Goal: Transaction & Acquisition: Obtain resource

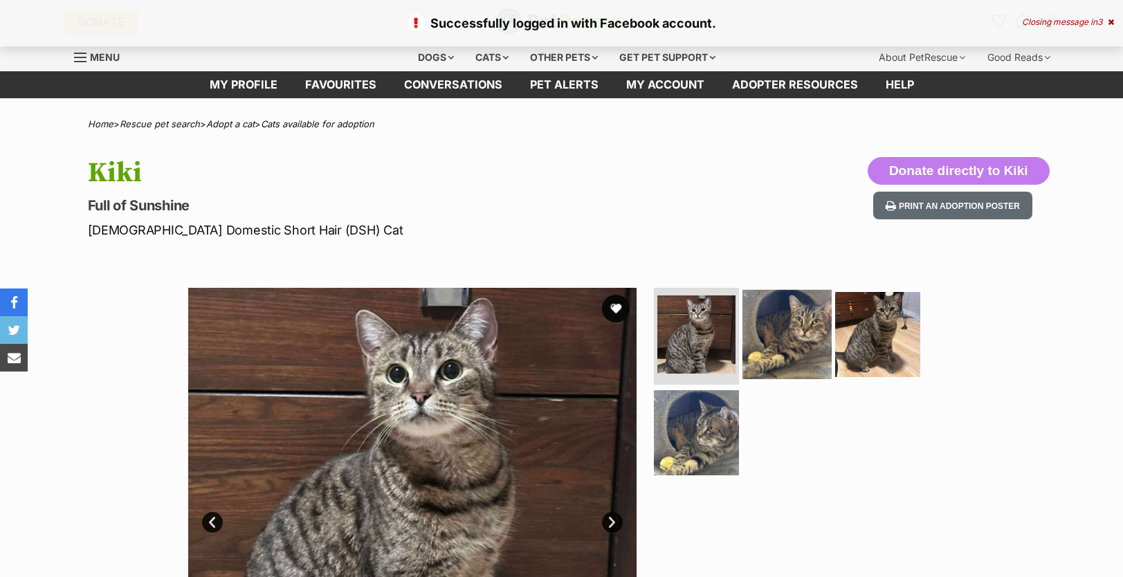
click at [785, 351] on img at bounding box center [786, 334] width 89 height 89
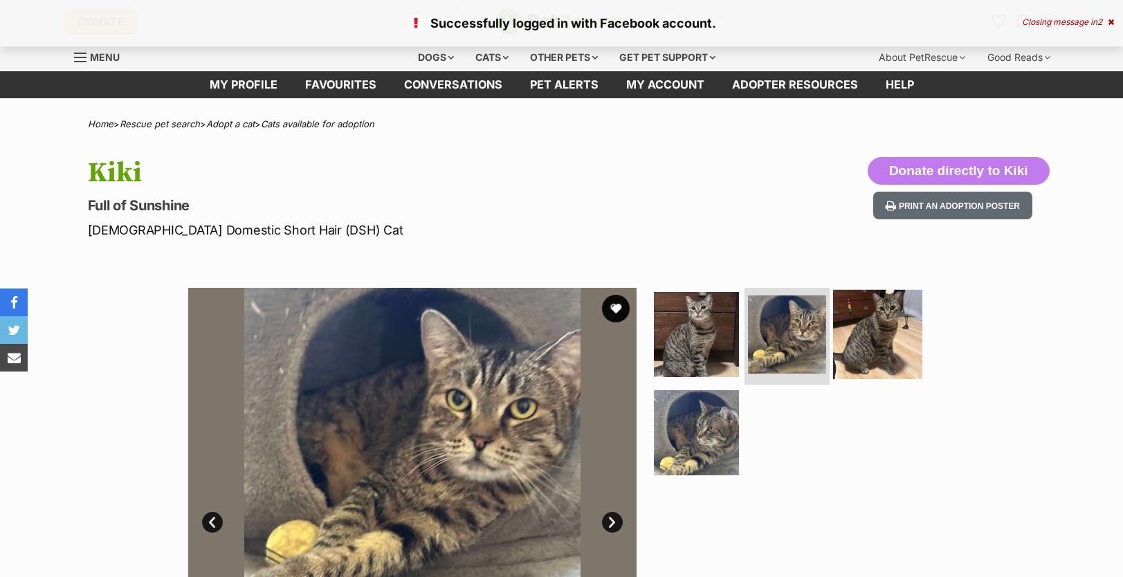
click at [880, 343] on img at bounding box center [877, 334] width 89 height 89
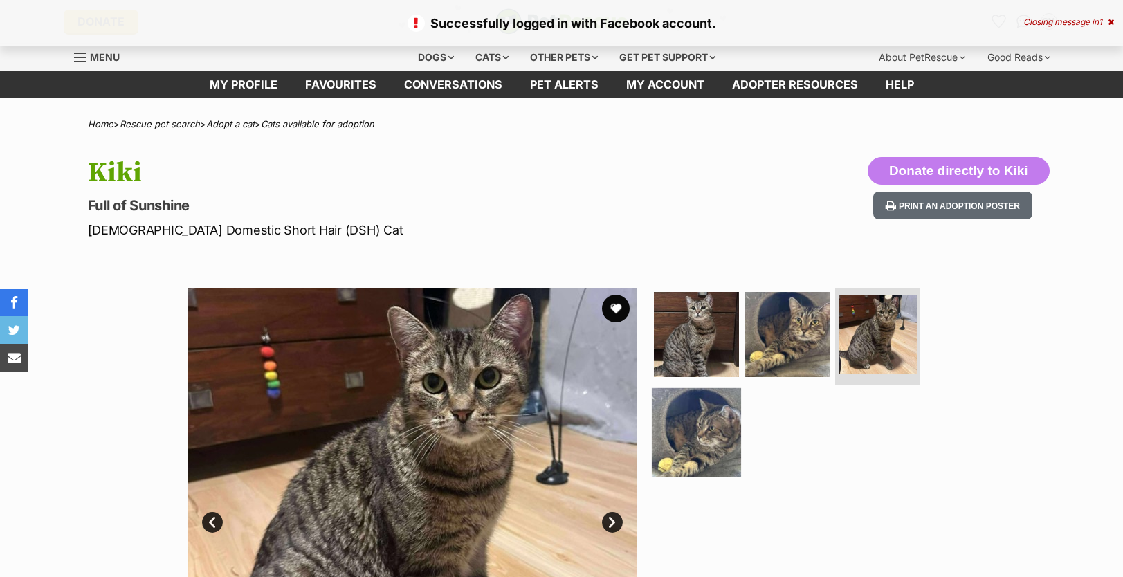
click at [695, 432] on img at bounding box center [696, 431] width 89 height 89
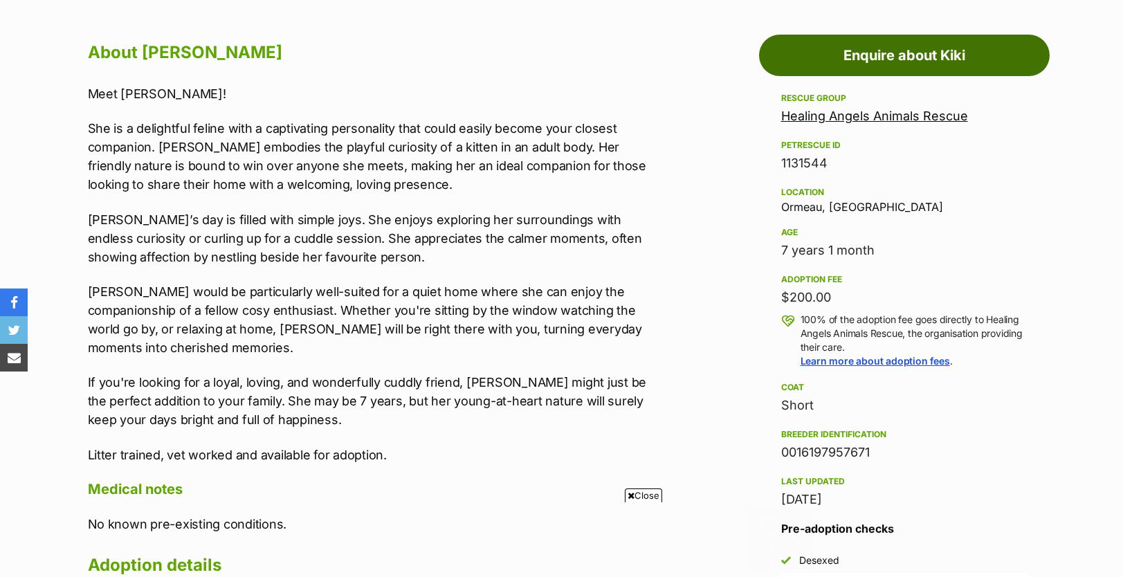
click at [892, 68] on link "Enquire about Kiki" at bounding box center [904, 56] width 291 height 42
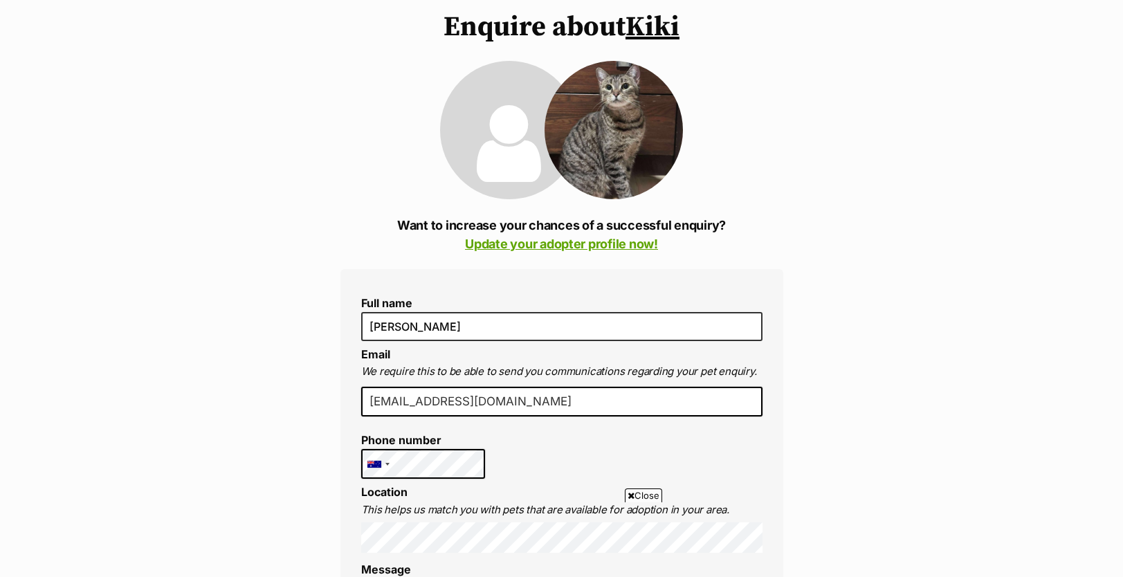
scroll to position [115, 0]
drag, startPoint x: 501, startPoint y: 400, endPoint x: 273, endPoint y: 419, distance: 229.1
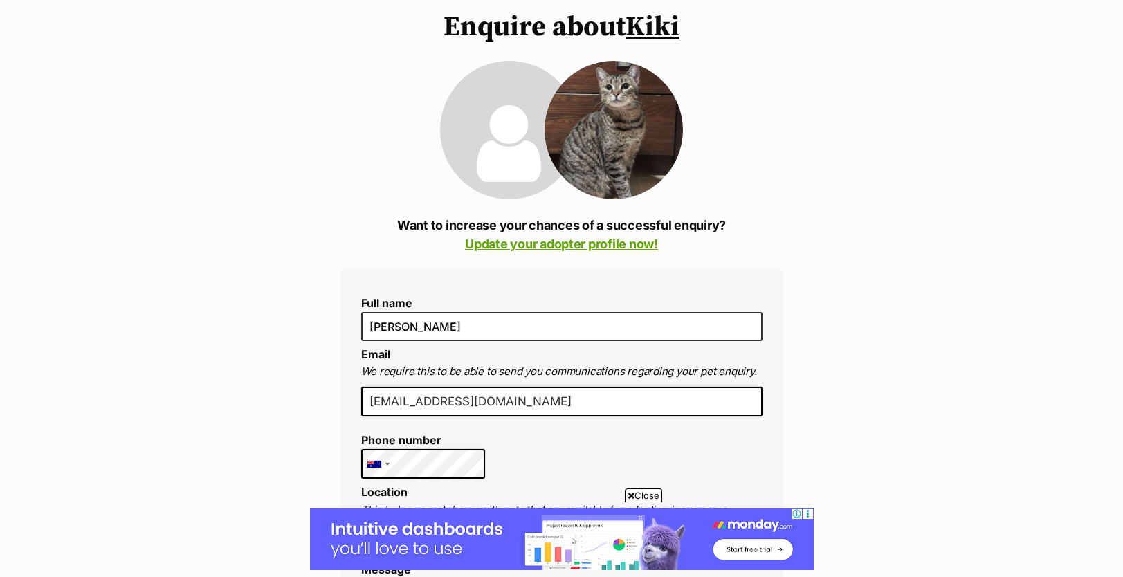
drag, startPoint x: 488, startPoint y: 403, endPoint x: 369, endPoint y: 396, distance: 119.9
click at [369, 396] on input "cas@bigpond.com" at bounding box center [561, 402] width 401 height 30
type input "caseymckinnon@outlook.com"
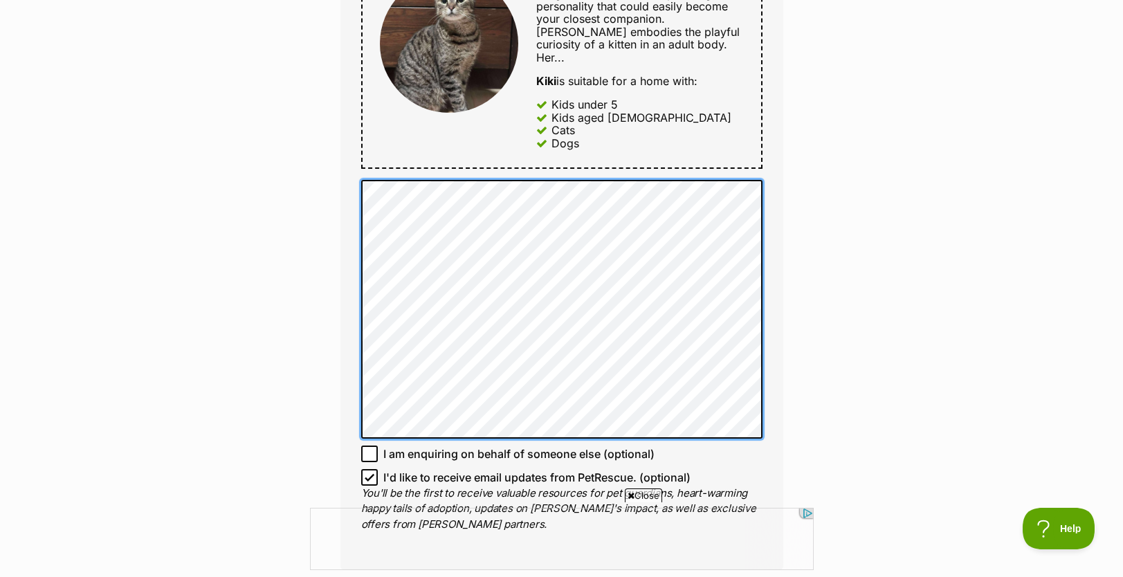
click at [347, 178] on div "Full name Casey McKinnon Email We require this to be able to send you communica…" at bounding box center [561, 79] width 443 height 982
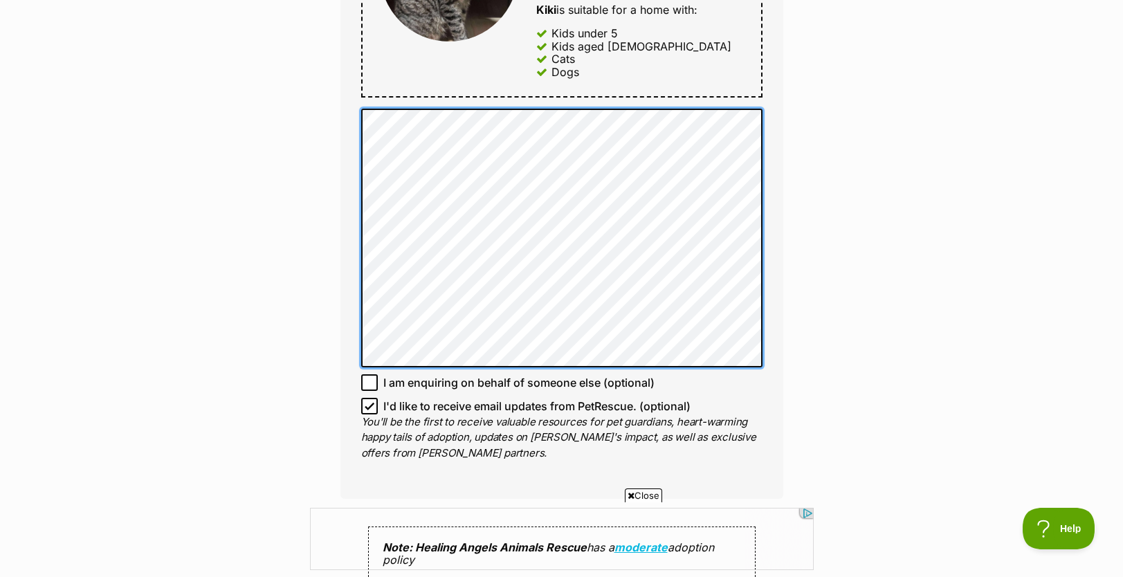
scroll to position [868, 0]
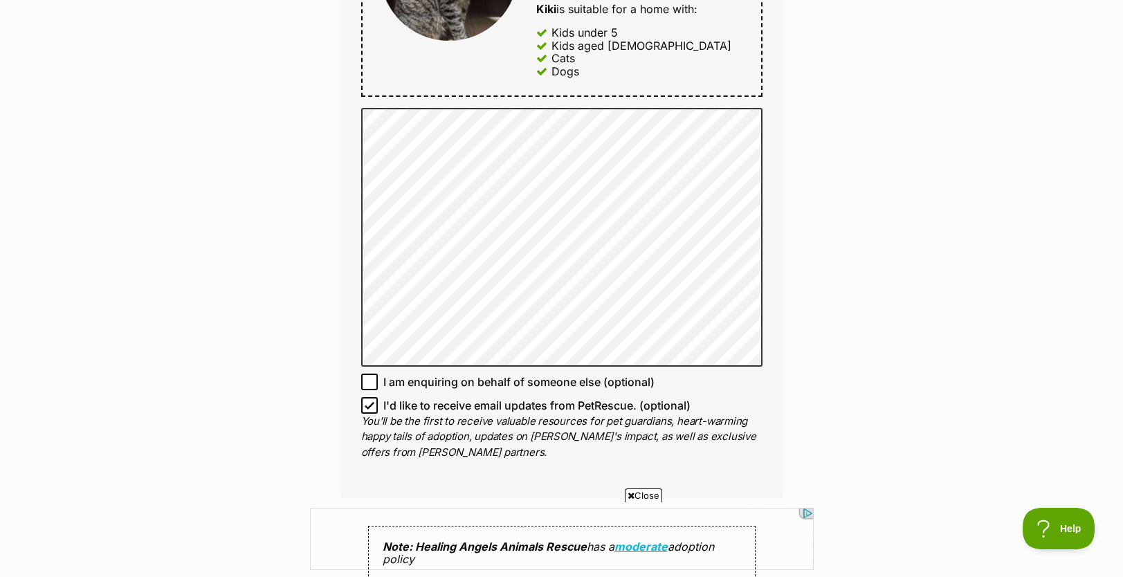
click at [372, 401] on icon at bounding box center [370, 406] width 10 height 10
click at [372, 397] on input "I'd like to receive email updates from PetRescue. (optional)" at bounding box center [369, 405] width 17 height 17
checkbox input "false"
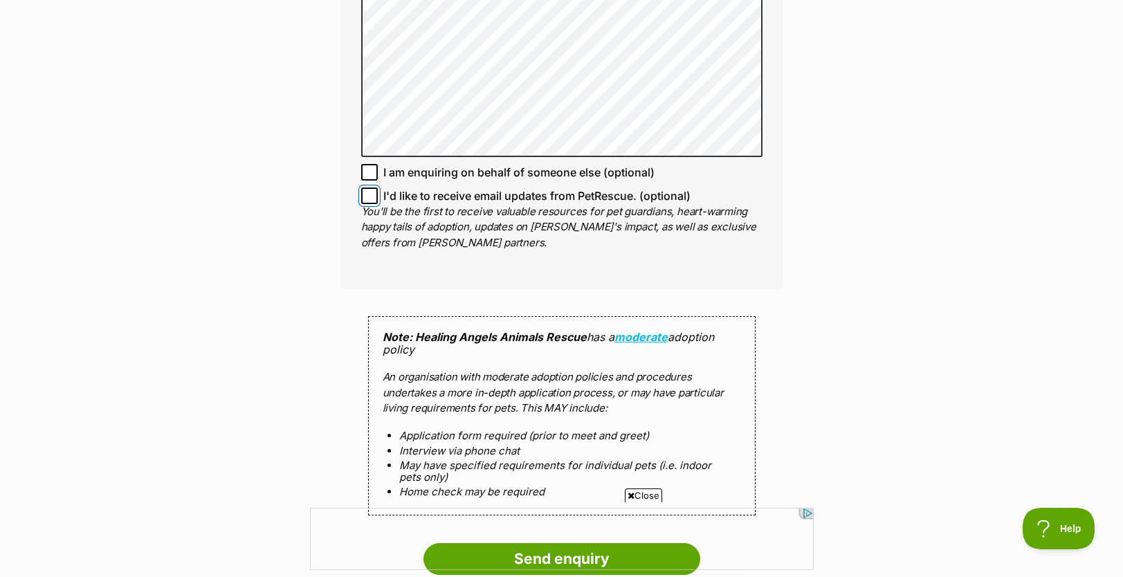
scroll to position [1339, 0]
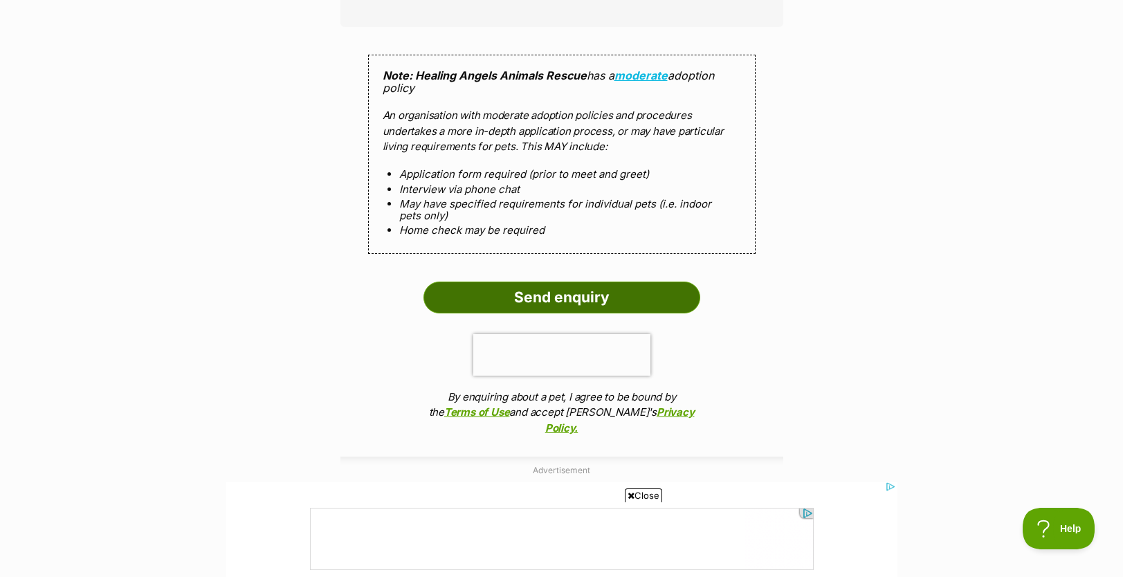
click at [582, 288] on input "Send enquiry" at bounding box center [561, 298] width 277 height 32
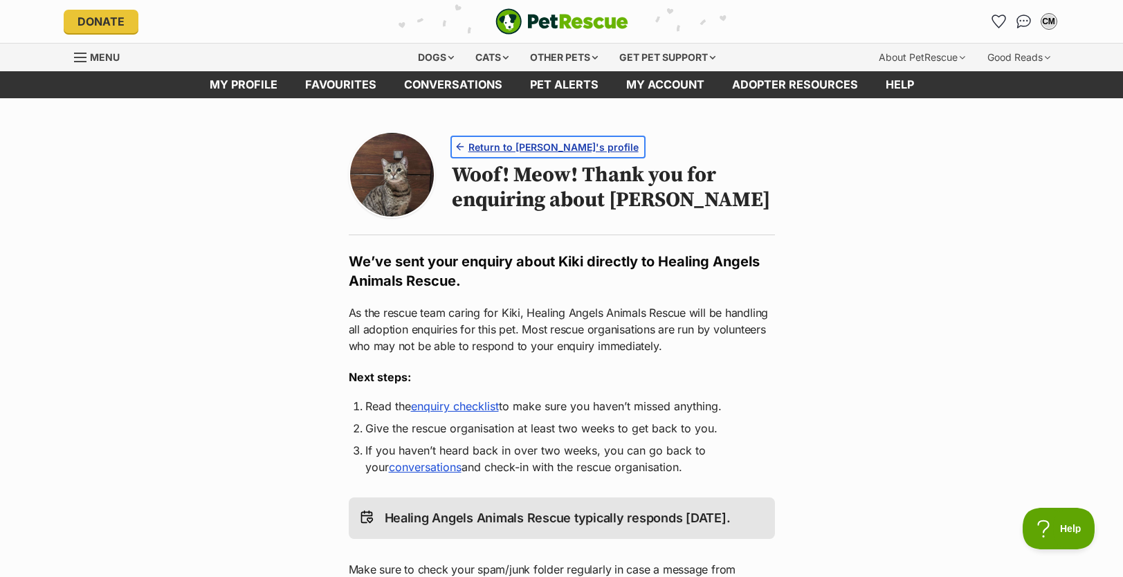
click at [484, 146] on span "Return to Kiki's profile" at bounding box center [553, 147] width 170 height 15
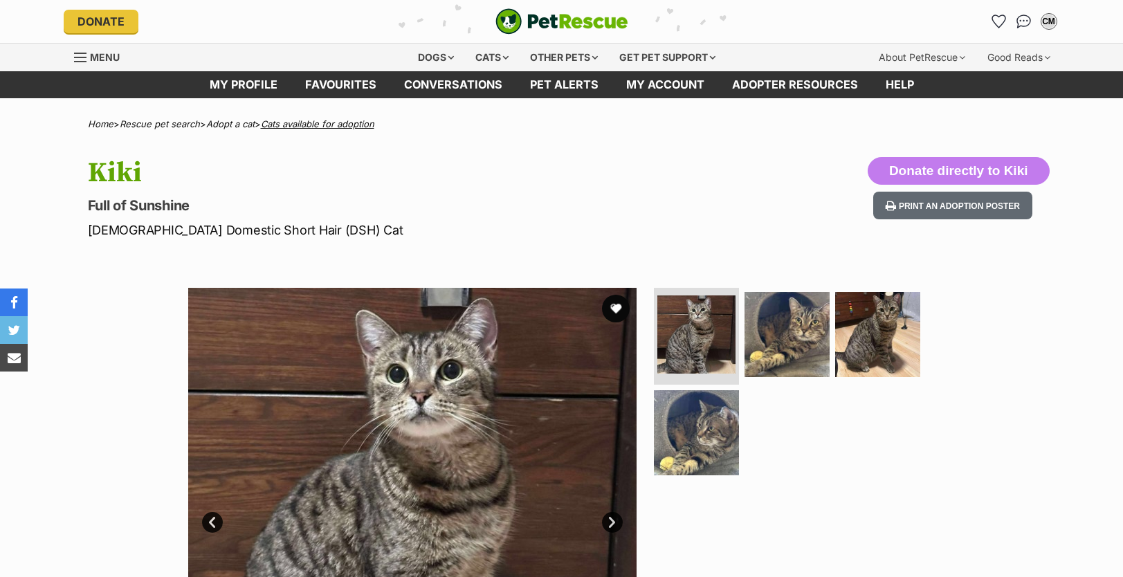
click at [320, 121] on link "Cats available for adoption" at bounding box center [317, 123] width 113 height 11
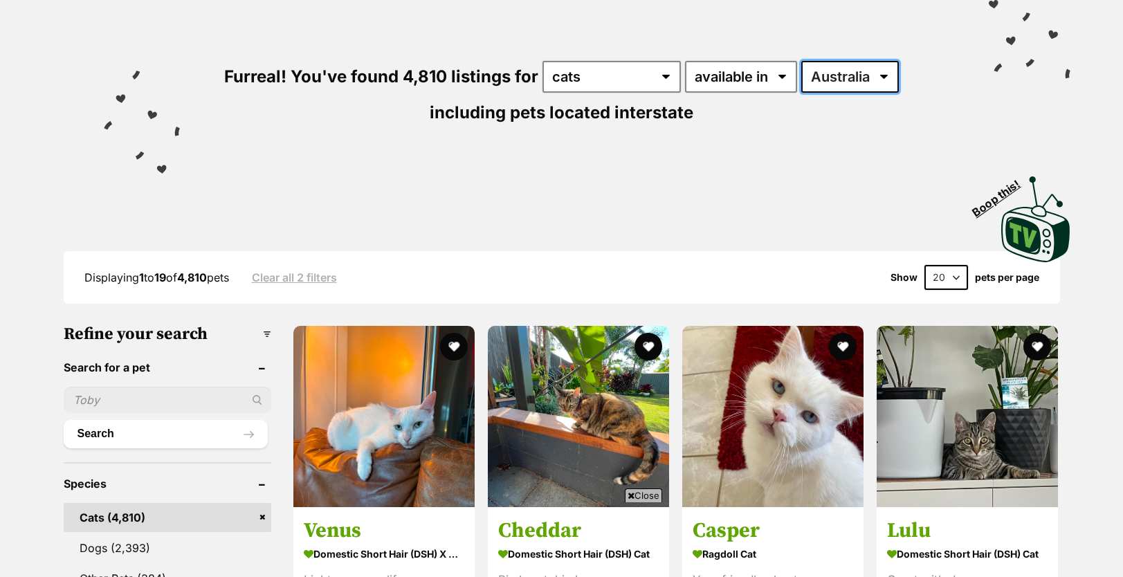
click at [841, 86] on select "Australia ACT NSW NT QLD SA TAS VIC WA" at bounding box center [850, 77] width 98 height 32
select select "QLD"
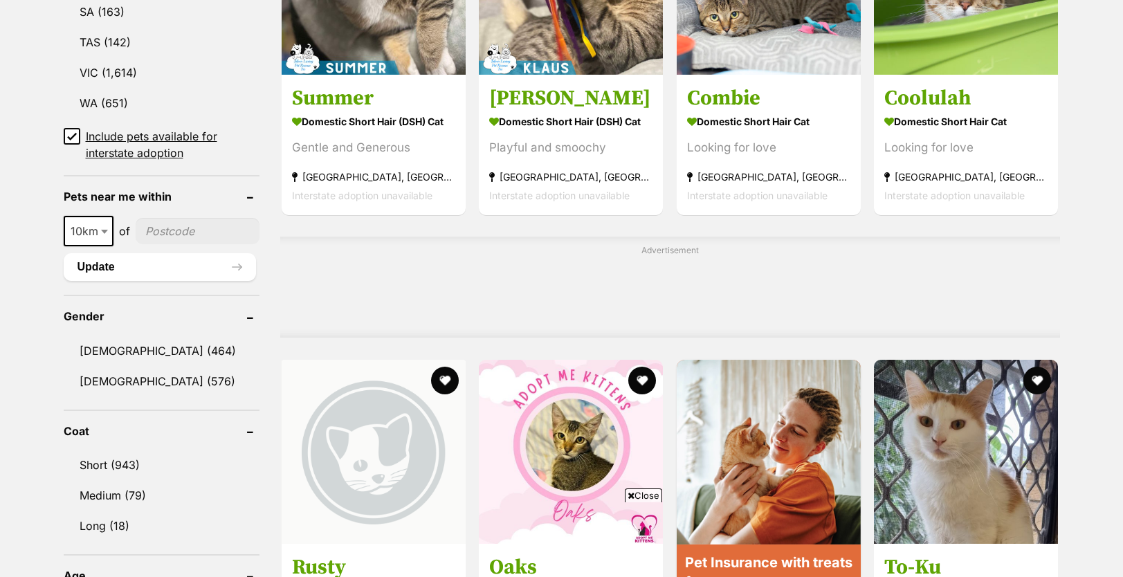
type input"] "4213"
drag, startPoint x: 84, startPoint y: 238, endPoint x: 98, endPoint y: 238, distance: 14.5
click at [84, 238] on span "10km" at bounding box center [88, 230] width 47 height 19
click at [99, 235] on span at bounding box center [106, 231] width 14 height 30
click at [93, 230] on span "10km" at bounding box center [88, 230] width 47 height 19
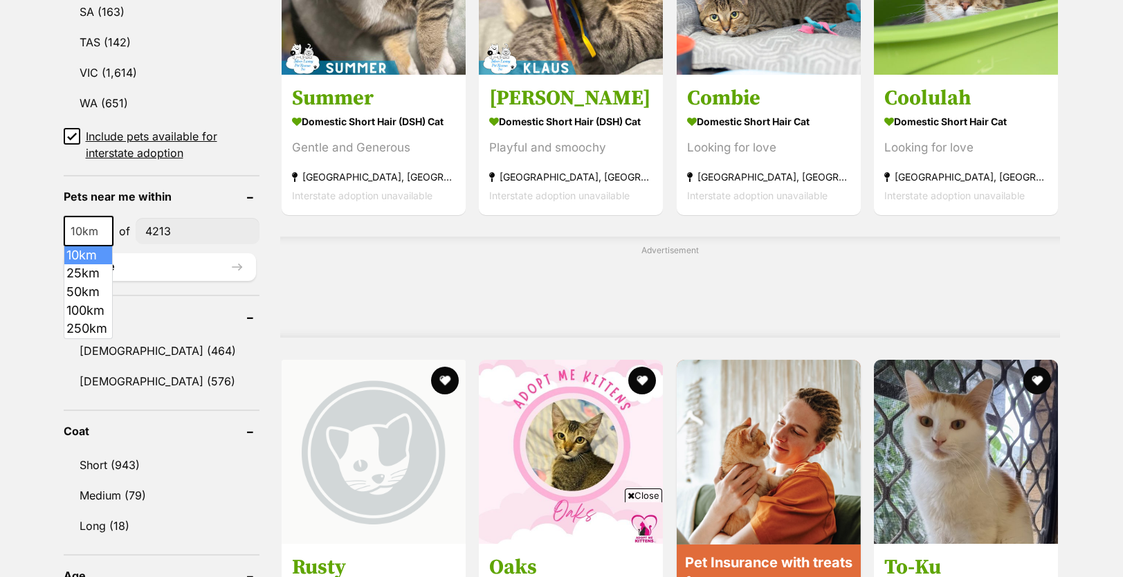
scroll to position [0, 0]
select select "50"
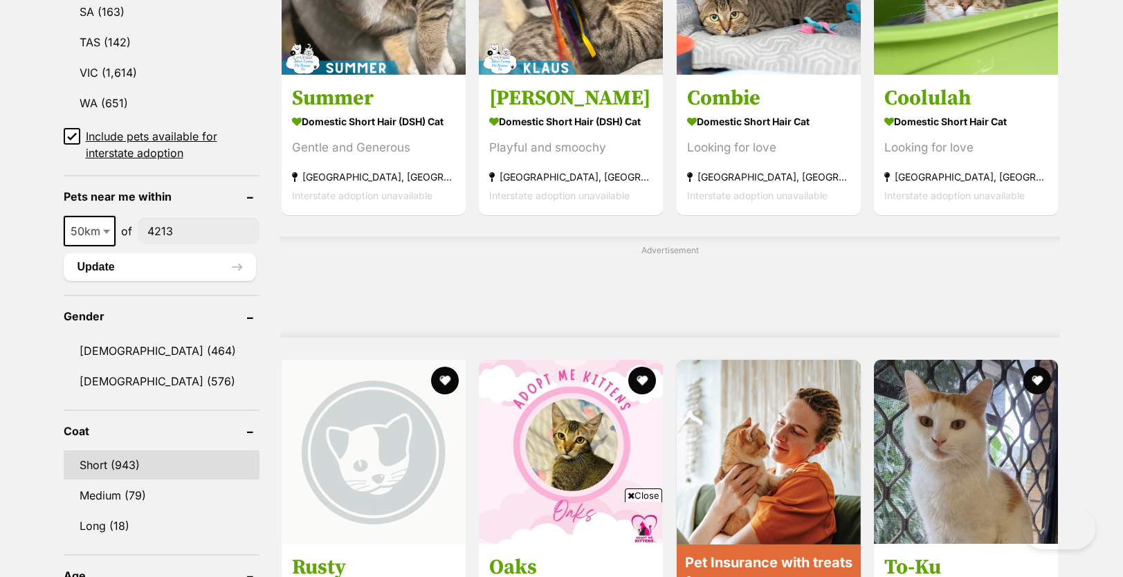
click at [122, 463] on link "Short (943)" at bounding box center [162, 464] width 196 height 29
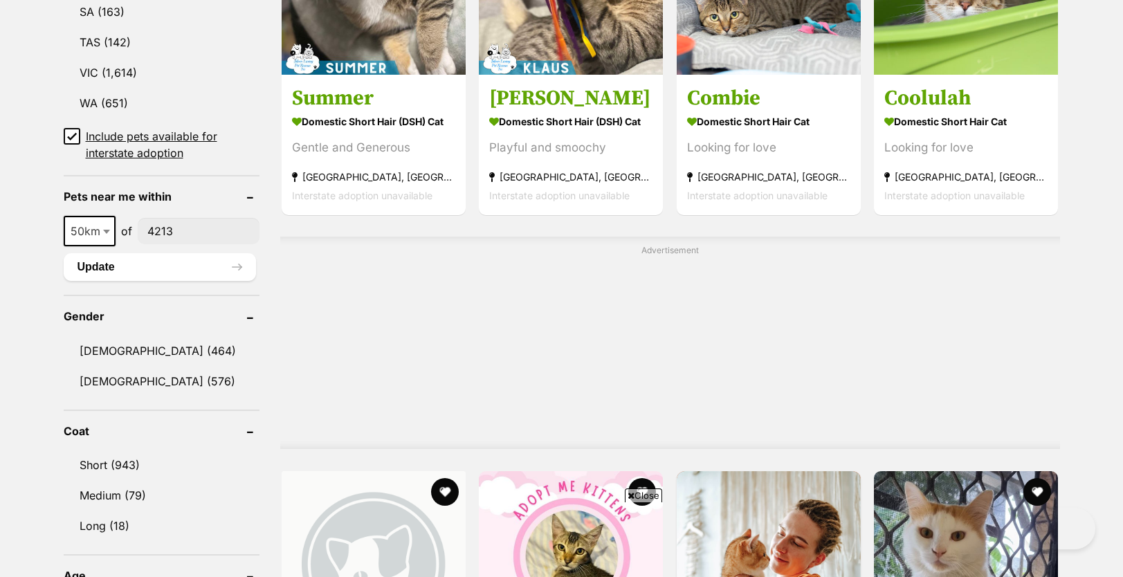
scroll to position [1084, 0]
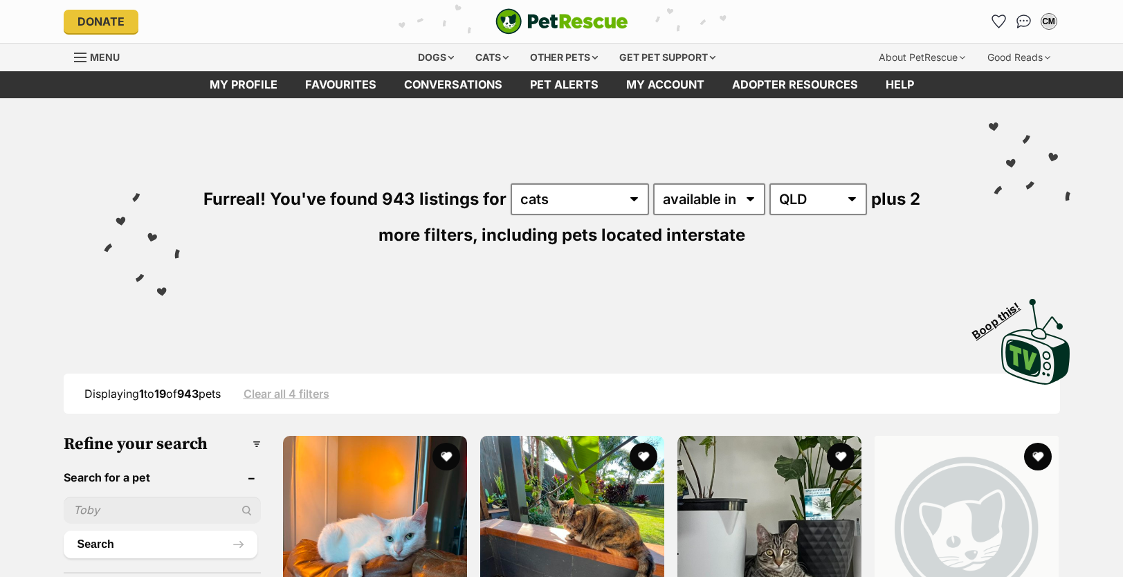
scroll to position [744, 0]
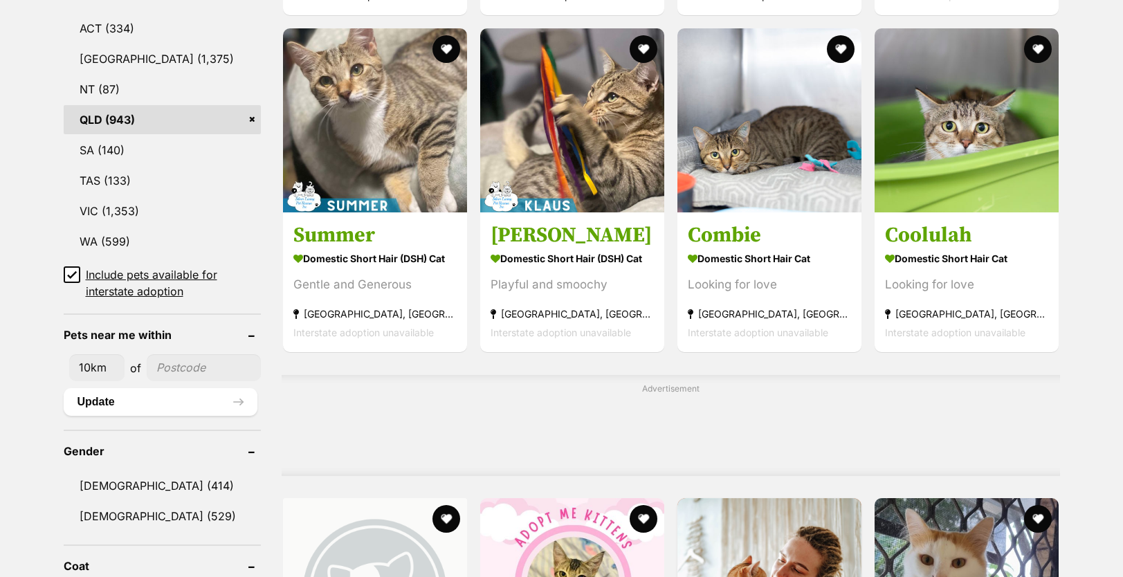
click at [73, 274] on icon at bounding box center [72, 275] width 8 height 6
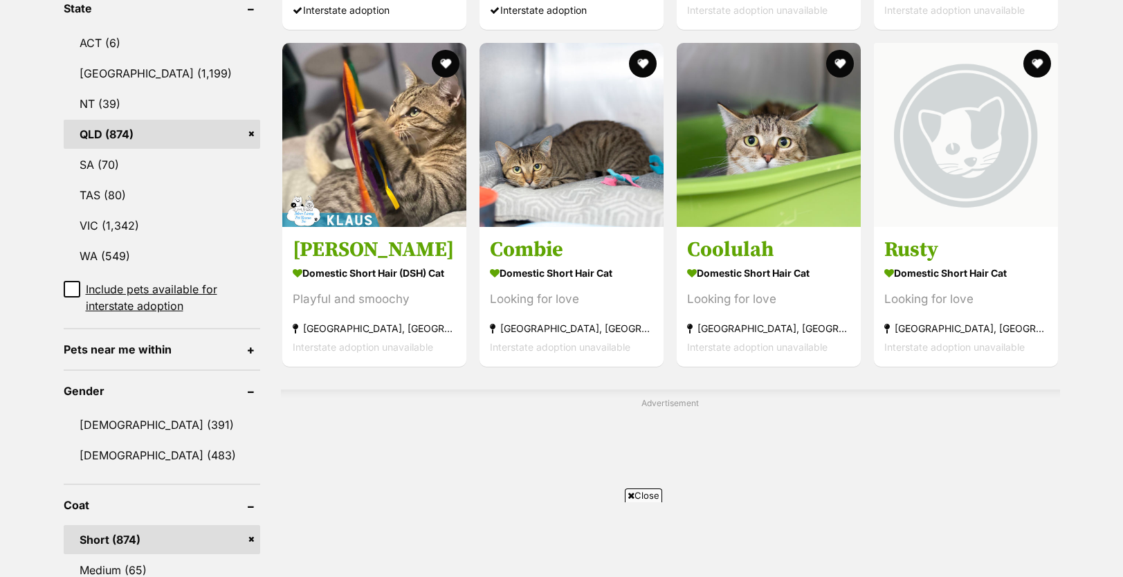
click at [165, 347] on header "Pets near me within" at bounding box center [162, 349] width 197 height 12
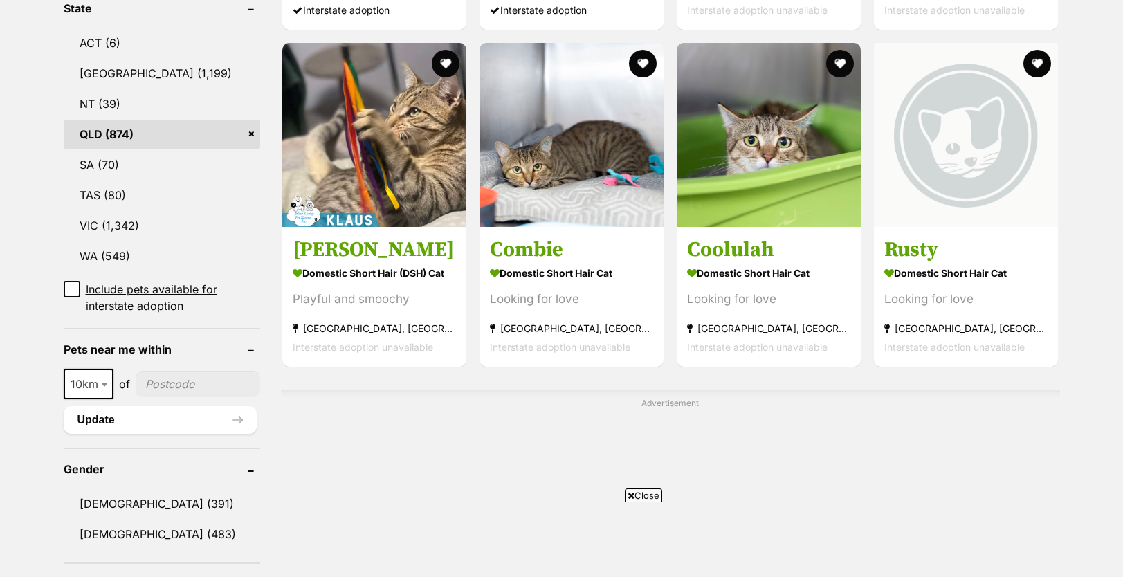
click at [170, 388] on input"] "postcode" at bounding box center [198, 384] width 125 height 26
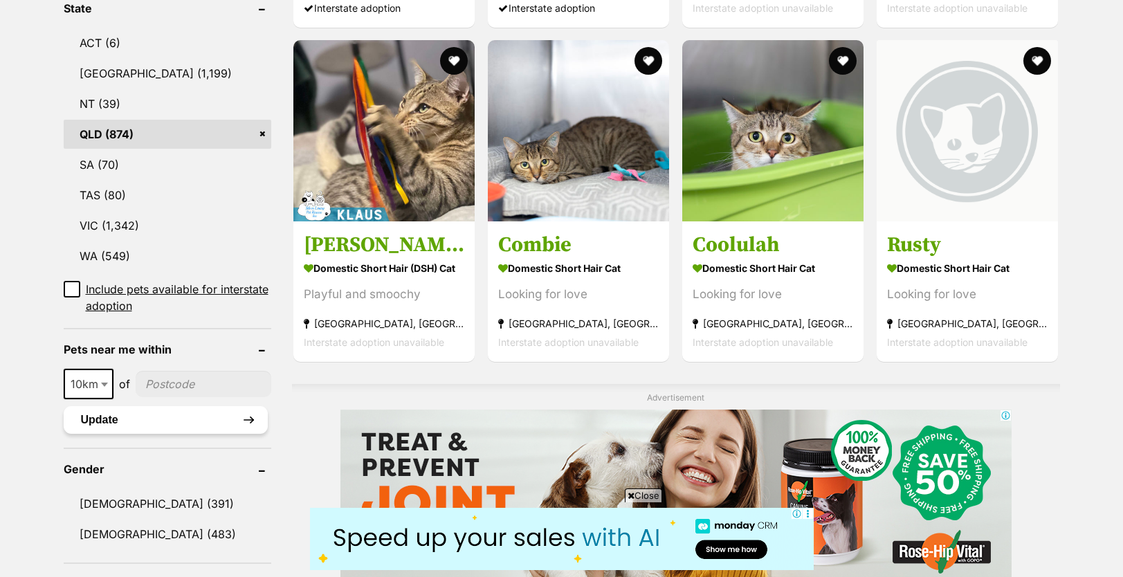
scroll to position [0, 0]
type input"] "4213"
click at [104, 381] on span at bounding box center [106, 384] width 14 height 30
select select "50"
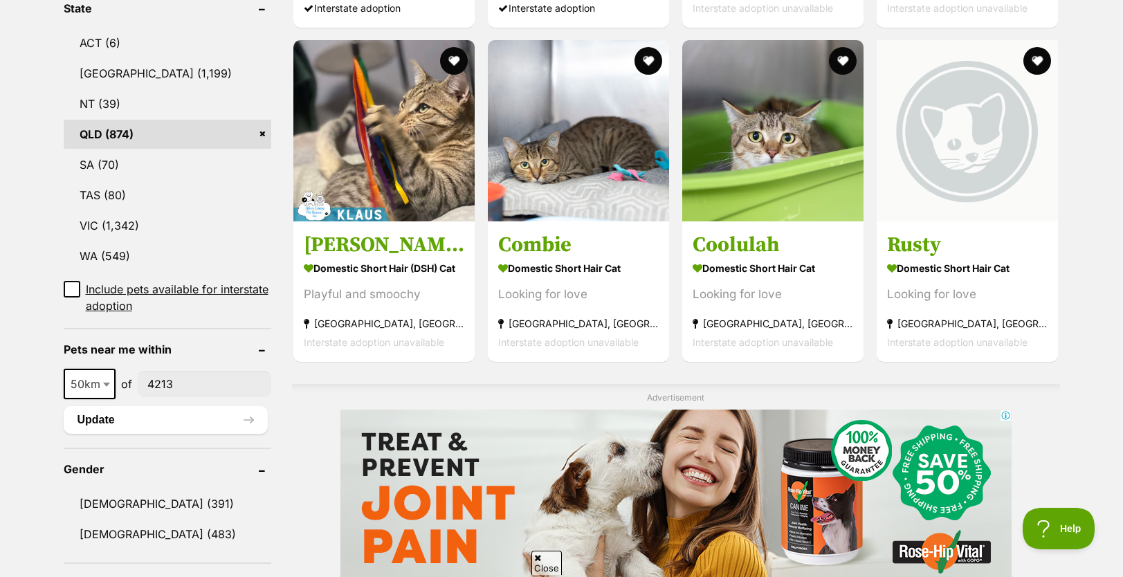
click at [305, 410] on div at bounding box center [676, 496] width 768 height 173
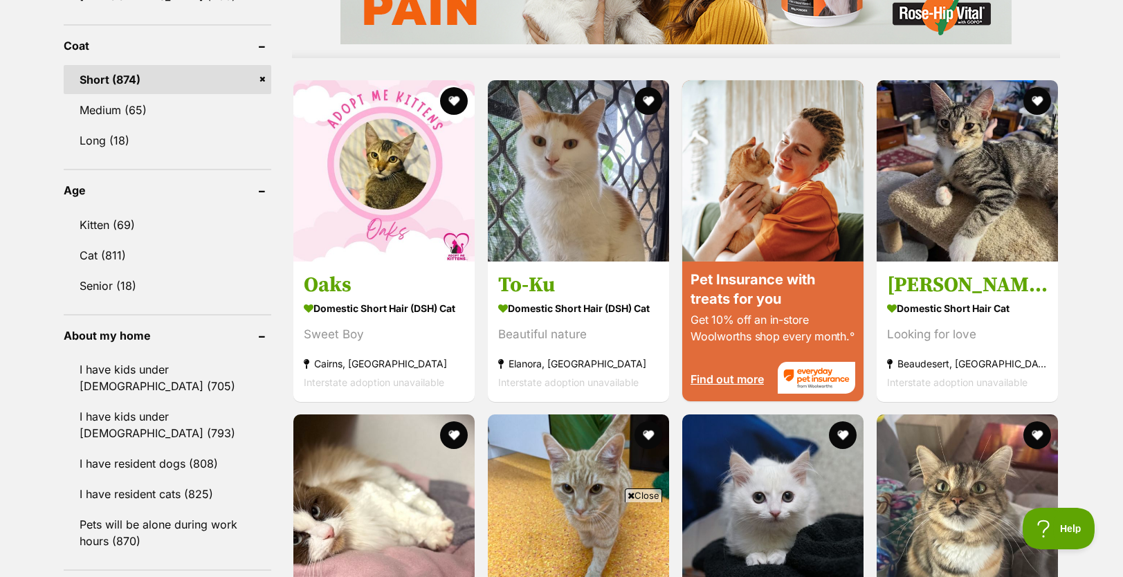
scroll to position [1277, 0]
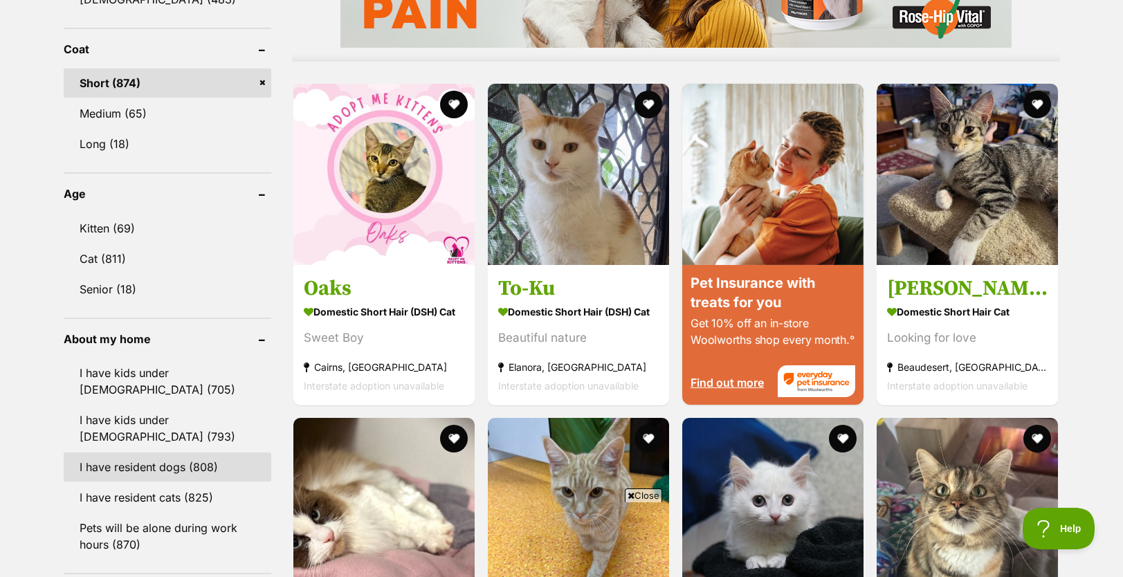
click at [213, 470] on link "I have resident dogs (808)" at bounding box center [168, 466] width 208 height 29
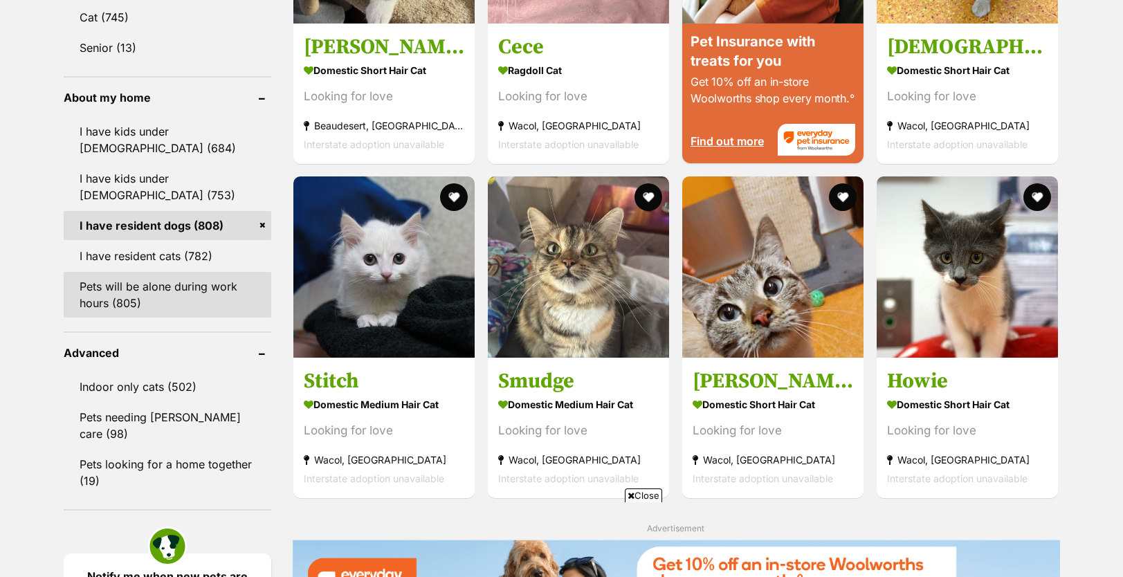
click at [212, 291] on link "Pets will be alone during work hours (805)" at bounding box center [168, 295] width 208 height 46
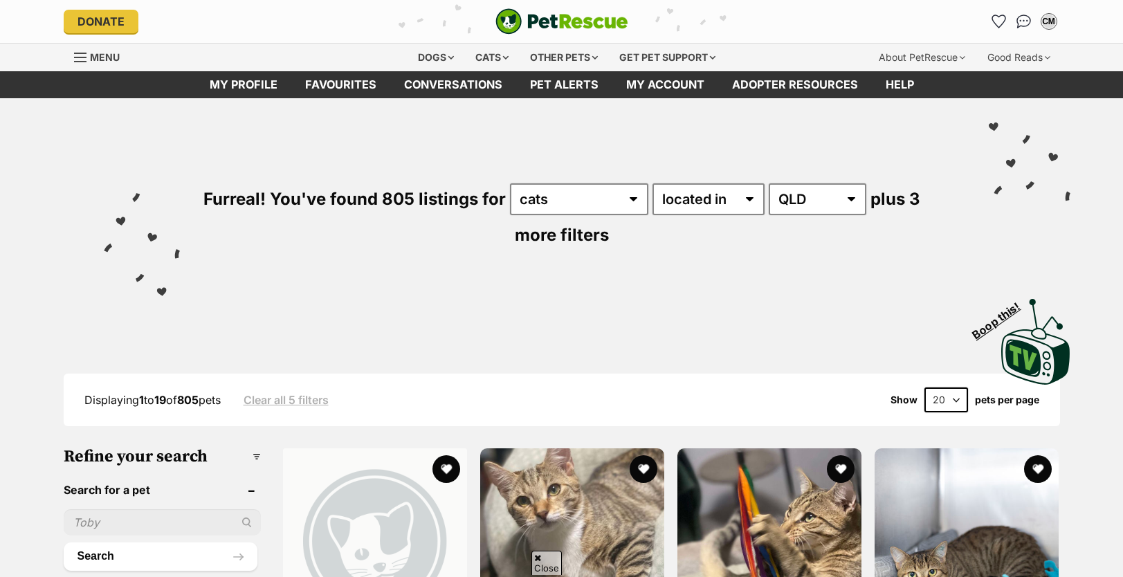
scroll to position [304, 0]
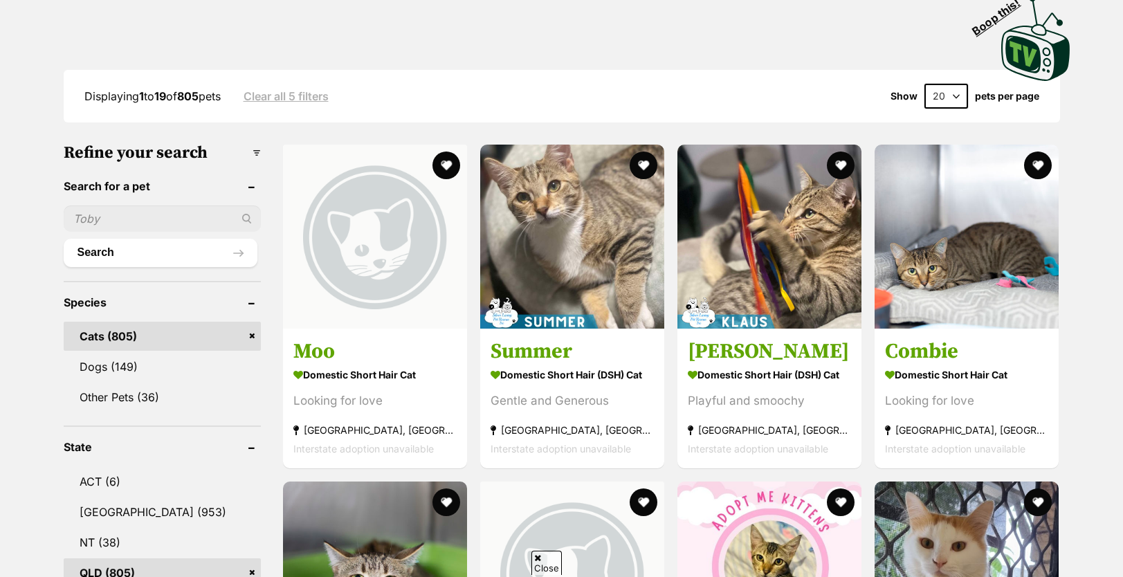
select select "50"
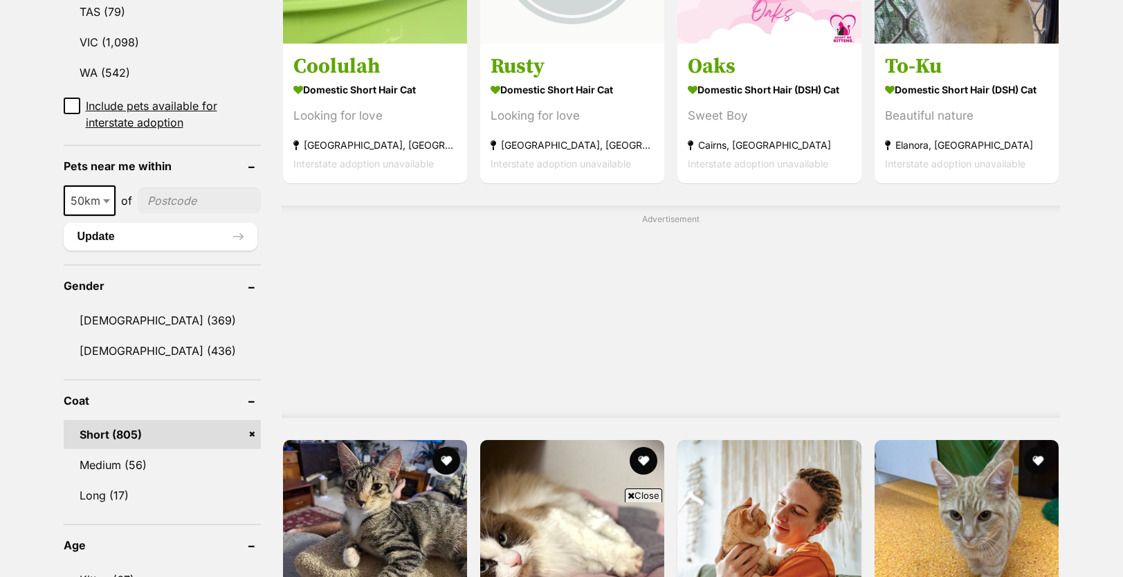
click at [169, 203] on input"] "postcode" at bounding box center [199, 200] width 123 height 26
type input"] "4213"
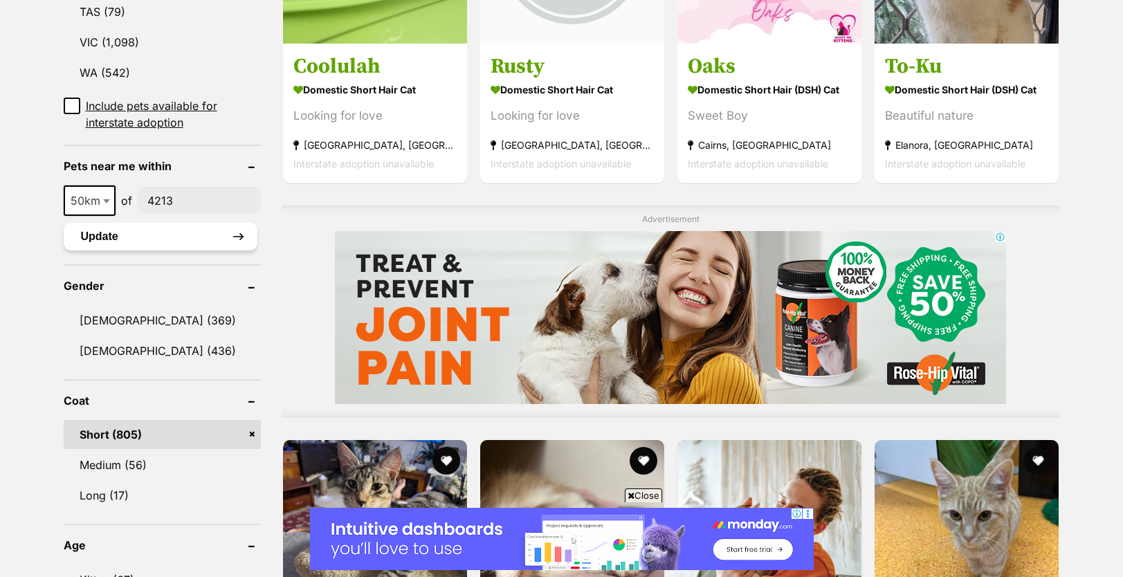
click at [165, 245] on button "Update" at bounding box center [161, 237] width 194 height 28
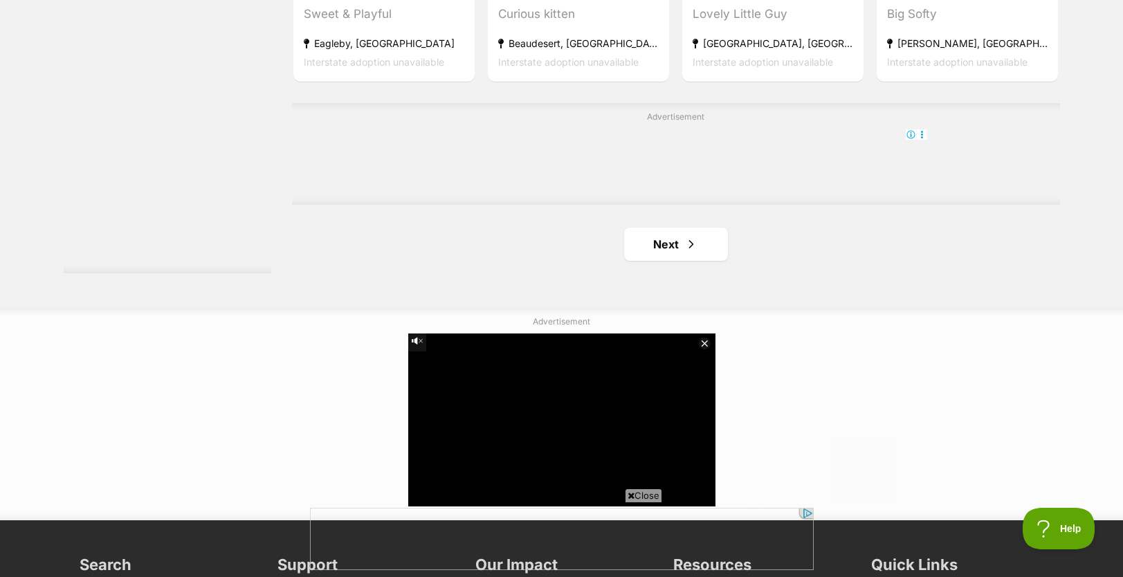
scroll to position [2417, 0]
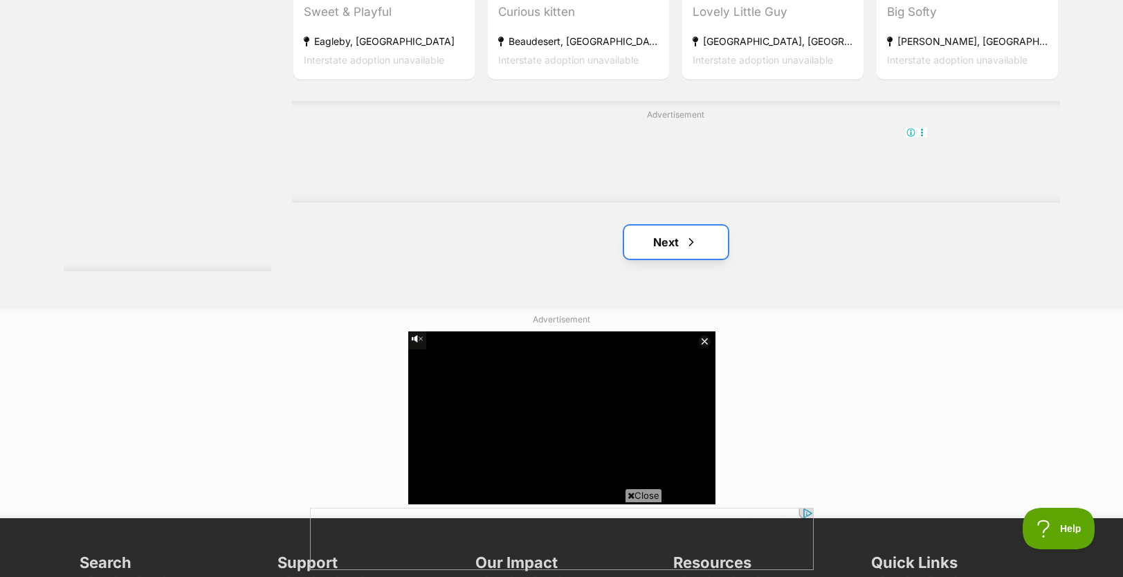
click at [688, 248] on span "Next page" at bounding box center [691, 242] width 14 height 17
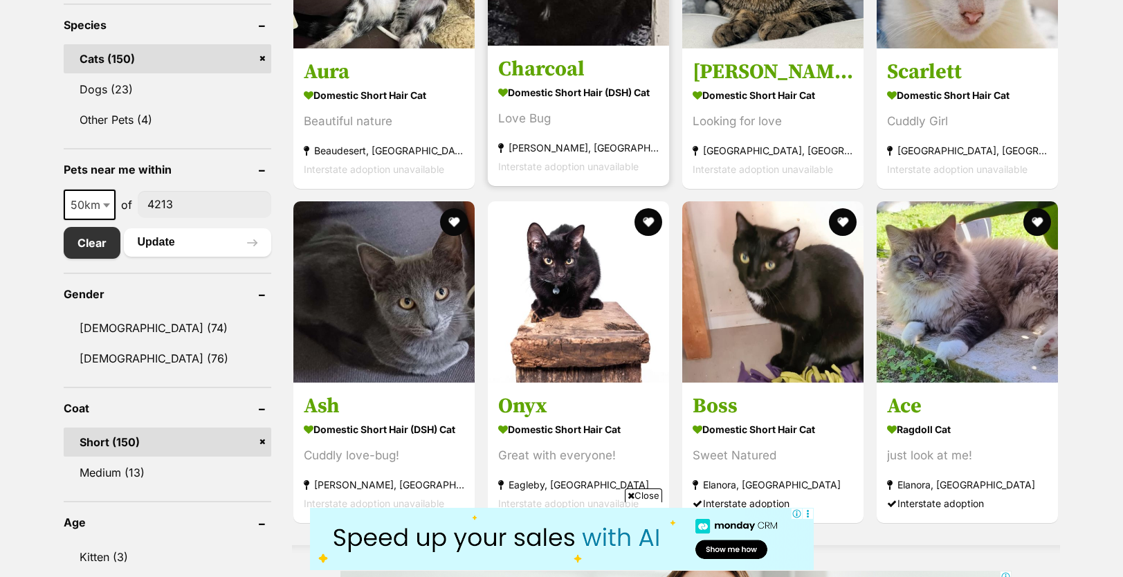
scroll to position [615, 0]
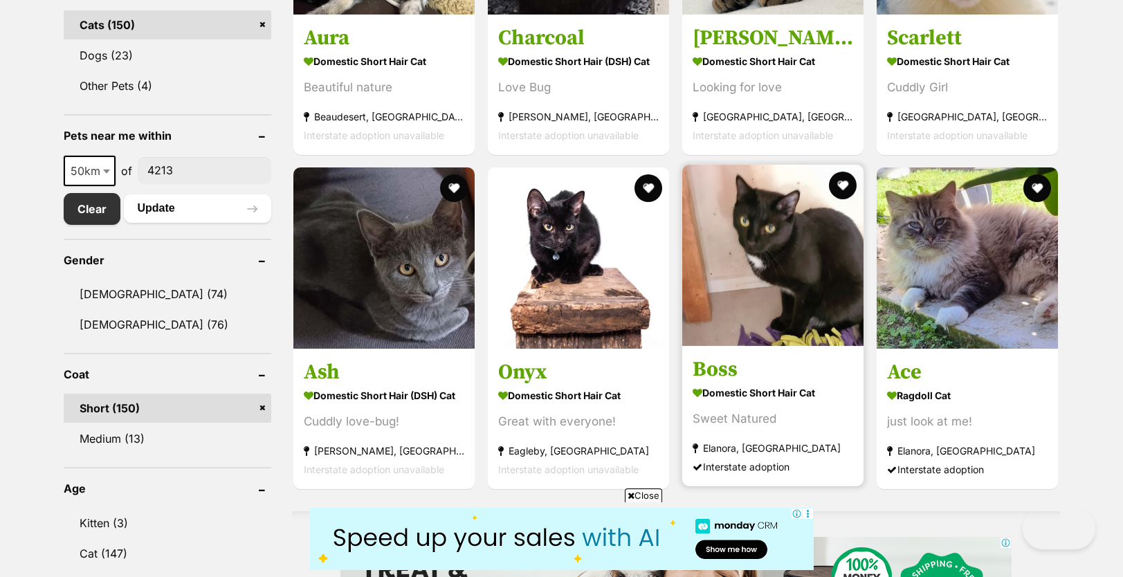
click at [756, 275] on img at bounding box center [772, 255] width 181 height 181
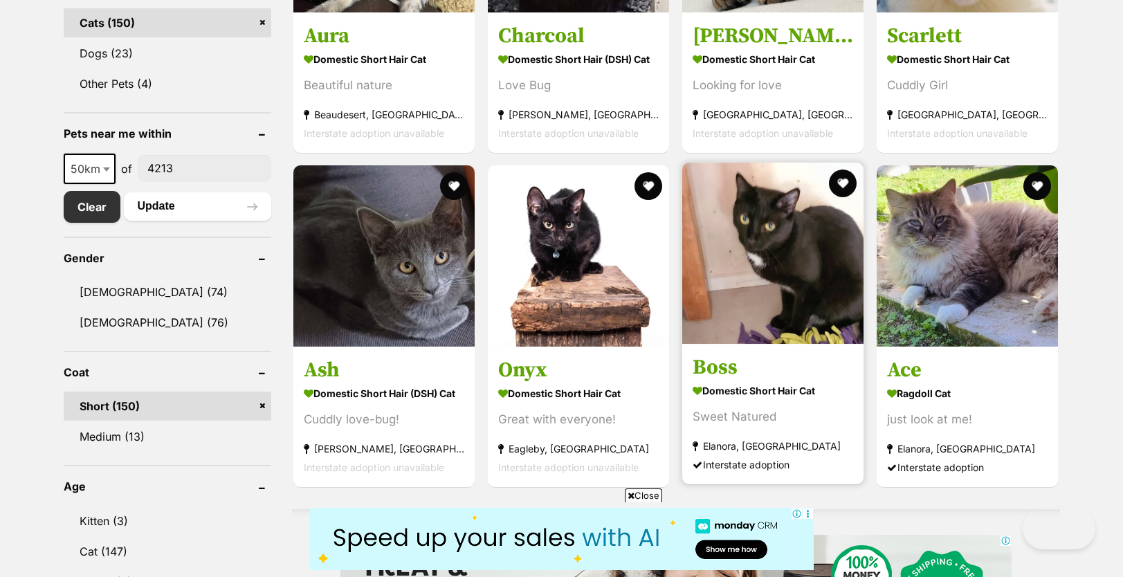
scroll to position [0, 0]
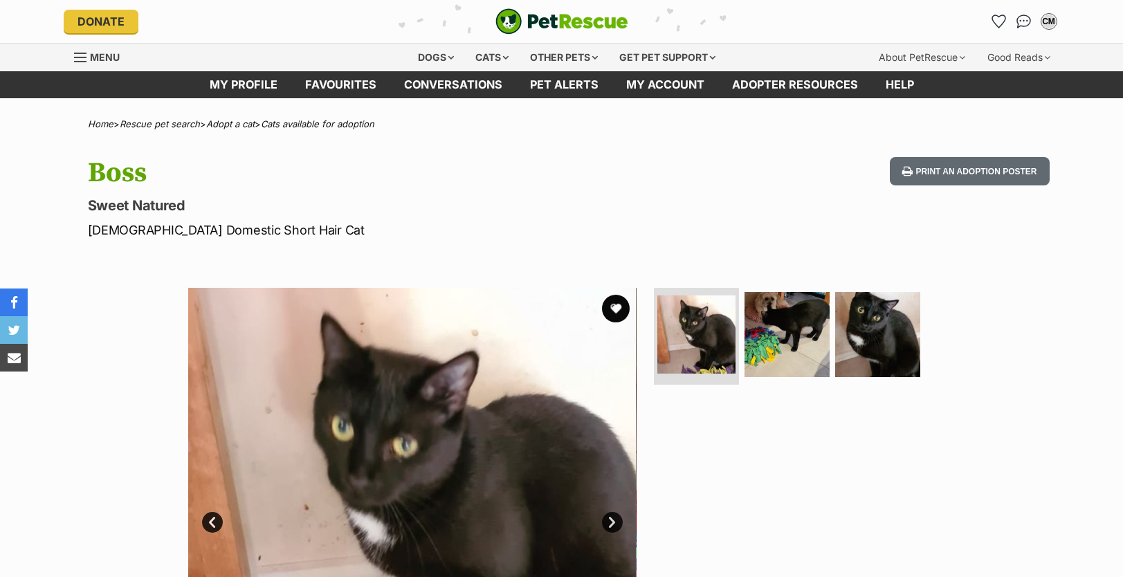
scroll to position [114, 0]
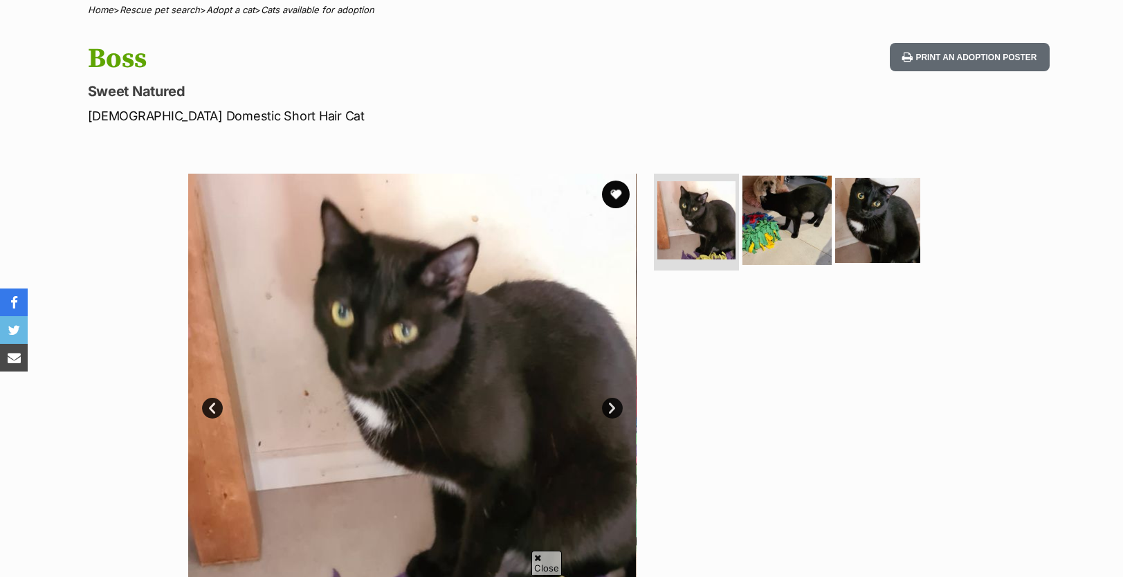
click at [807, 238] on img at bounding box center [786, 220] width 89 height 89
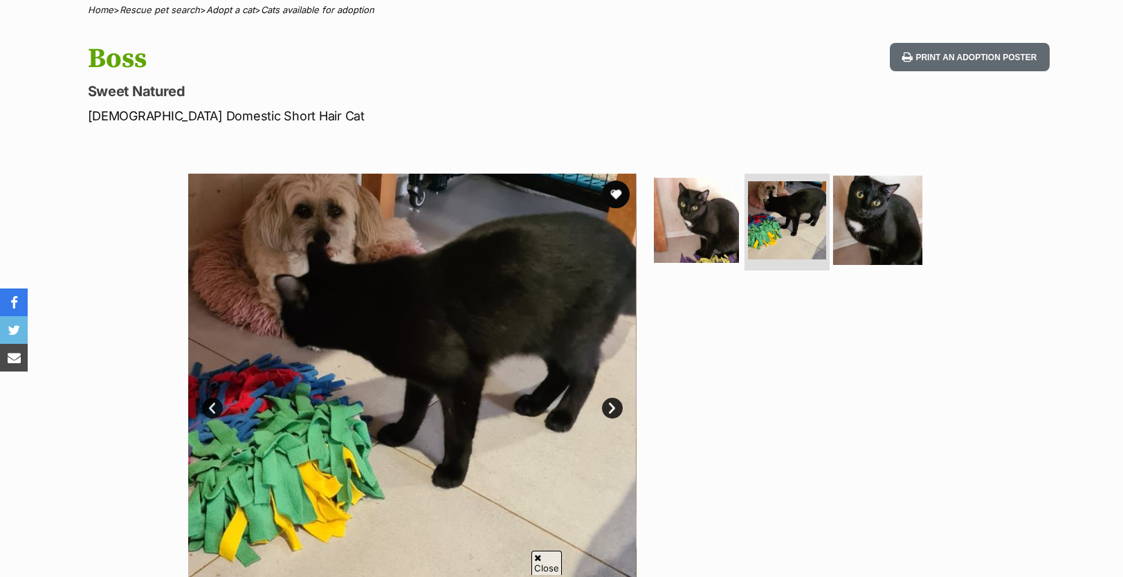
click at [888, 222] on img at bounding box center [877, 220] width 89 height 89
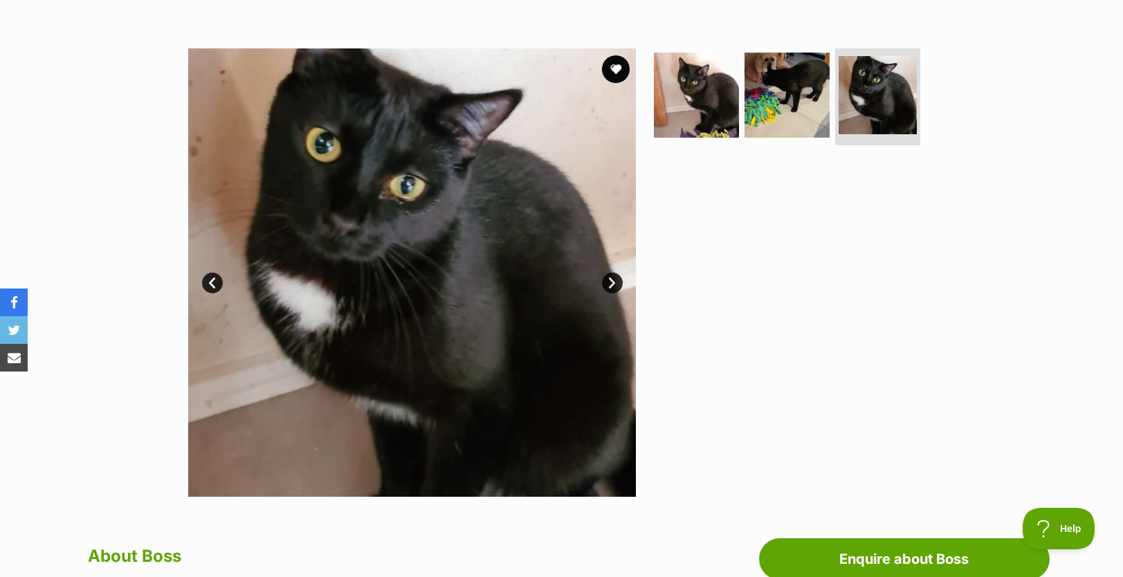
scroll to position [0, 0]
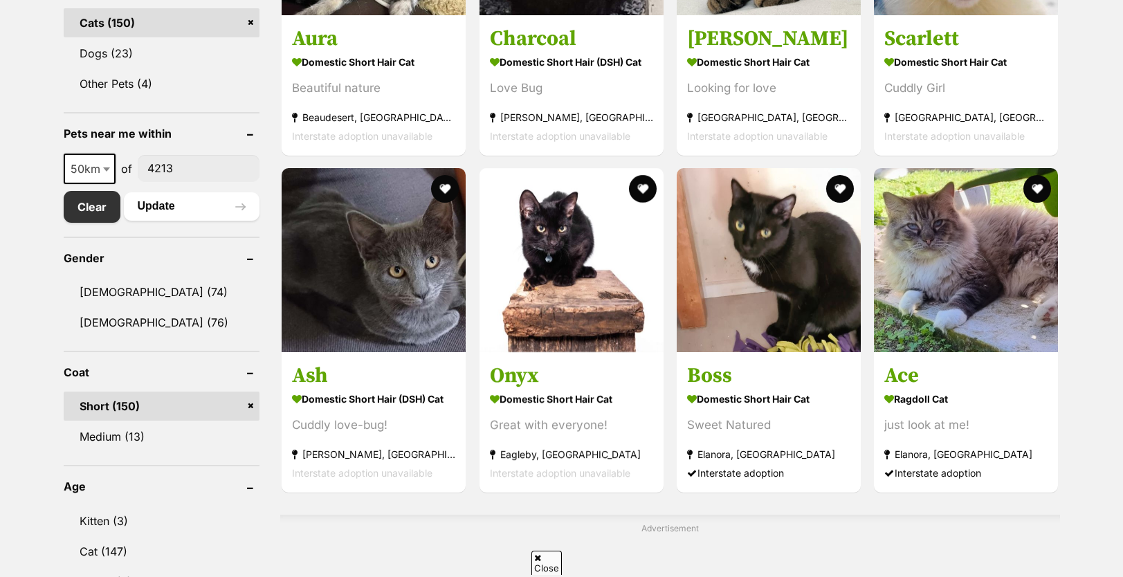
scroll to position [617, 0]
click at [107, 171] on b at bounding box center [106, 169] width 7 height 4
select select "25"
click at [164, 212] on button "Update" at bounding box center [192, 206] width 136 height 28
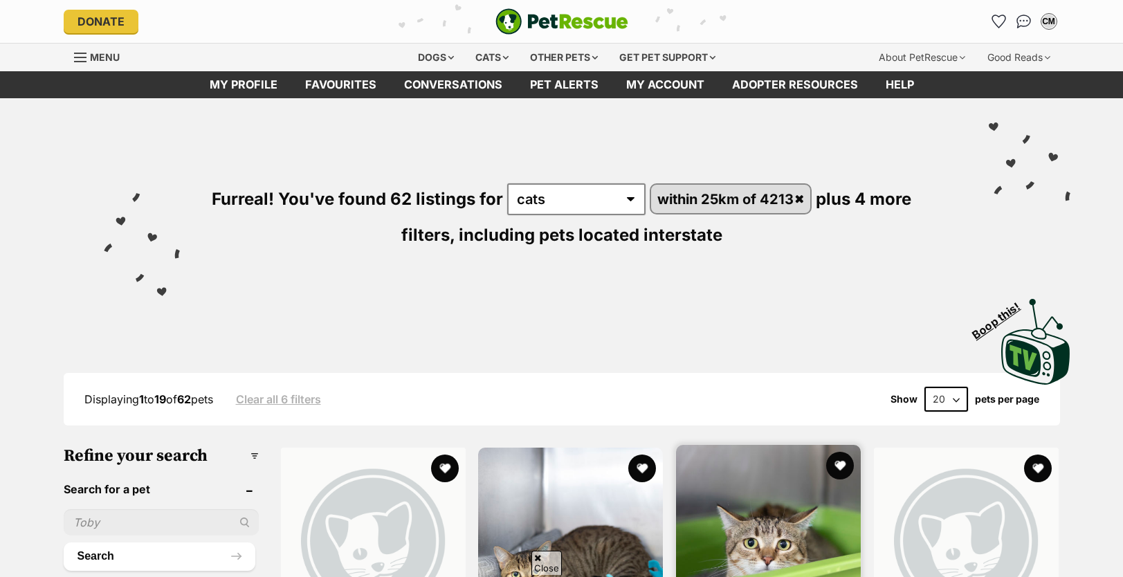
scroll to position [279, 0]
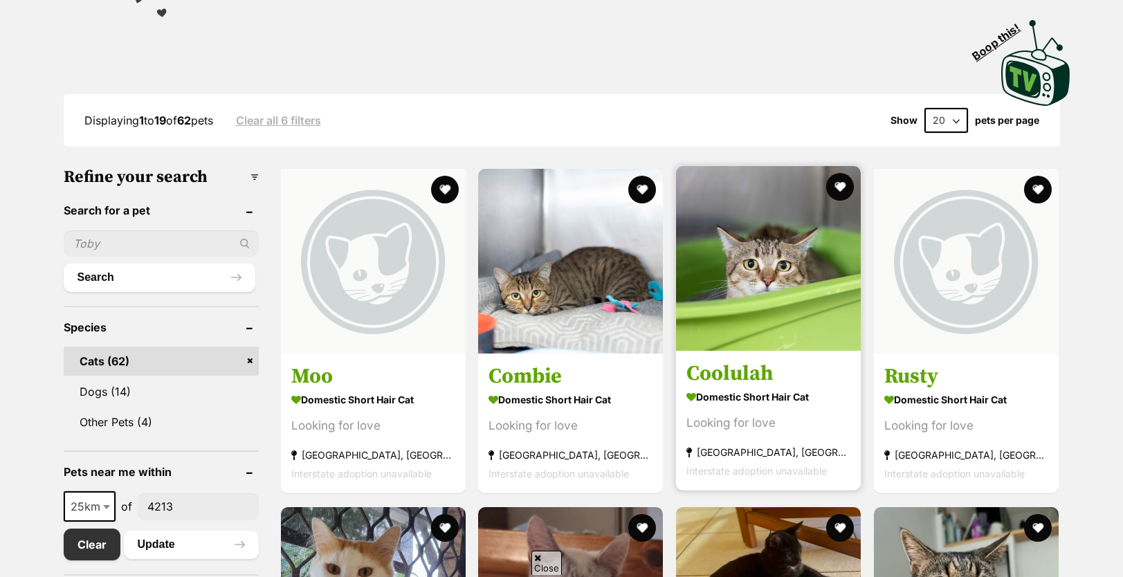
click at [775, 311] on img at bounding box center [768, 258] width 185 height 185
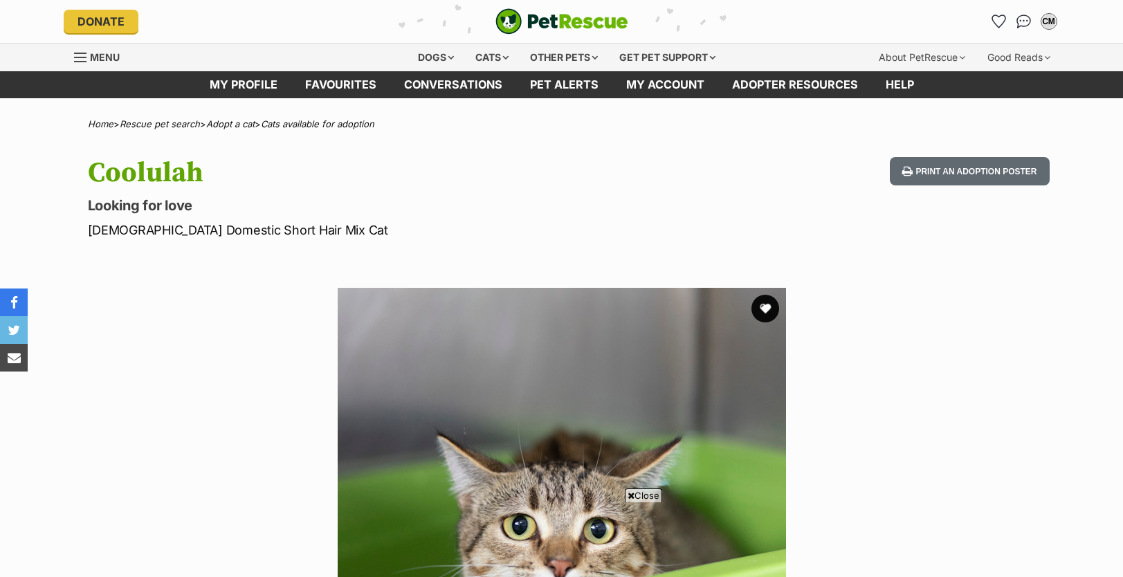
scroll to position [466, 0]
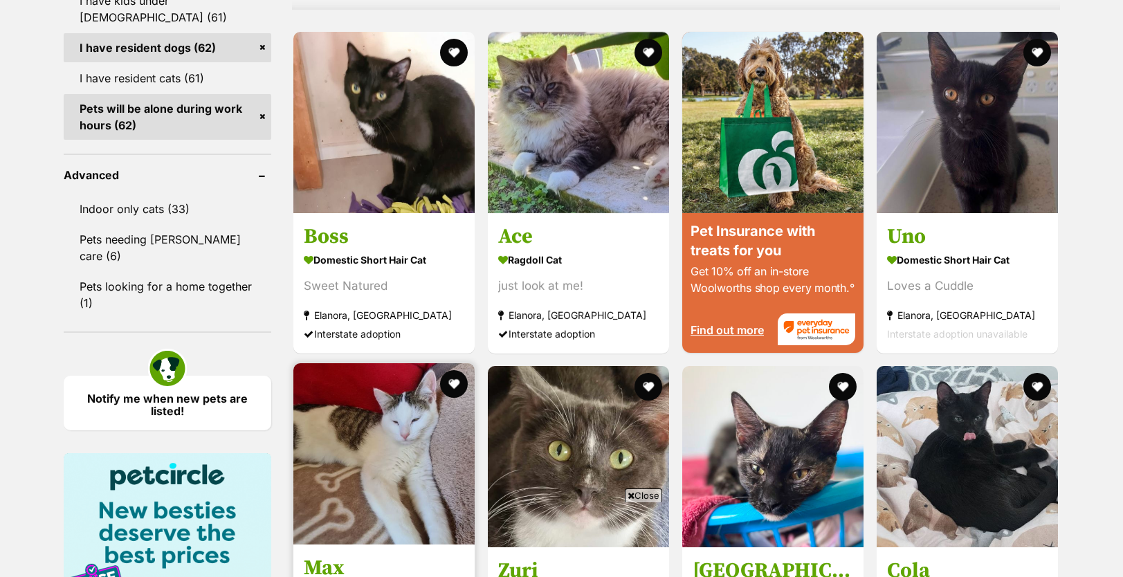
scroll to position [1514, 0]
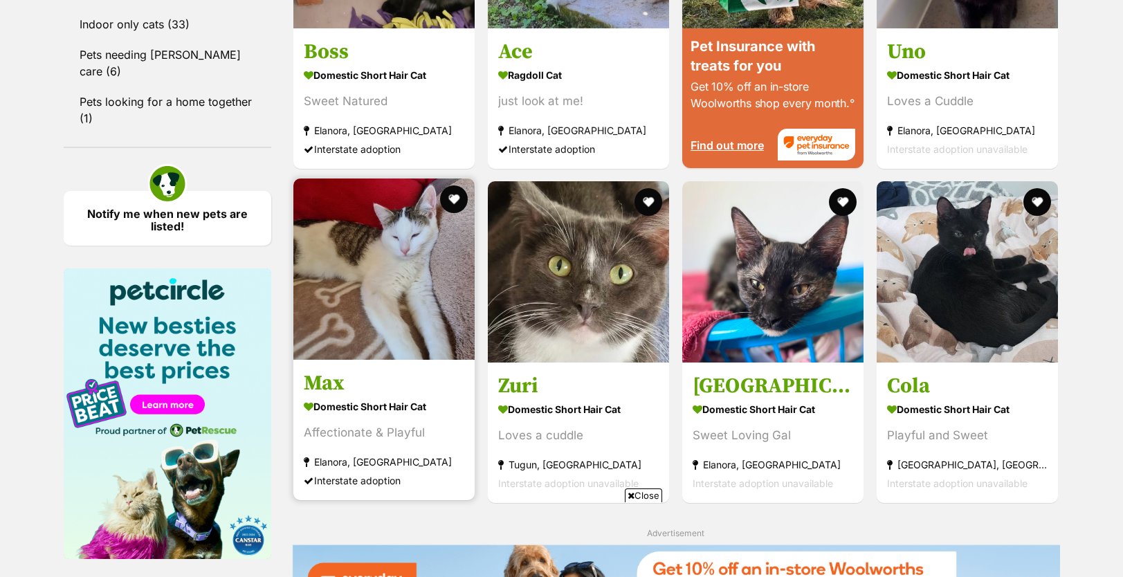
click at [397, 282] on img at bounding box center [383, 268] width 181 height 181
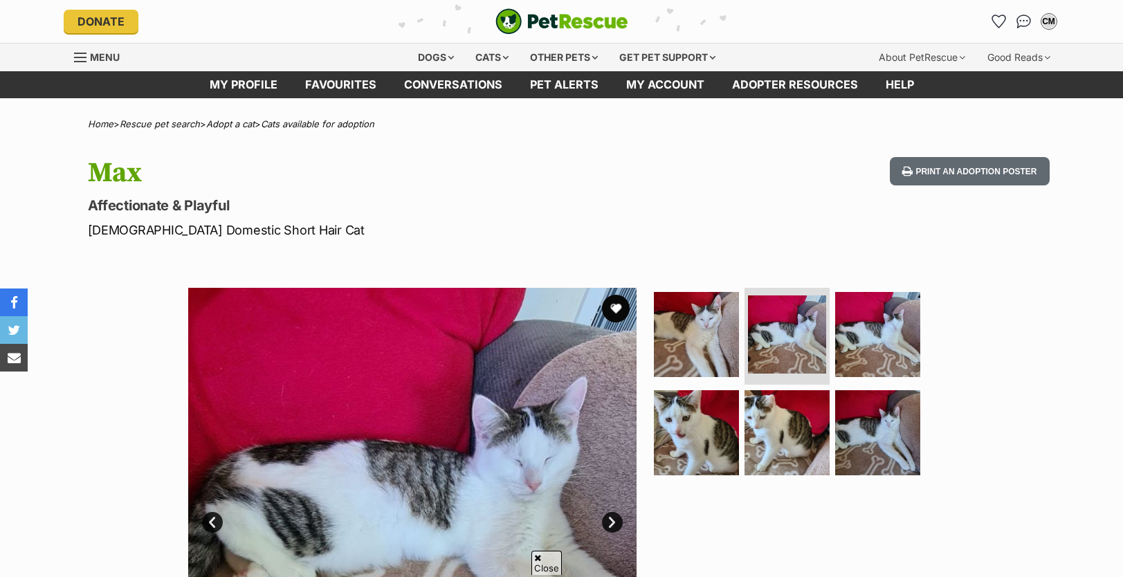
click at [619, 512] on link "Next" at bounding box center [612, 522] width 21 height 21
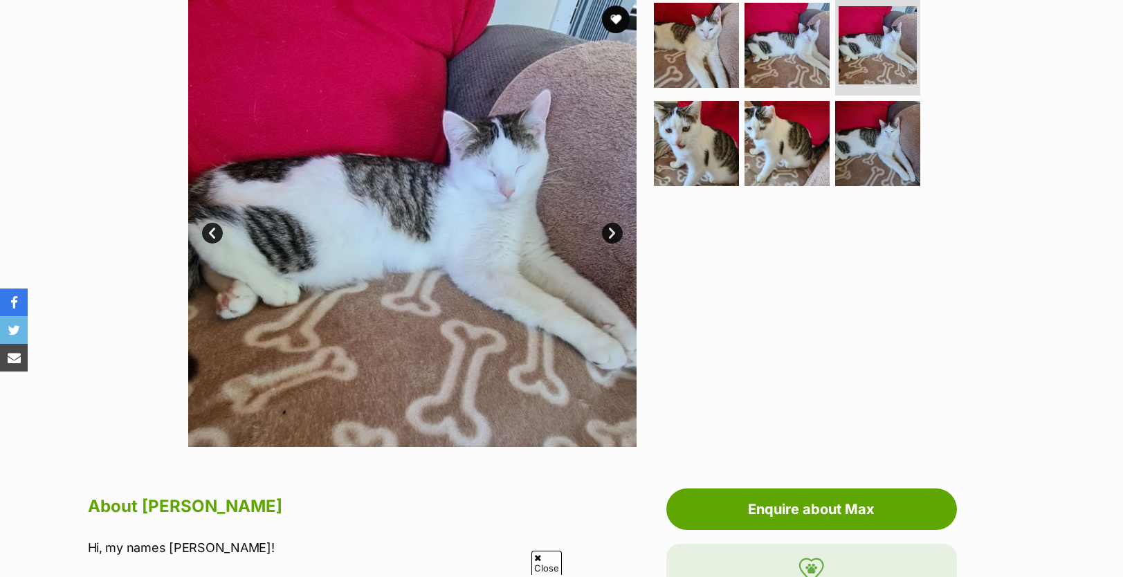
scroll to position [289, 0]
click at [617, 232] on link "Next" at bounding box center [612, 233] width 21 height 21
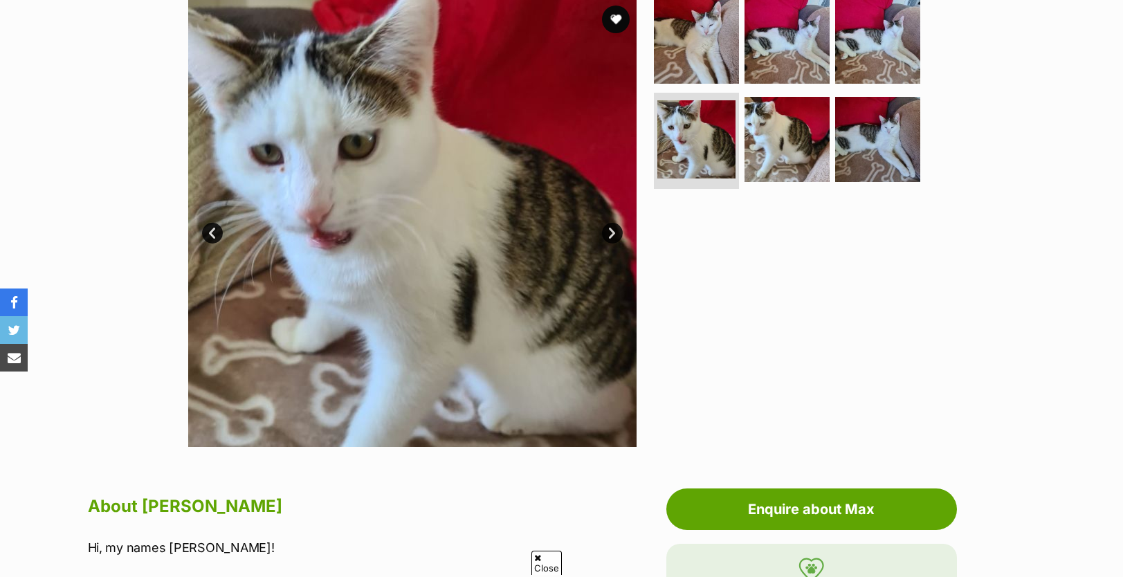
scroll to position [0, 0]
click at [617, 232] on link "Next" at bounding box center [612, 233] width 21 height 21
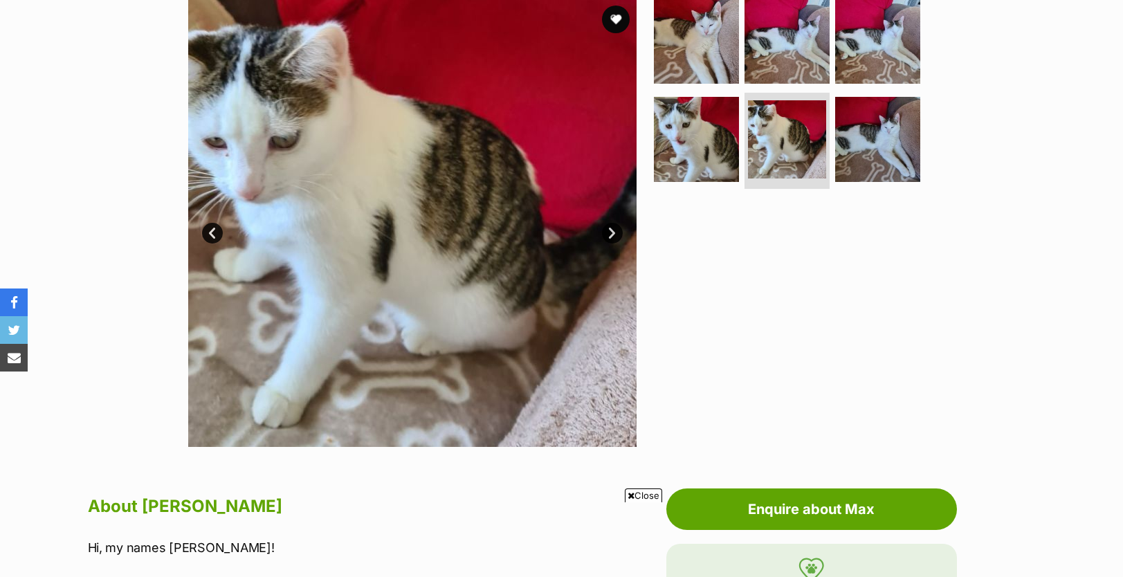
click at [617, 232] on link "Next" at bounding box center [612, 233] width 21 height 21
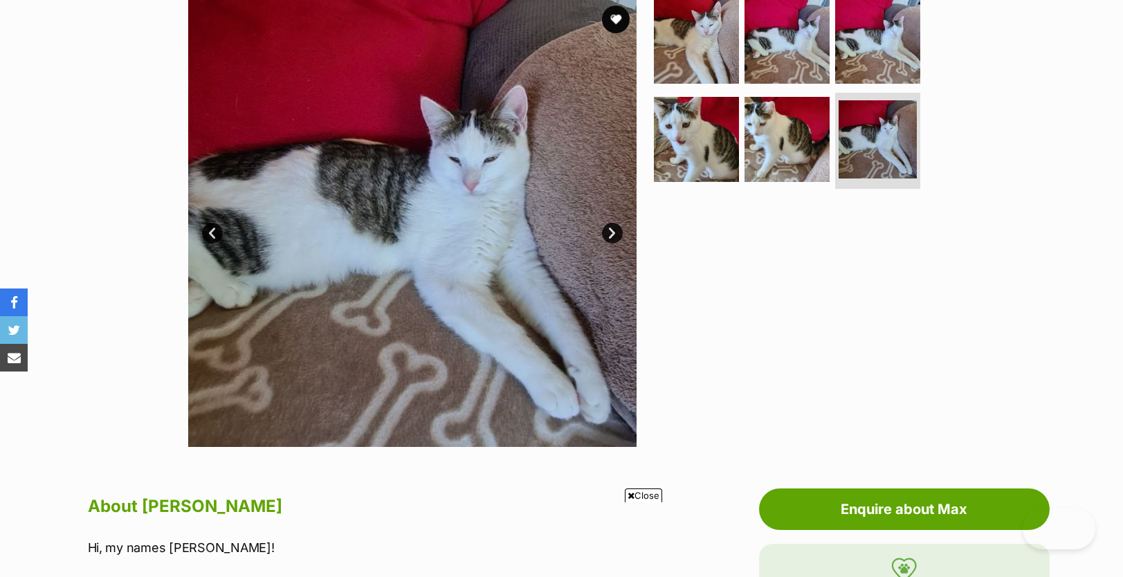
click at [617, 233] on link "Next" at bounding box center [612, 233] width 21 height 21
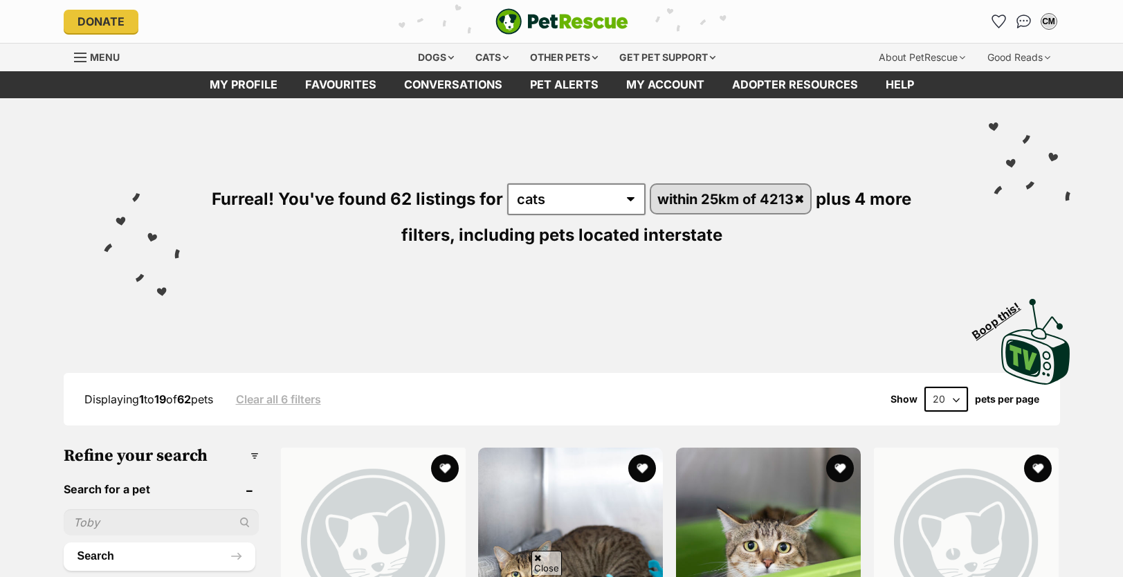
scroll to position [1523, 0]
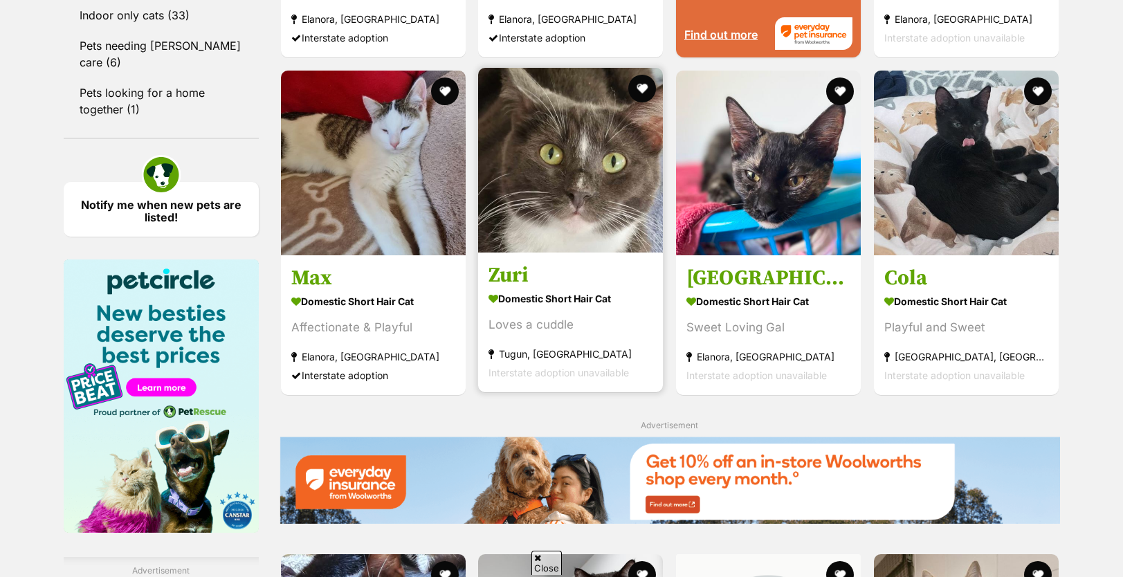
click at [610, 208] on img at bounding box center [570, 160] width 185 height 185
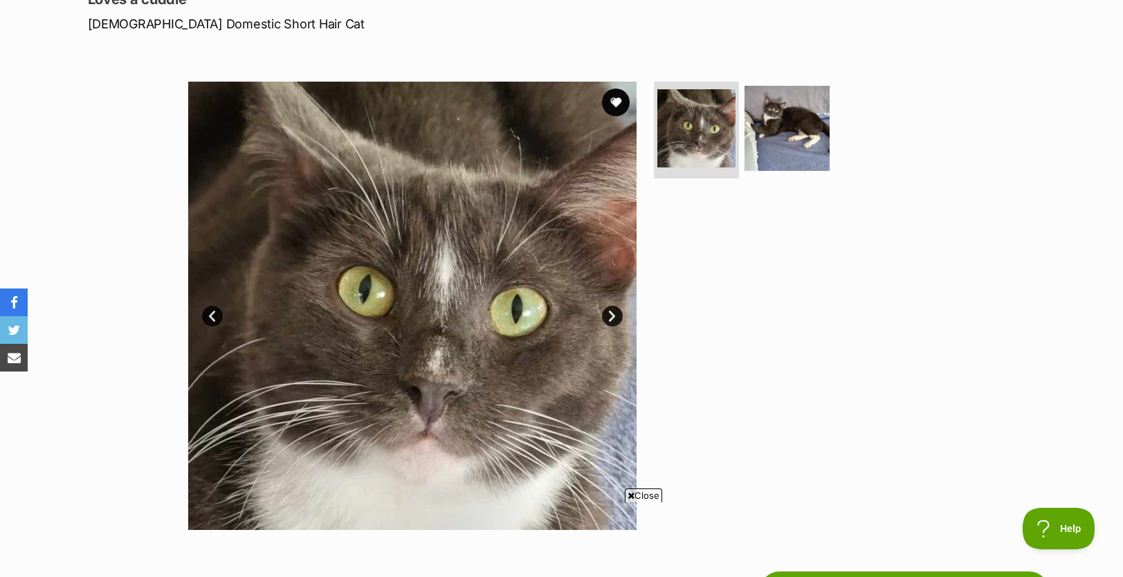
scroll to position [202, 0]
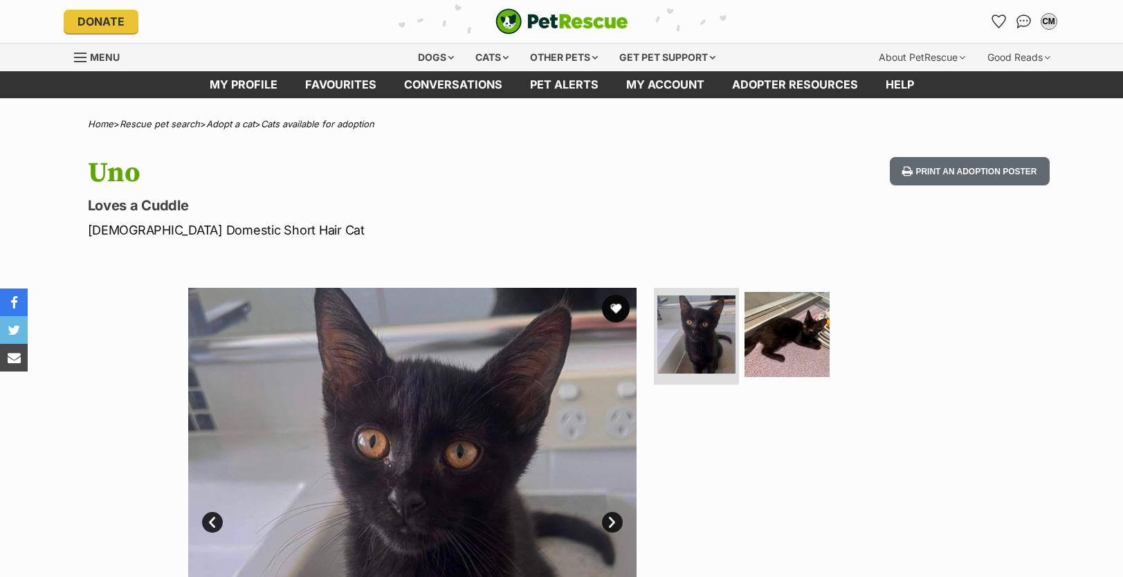
click at [791, 331] on img at bounding box center [786, 334] width 85 height 85
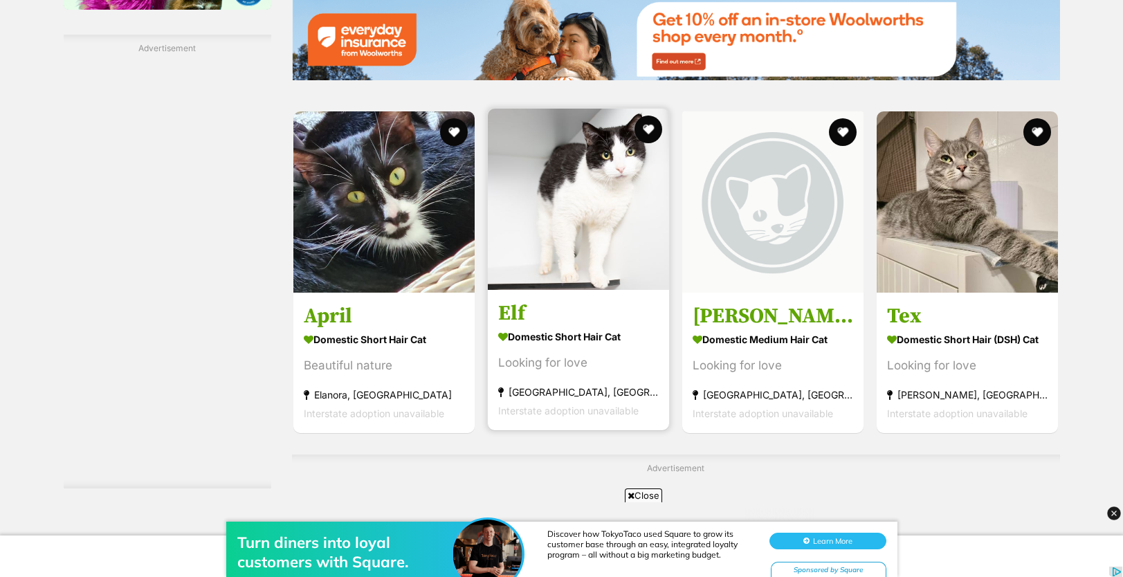
click at [585, 248] on img at bounding box center [578, 199] width 181 height 181
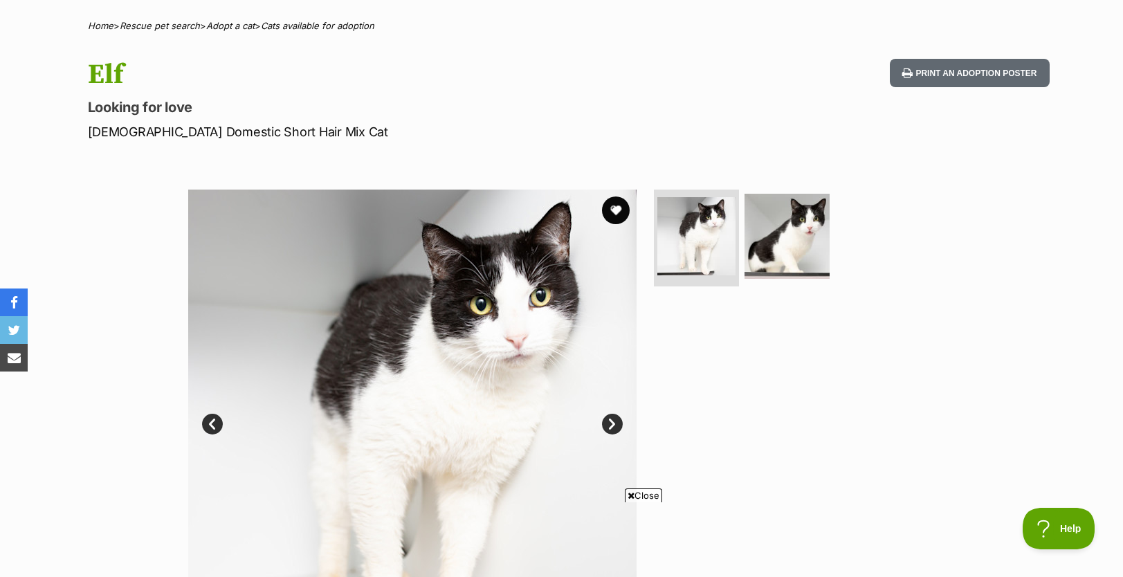
scroll to position [91, 0]
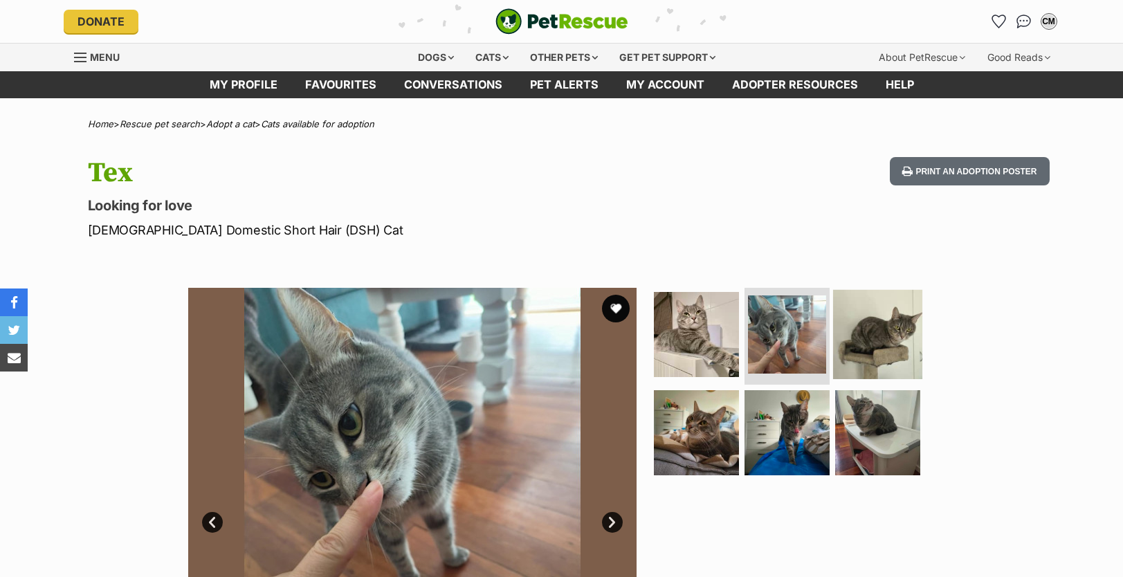
click at [881, 332] on img at bounding box center [877, 334] width 89 height 89
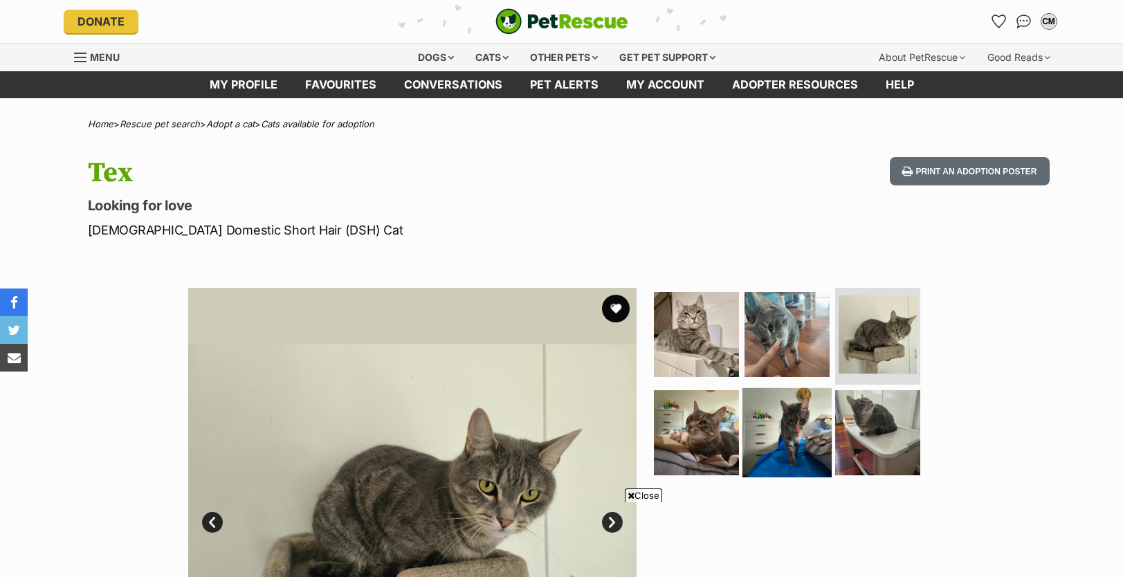
scroll to position [199, 0]
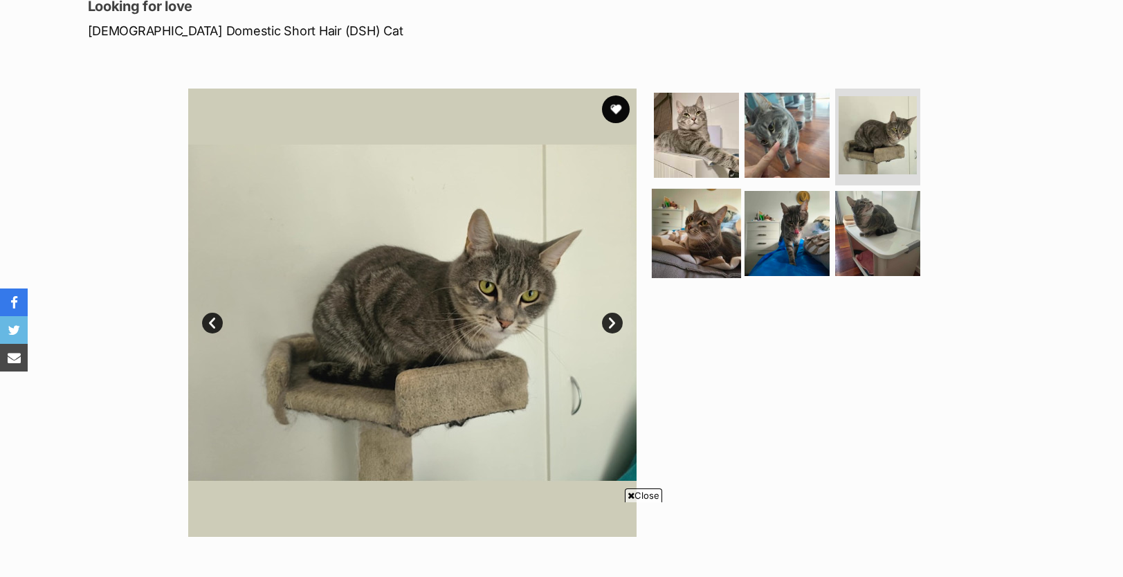
click at [706, 237] on img at bounding box center [696, 232] width 89 height 89
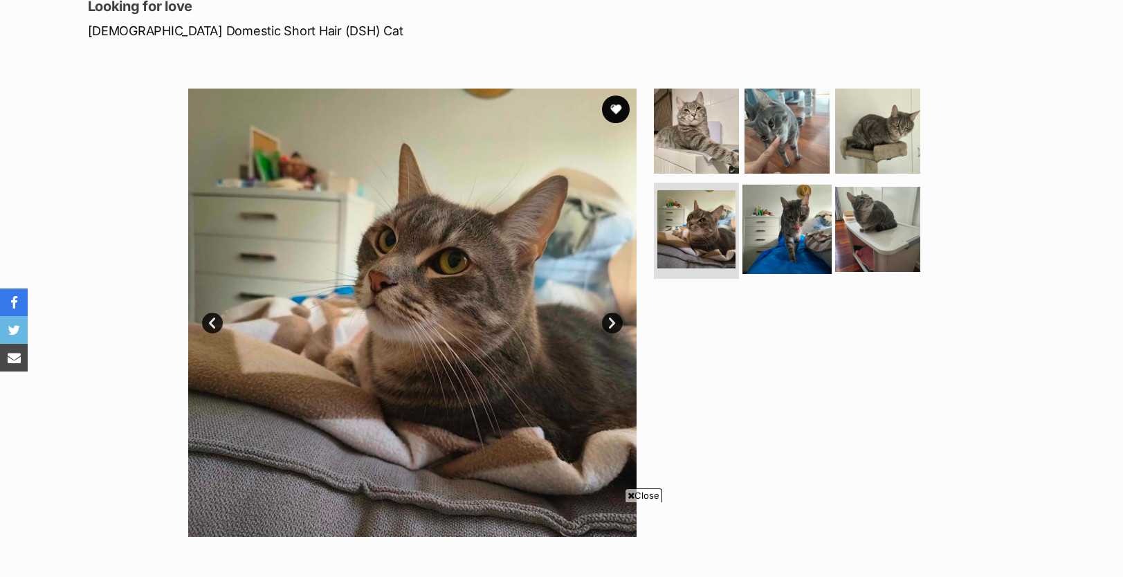
scroll to position [201, 0]
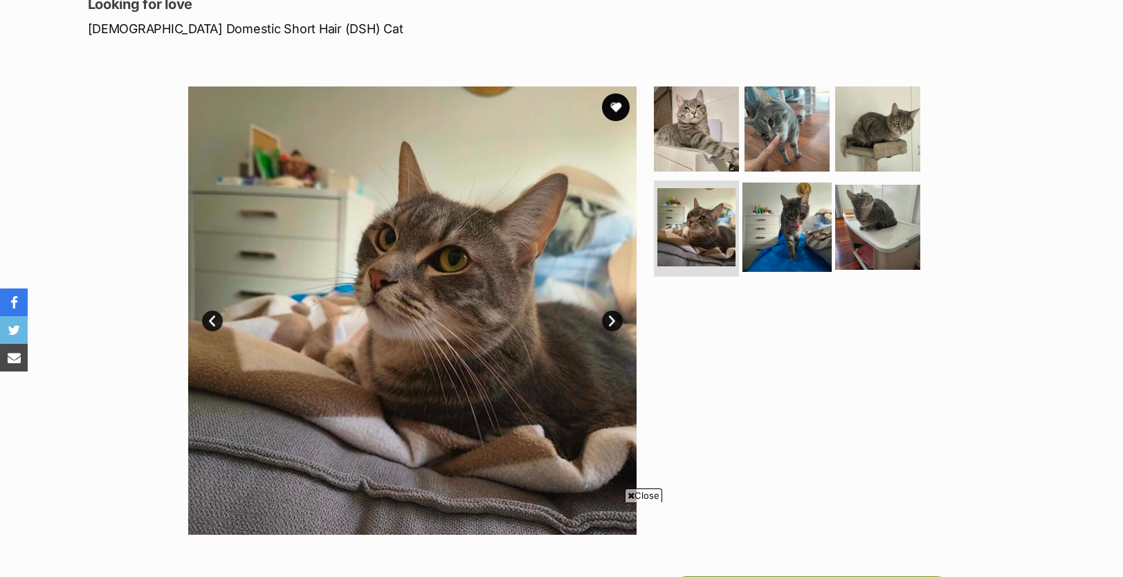
click at [773, 239] on img at bounding box center [786, 226] width 89 height 89
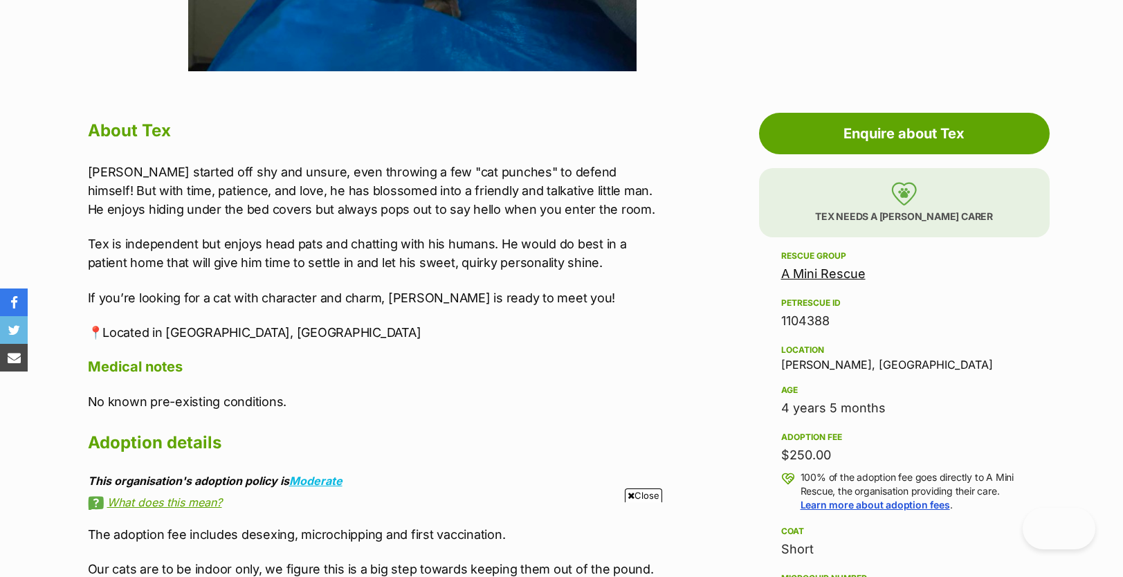
scroll to position [0, 0]
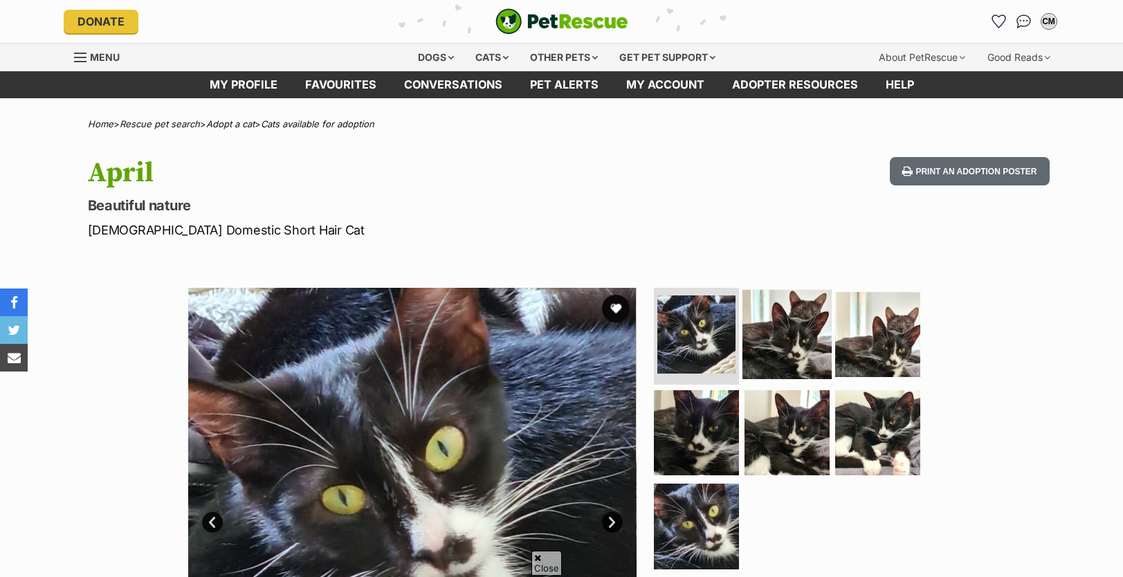
scroll to position [86, 0]
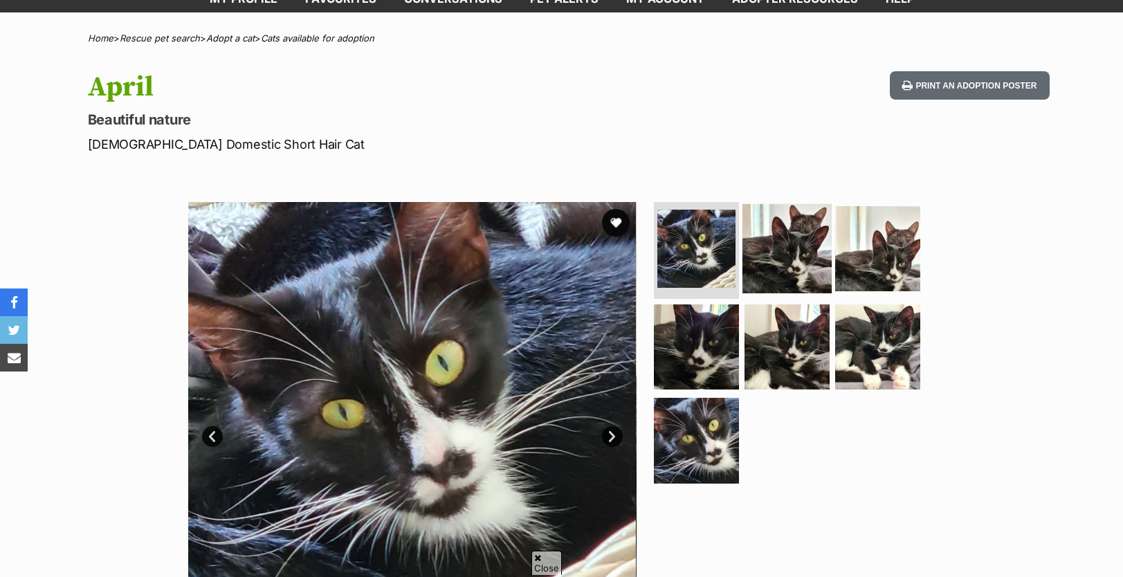
click at [806, 244] on img at bounding box center [786, 248] width 89 height 89
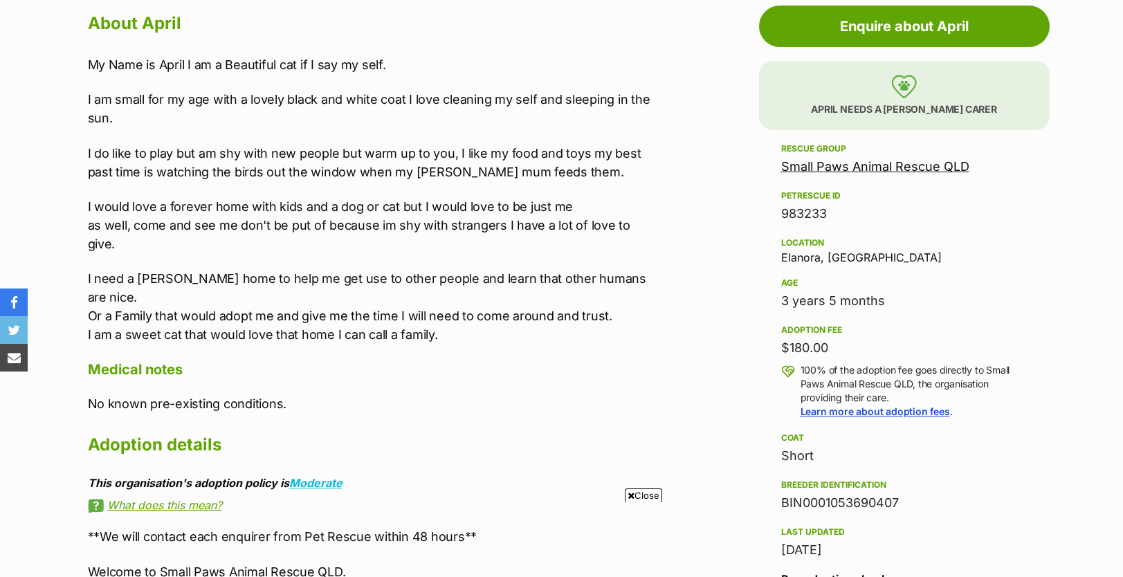
scroll to position [769, 0]
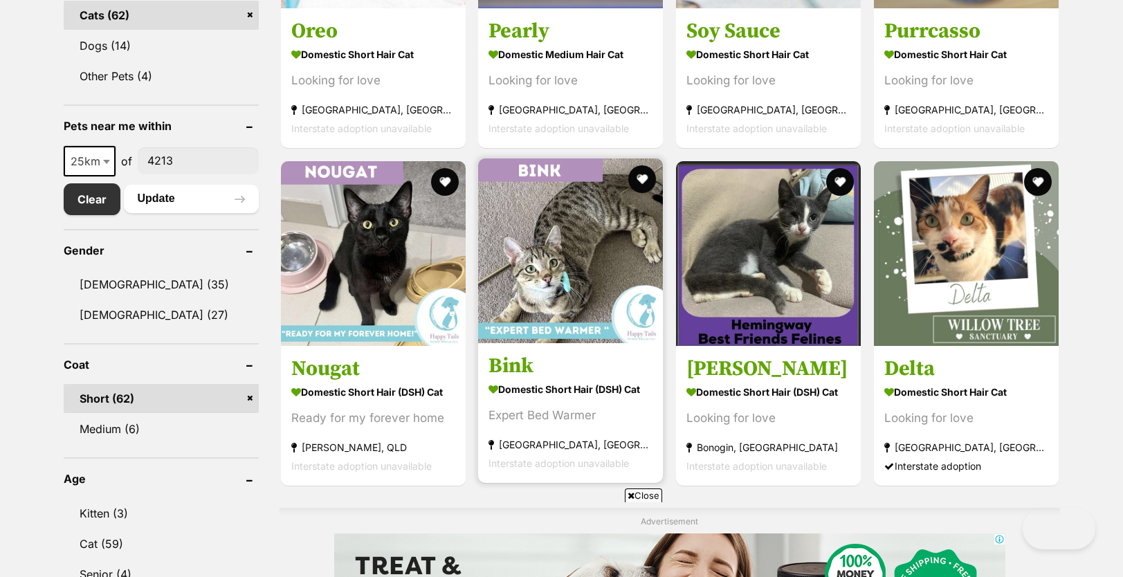
scroll to position [643, 0]
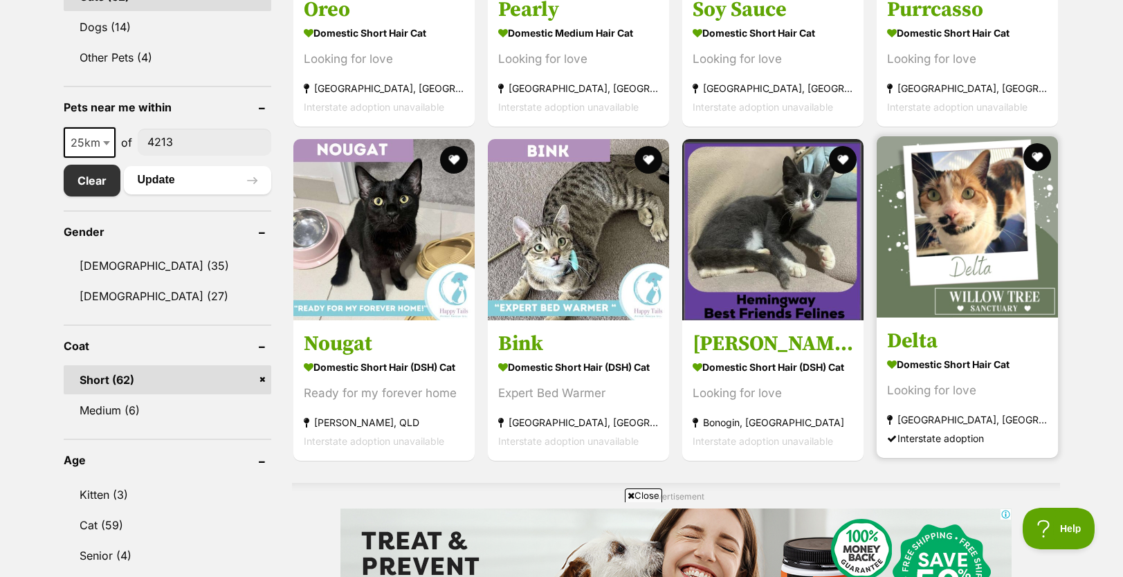
click at [949, 279] on img at bounding box center [967, 226] width 181 height 181
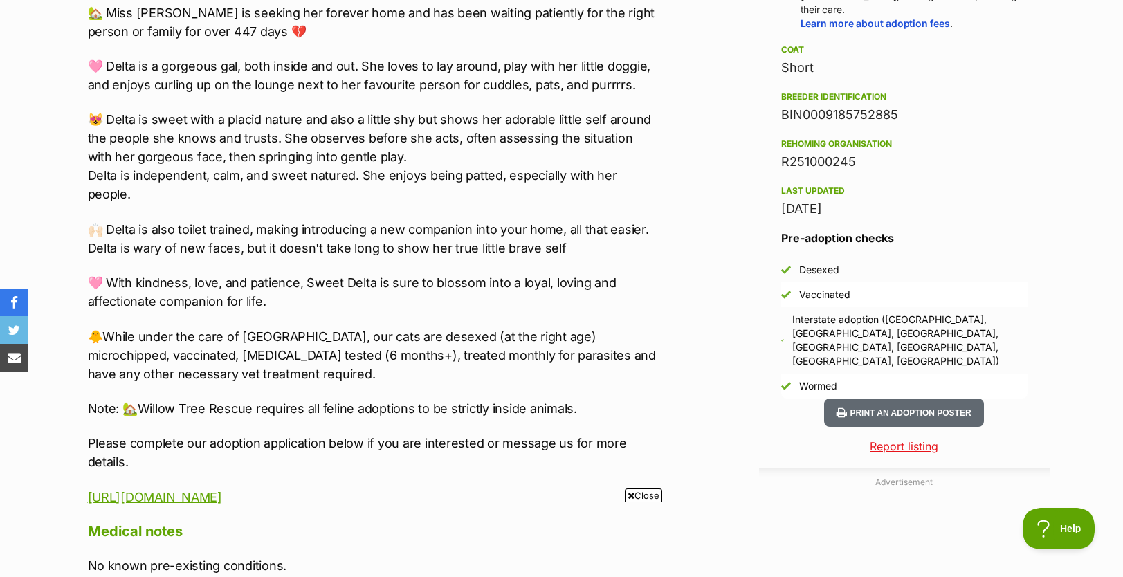
scroll to position [1081, 0]
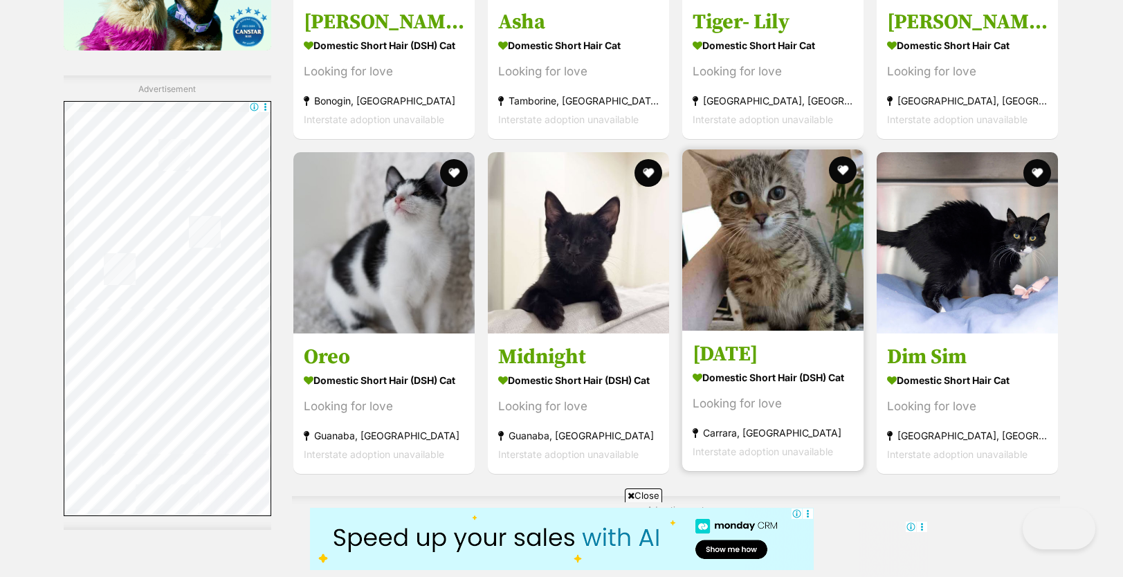
click at [774, 313] on img at bounding box center [772, 239] width 181 height 181
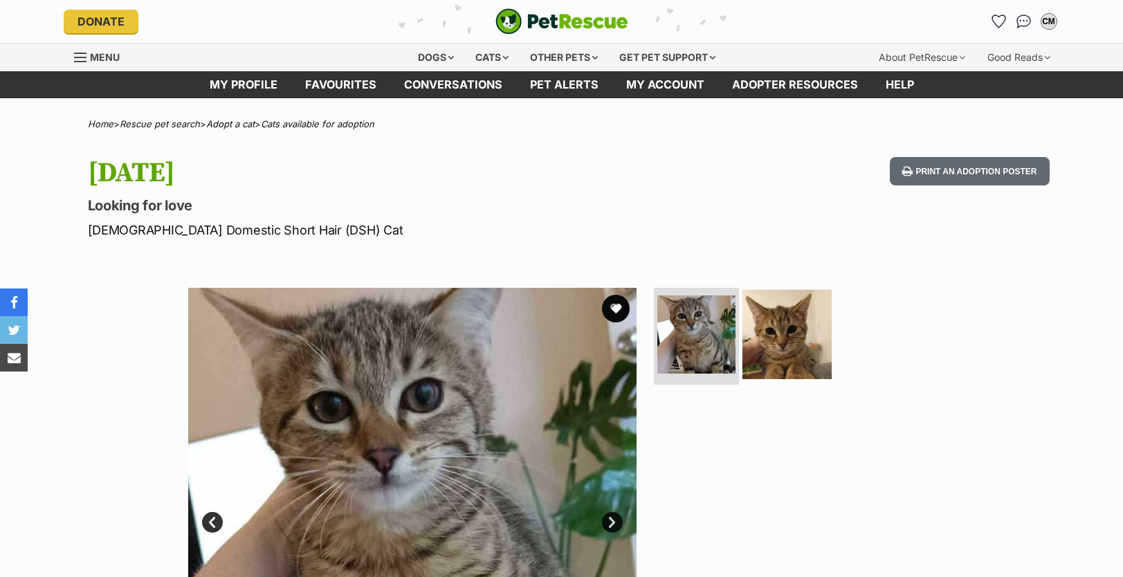
click at [787, 326] on img at bounding box center [786, 334] width 89 height 89
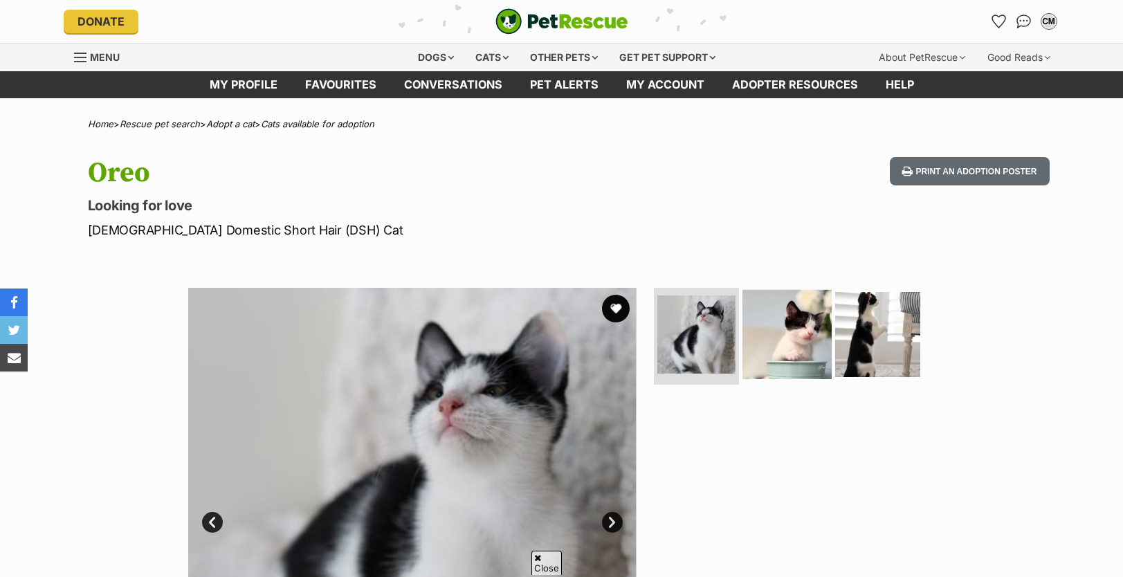
click at [786, 290] on img at bounding box center [786, 334] width 89 height 89
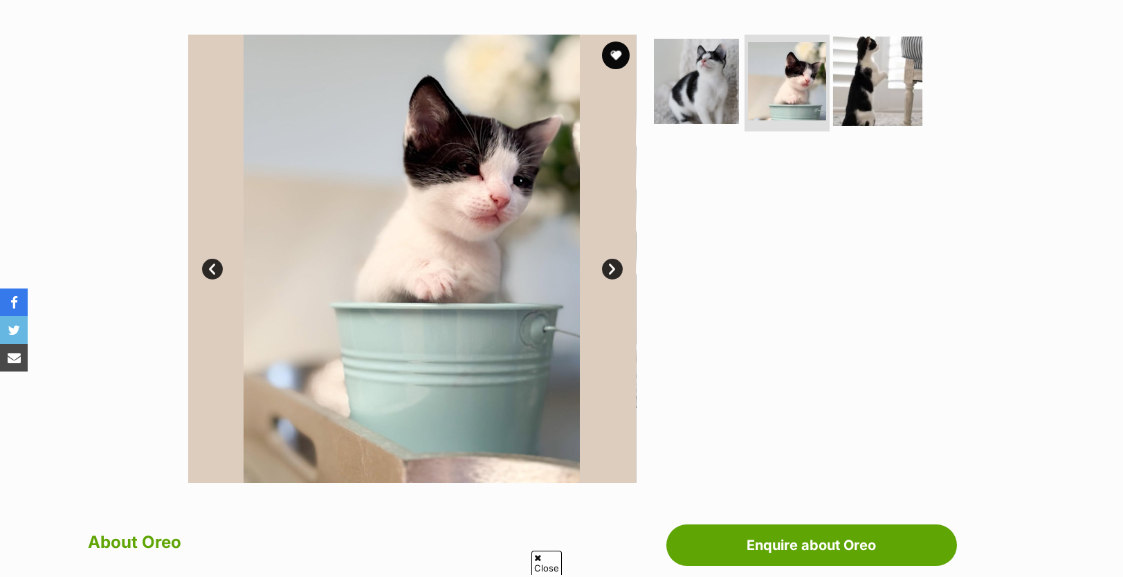
click at [881, 77] on img at bounding box center [877, 81] width 89 height 89
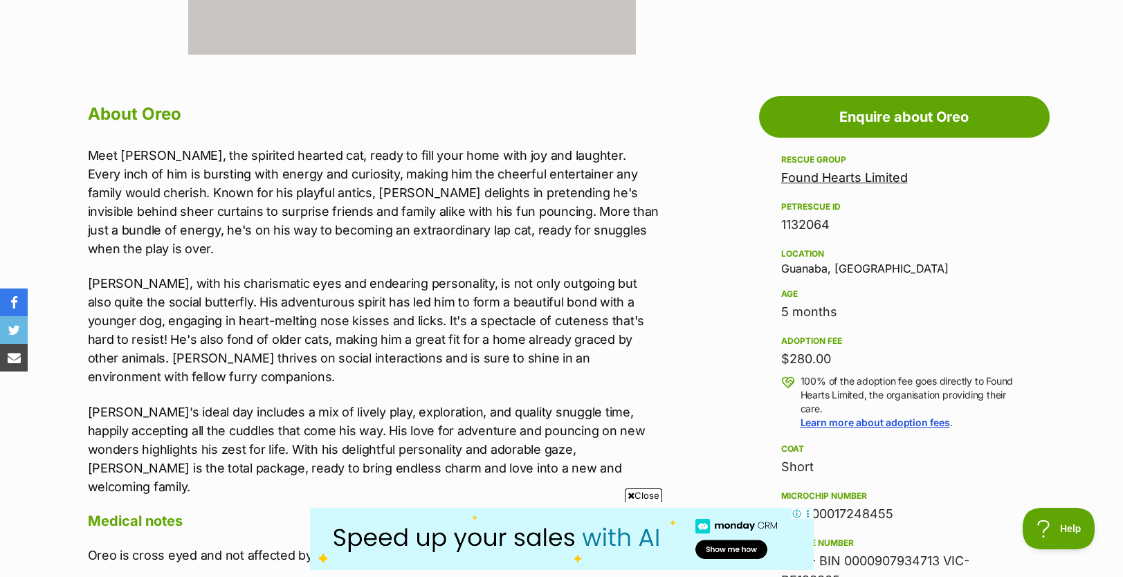
scroll to position [724, 0]
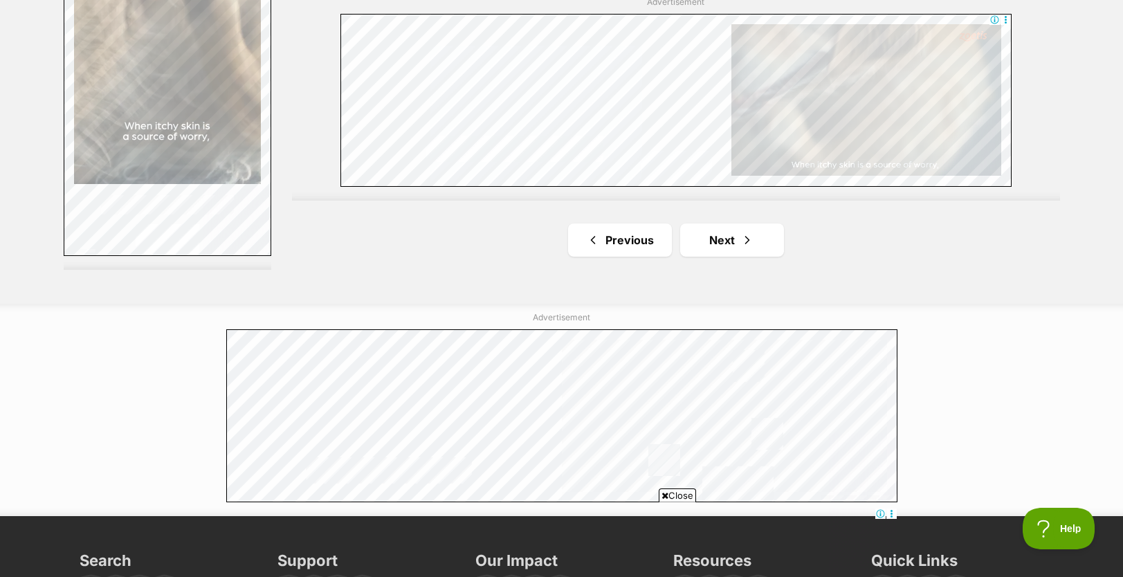
scroll to position [2627, 0]
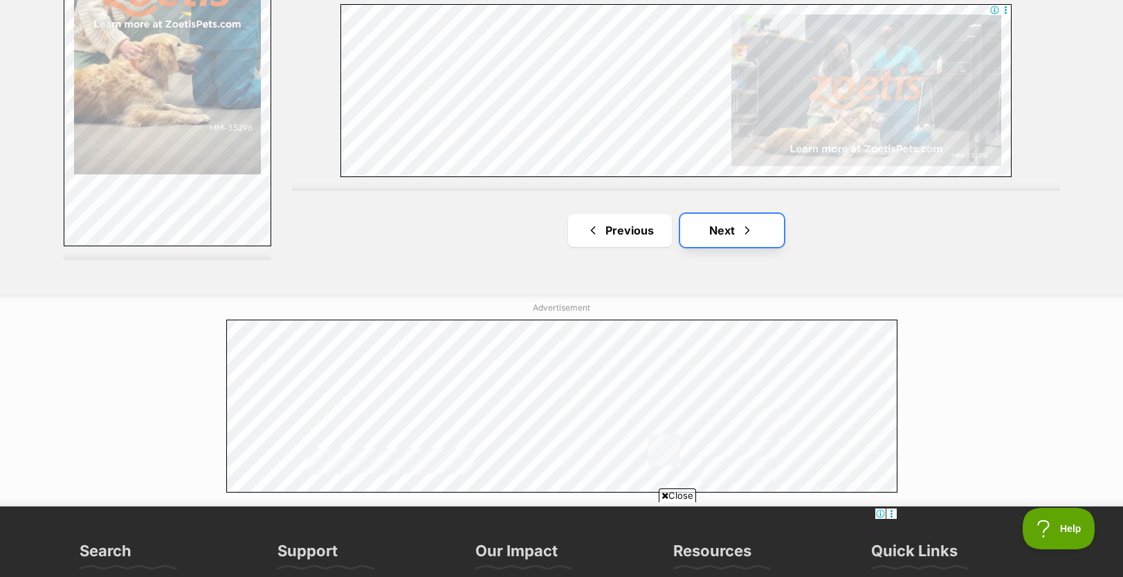
click at [723, 226] on link "Next" at bounding box center [732, 230] width 104 height 33
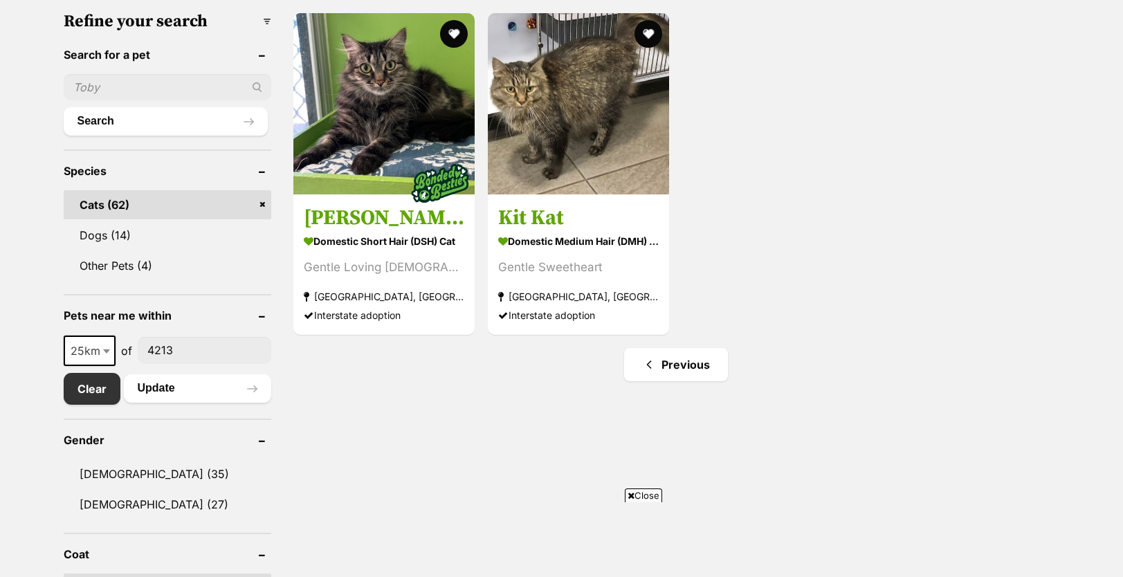
scroll to position [435, 0]
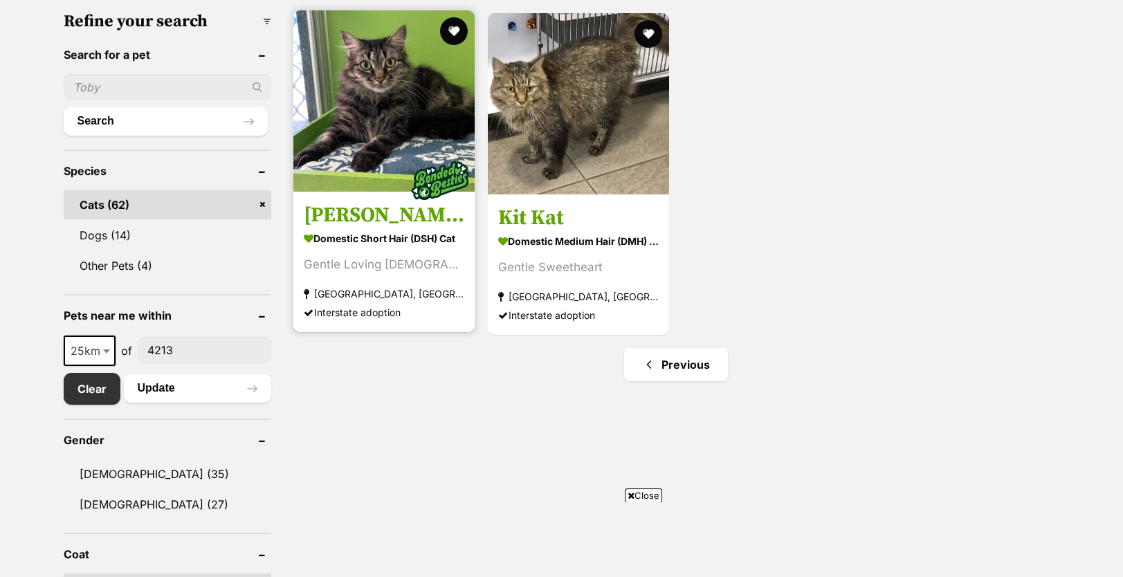
click at [418, 170] on img at bounding box center [439, 179] width 69 height 69
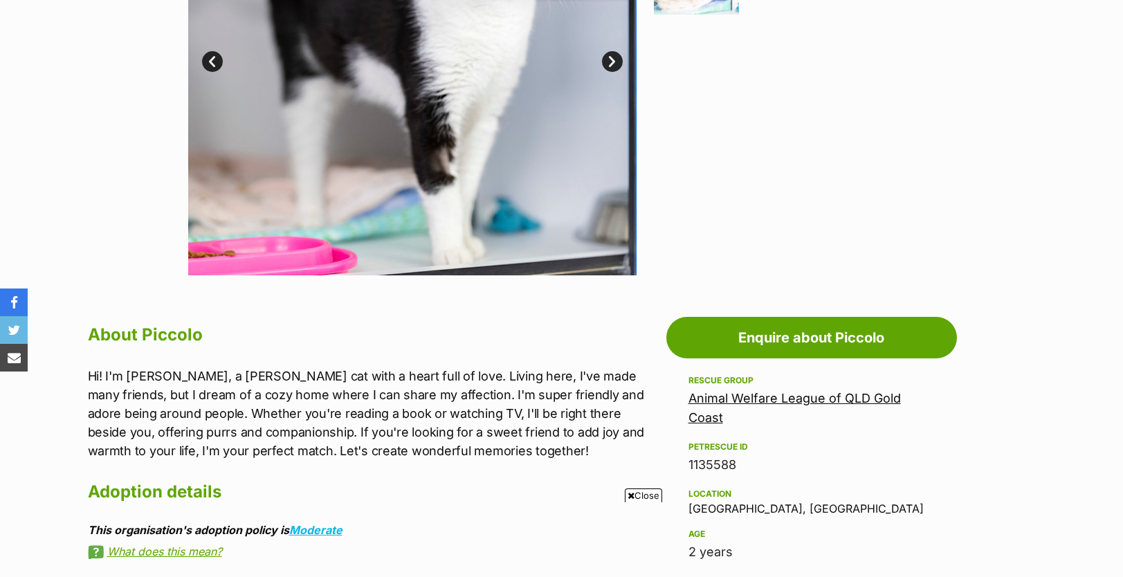
scroll to position [547, 0]
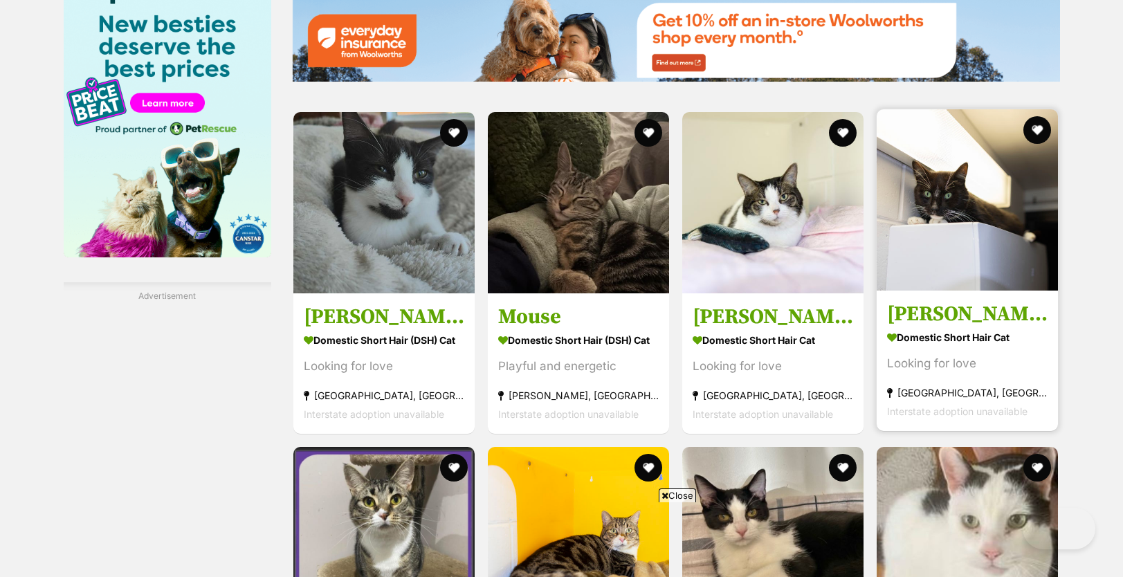
click at [964, 214] on img at bounding box center [967, 199] width 181 height 181
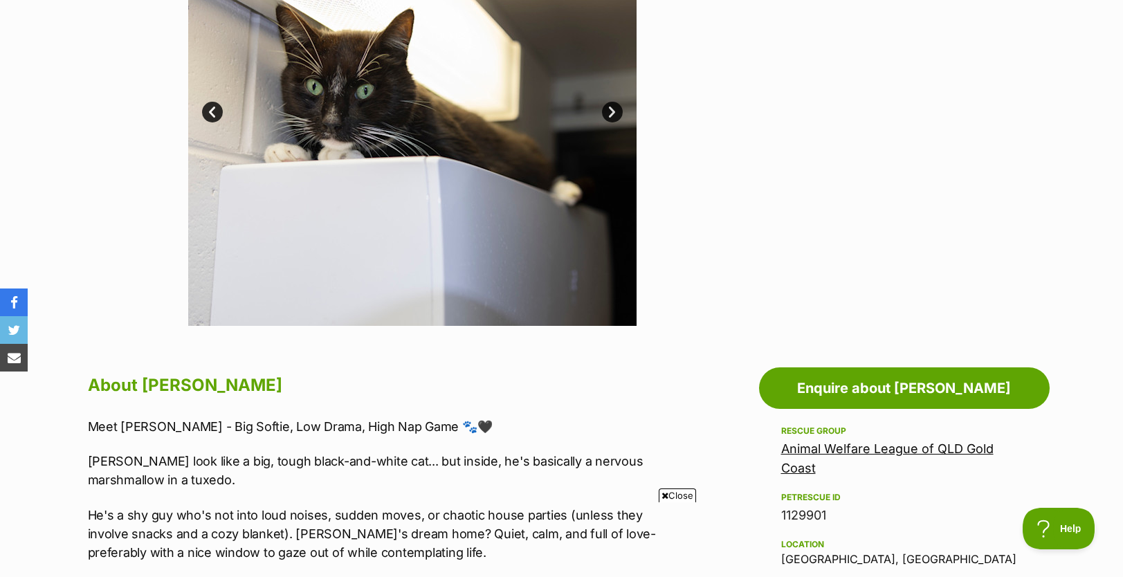
scroll to position [529, 0]
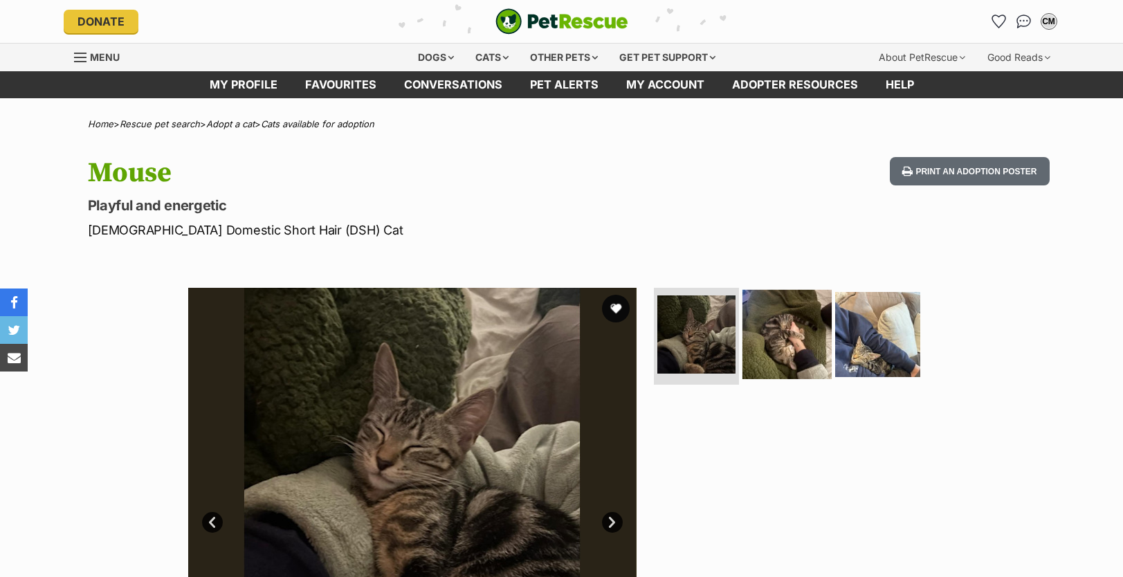
click at [759, 333] on img at bounding box center [786, 334] width 89 height 89
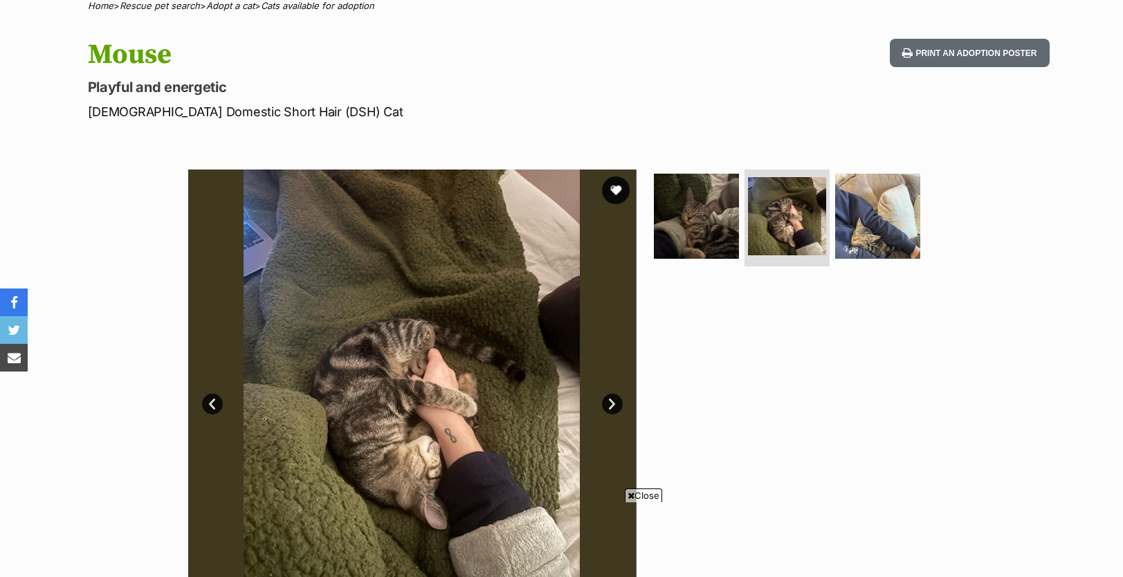
scroll to position [119, 0]
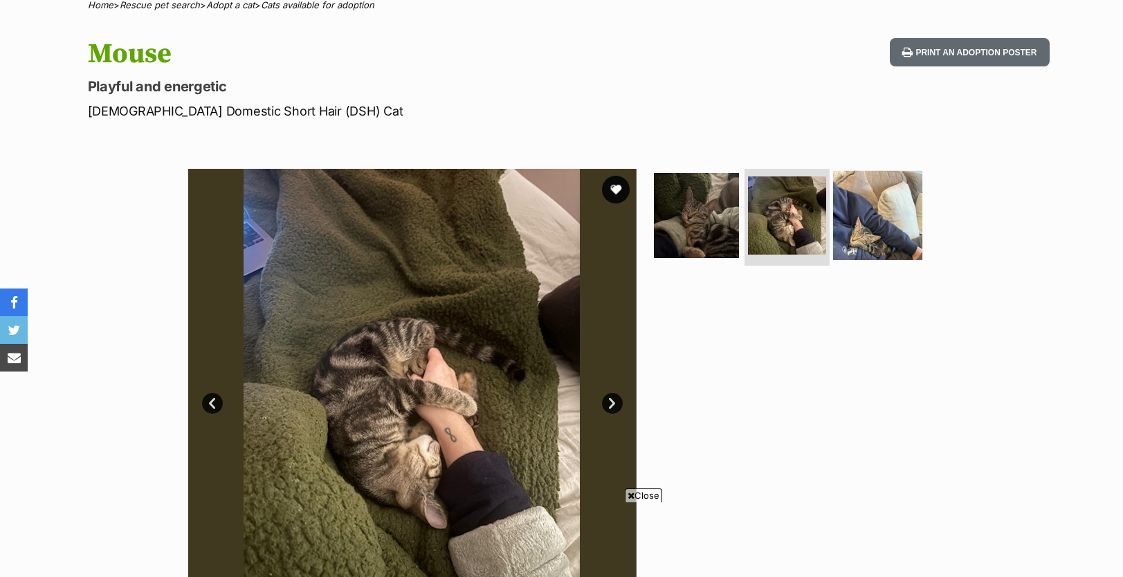
click at [874, 219] on img at bounding box center [877, 215] width 89 height 89
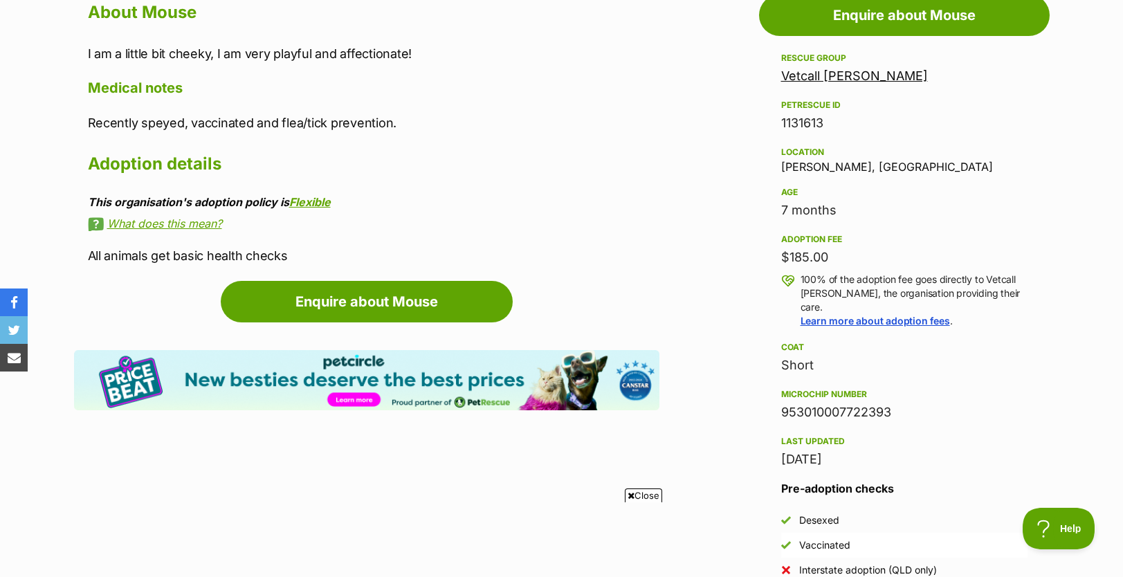
scroll to position [781, 0]
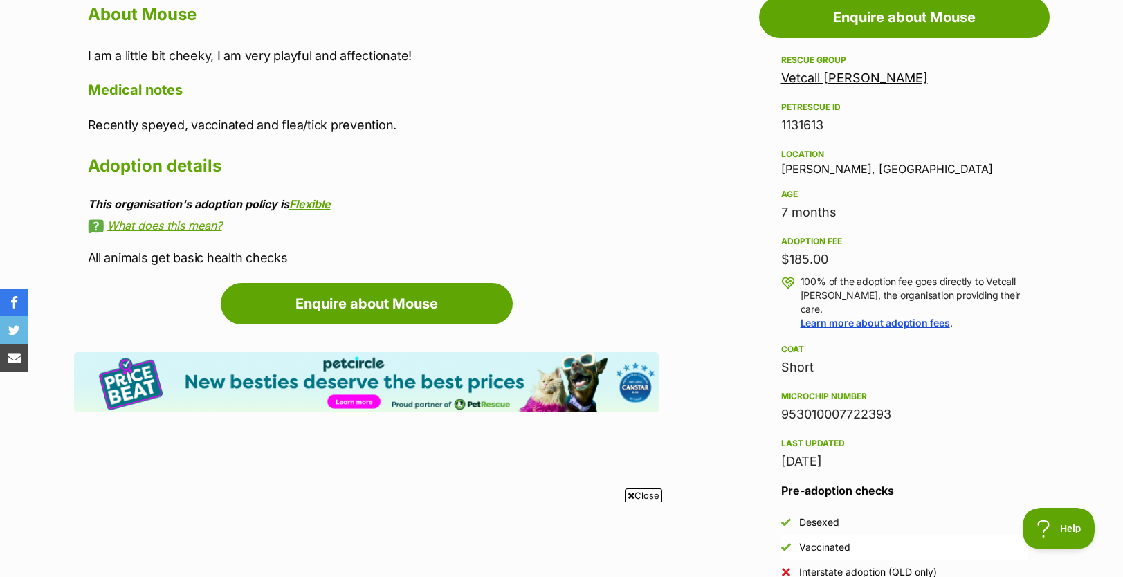
click at [184, 226] on link "What does this mean?" at bounding box center [373, 225] width 571 height 12
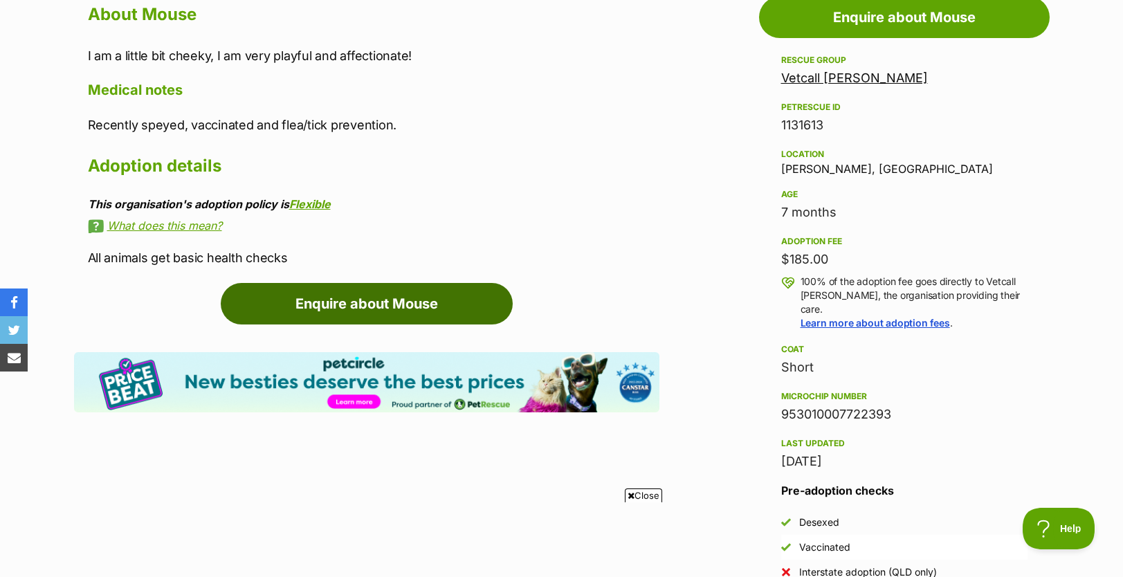
click at [410, 301] on link "Enquire about Mouse" at bounding box center [367, 304] width 292 height 42
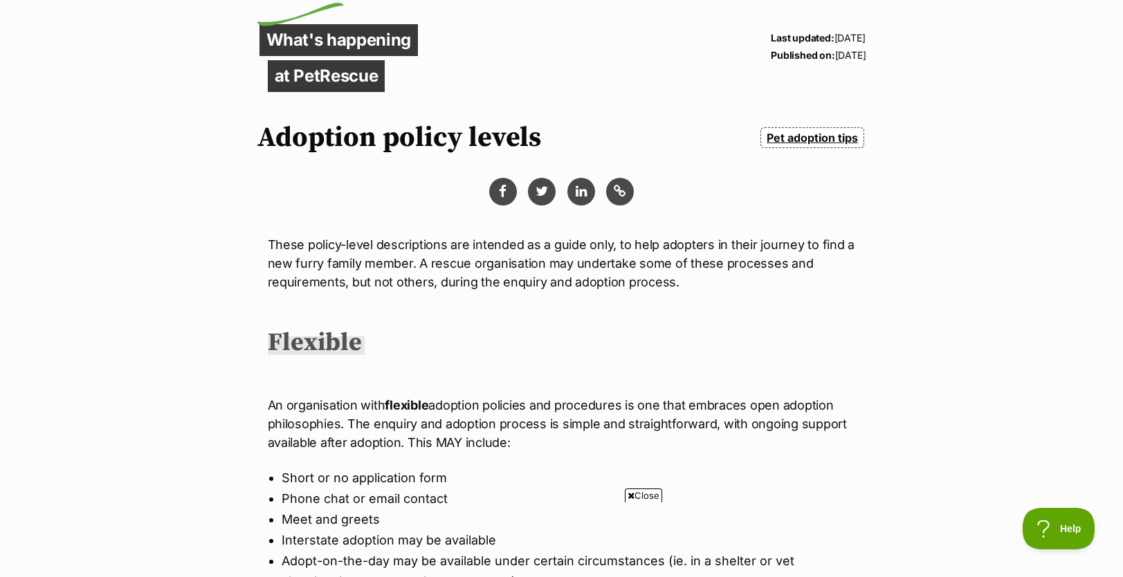
scroll to position [53, 0]
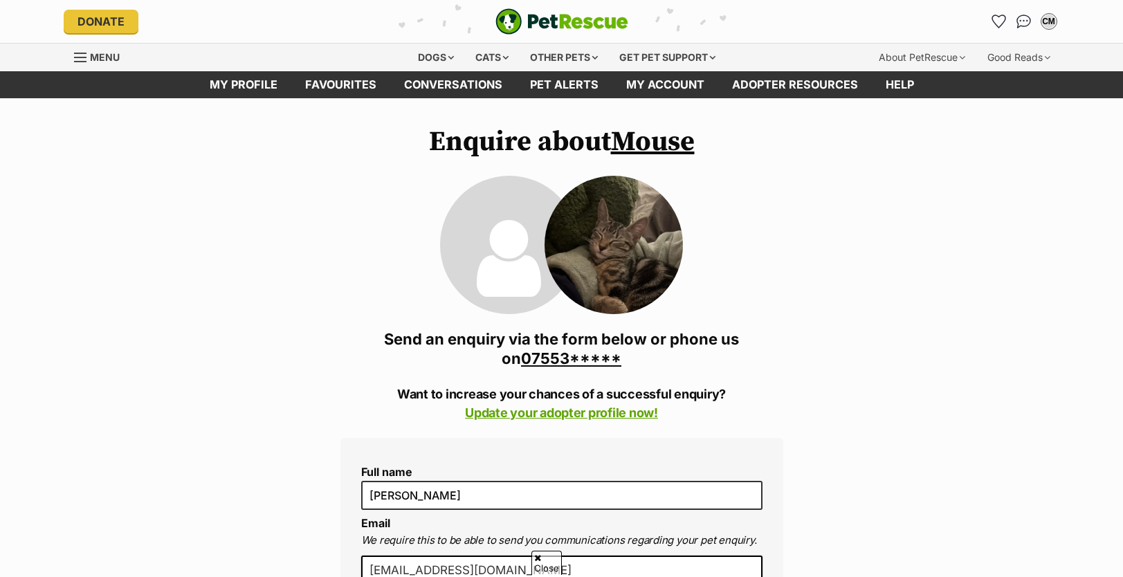
click at [557, 556] on input "[EMAIL_ADDRESS][DOMAIN_NAME]" at bounding box center [561, 571] width 401 height 30
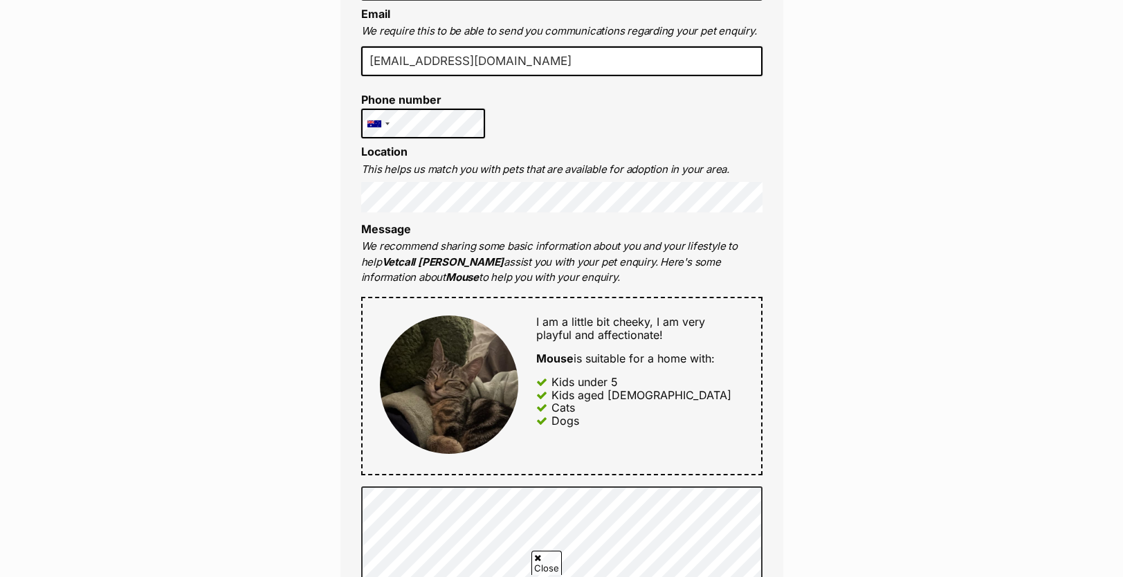
drag, startPoint x: 557, startPoint y: 66, endPoint x: 322, endPoint y: 52, distance: 235.0
click at [322, 52] on div "Enquire about Mouse 0755394133 Send an enquiry via the form below or phone us o…" at bounding box center [562, 489] width 484 height 1744
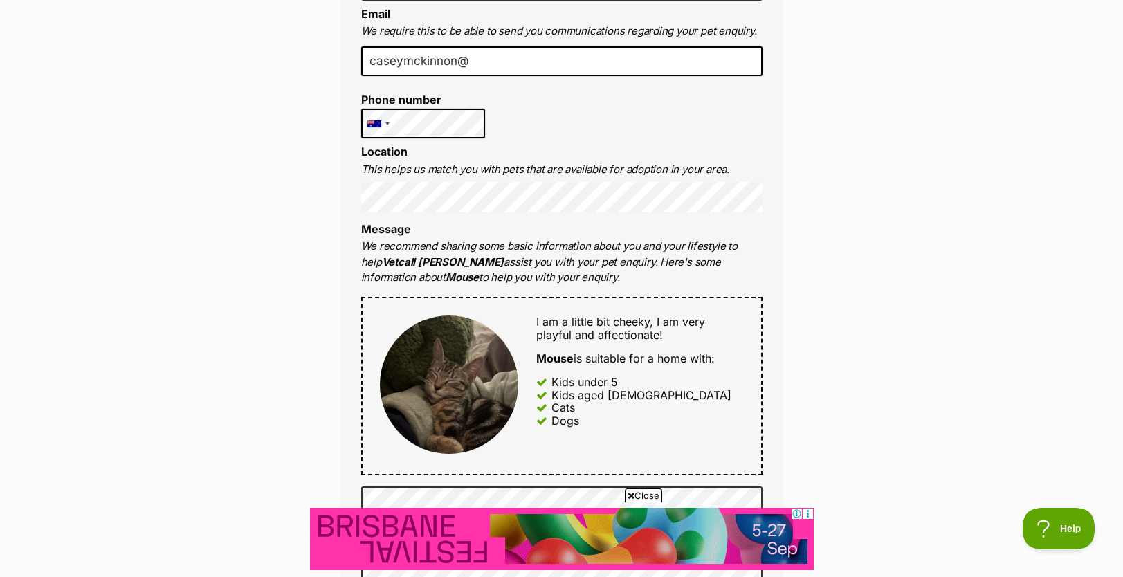
scroll to position [0, 0]
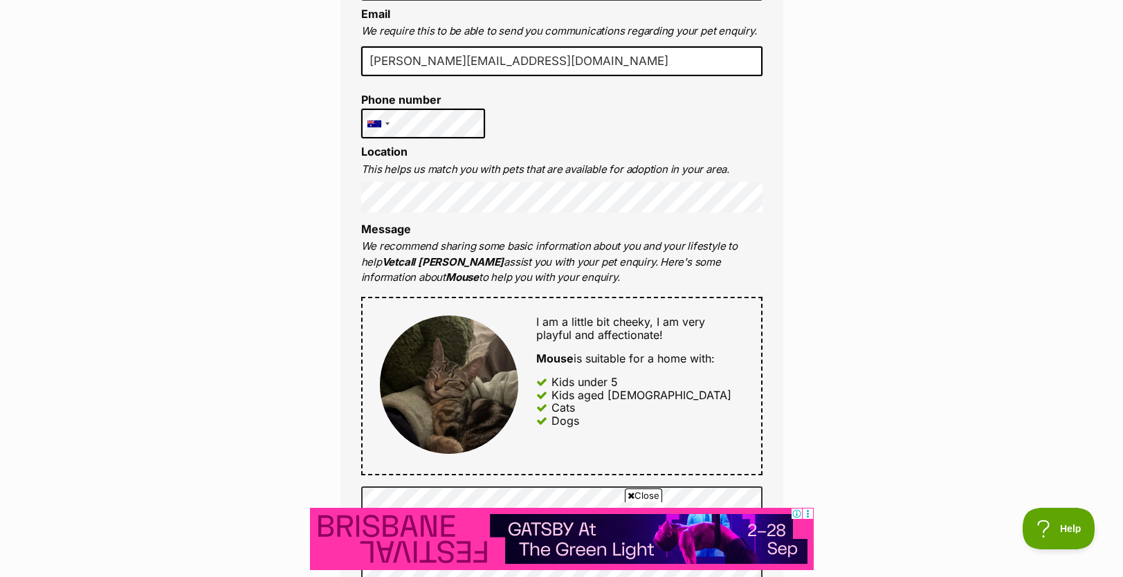
type input "[PERSON_NAME][EMAIL_ADDRESS][DOMAIN_NAME]"
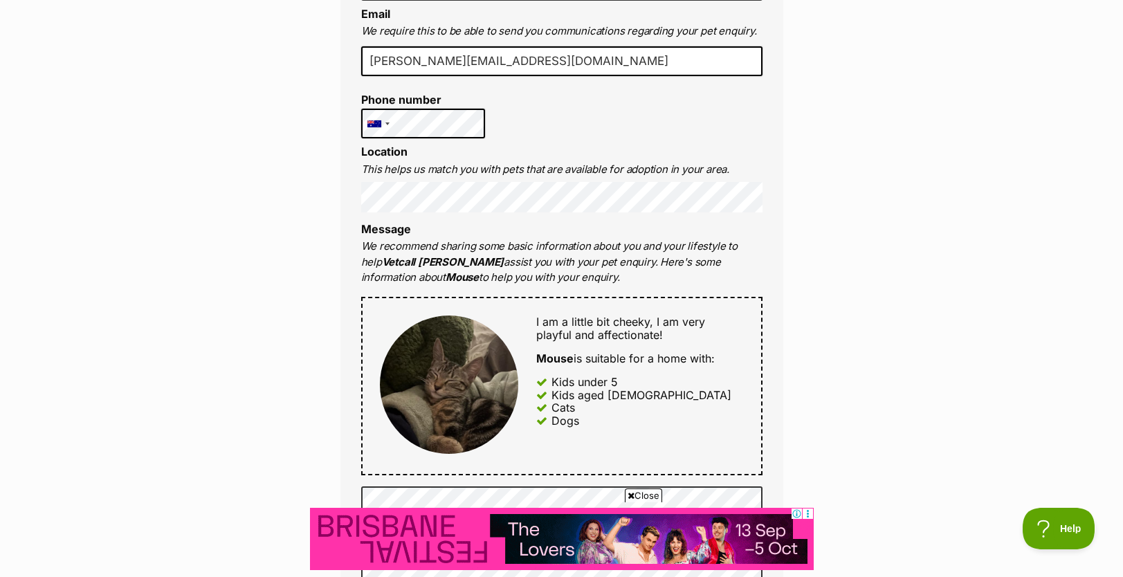
click at [654, 121] on div "Full name Casey McKinnon Email We require this to be able to send you communica…" at bounding box center [561, 370] width 443 height 883
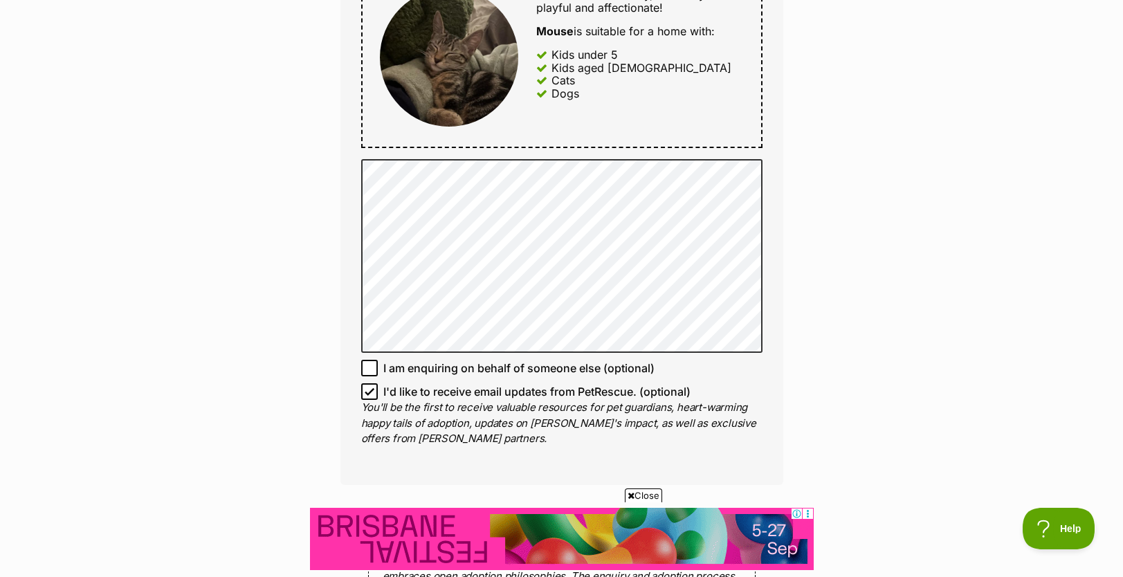
scroll to position [839, 0]
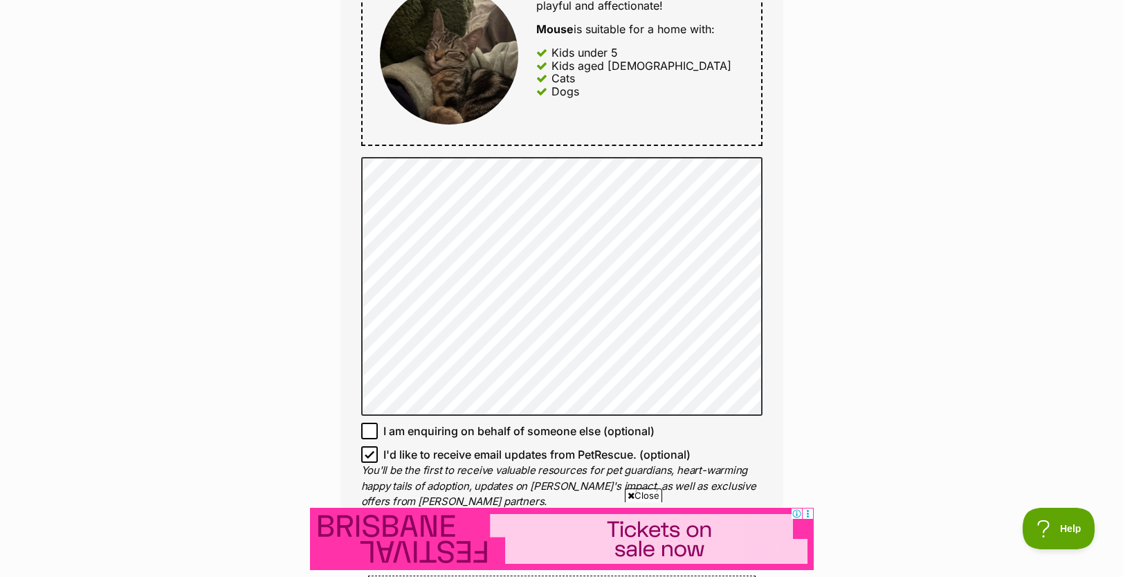
click at [369, 451] on icon at bounding box center [370, 455] width 10 height 10
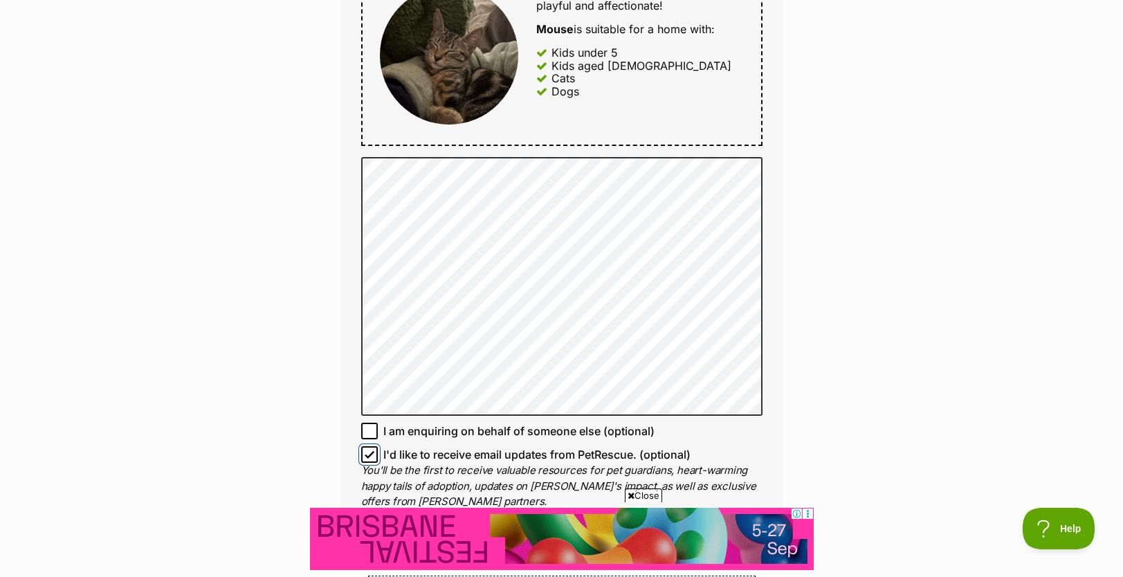
click at [369, 451] on input "I'd like to receive email updates from PetRescue. (optional)" at bounding box center [369, 454] width 17 height 17
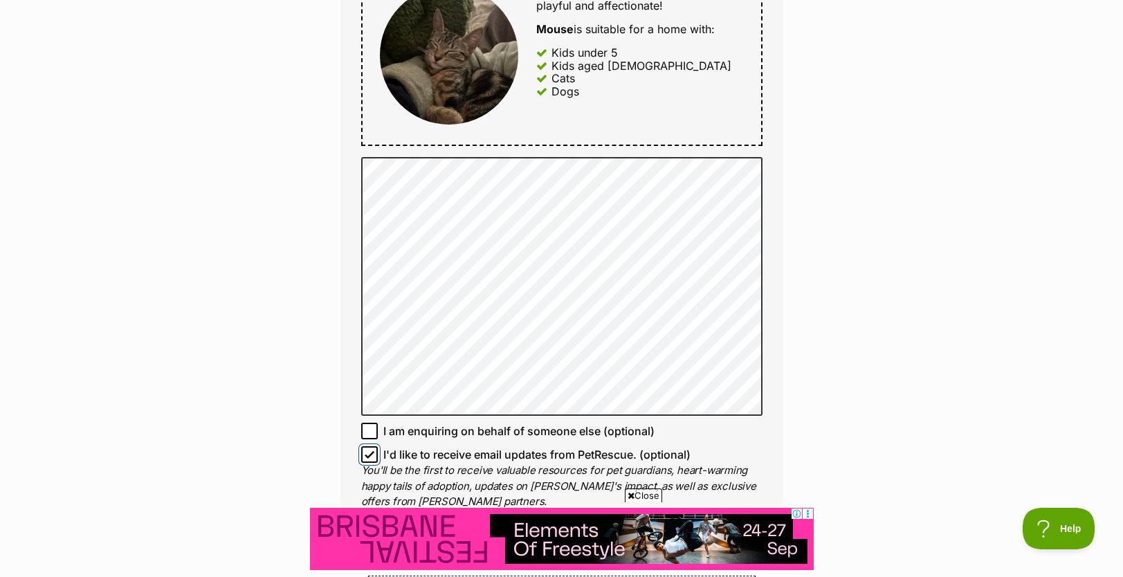
checkbox input "false"
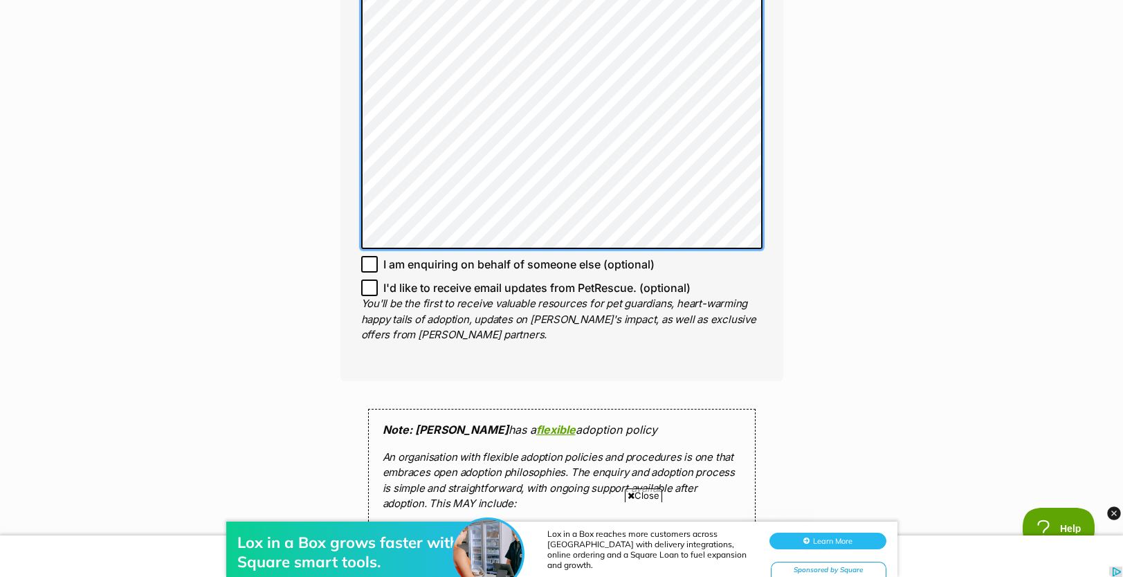
scroll to position [1249, 0]
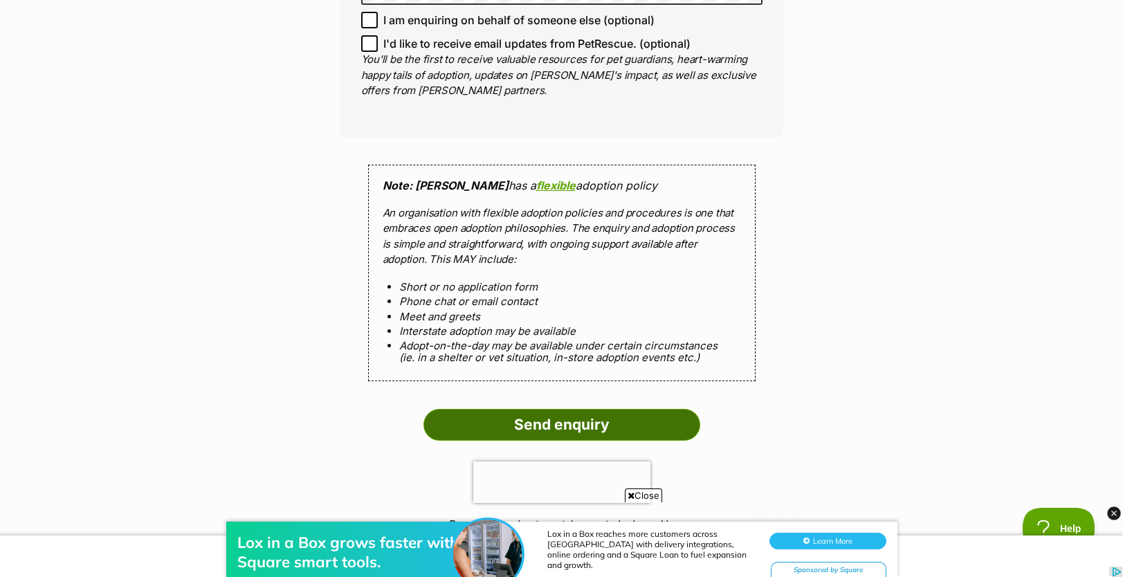
click at [475, 422] on input "Send enquiry" at bounding box center [561, 425] width 277 height 32
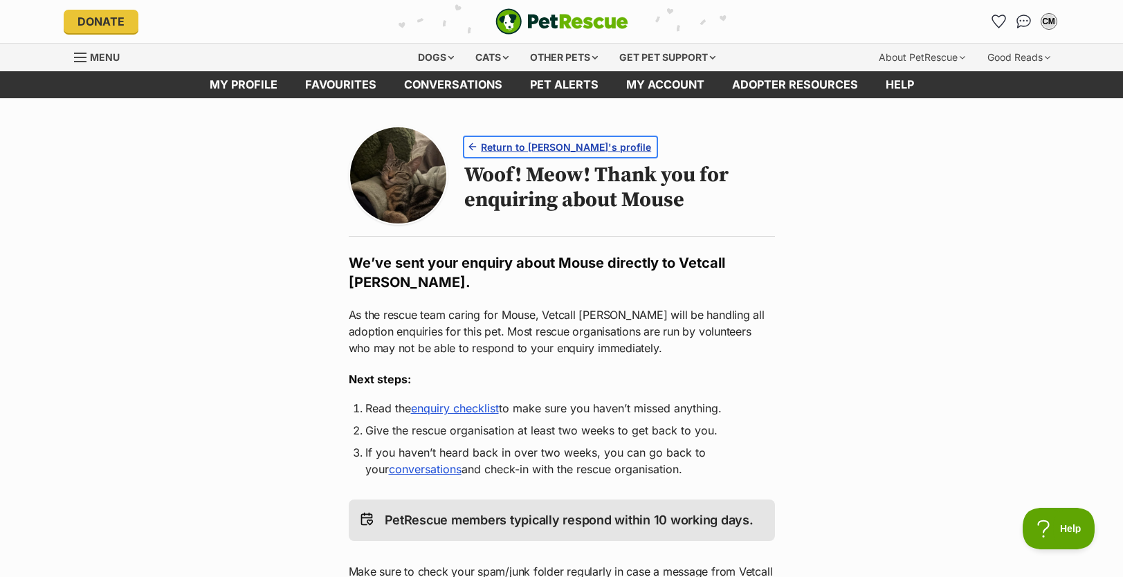
click at [477, 145] on link "Return to [PERSON_NAME]'s profile" at bounding box center [560, 147] width 192 height 20
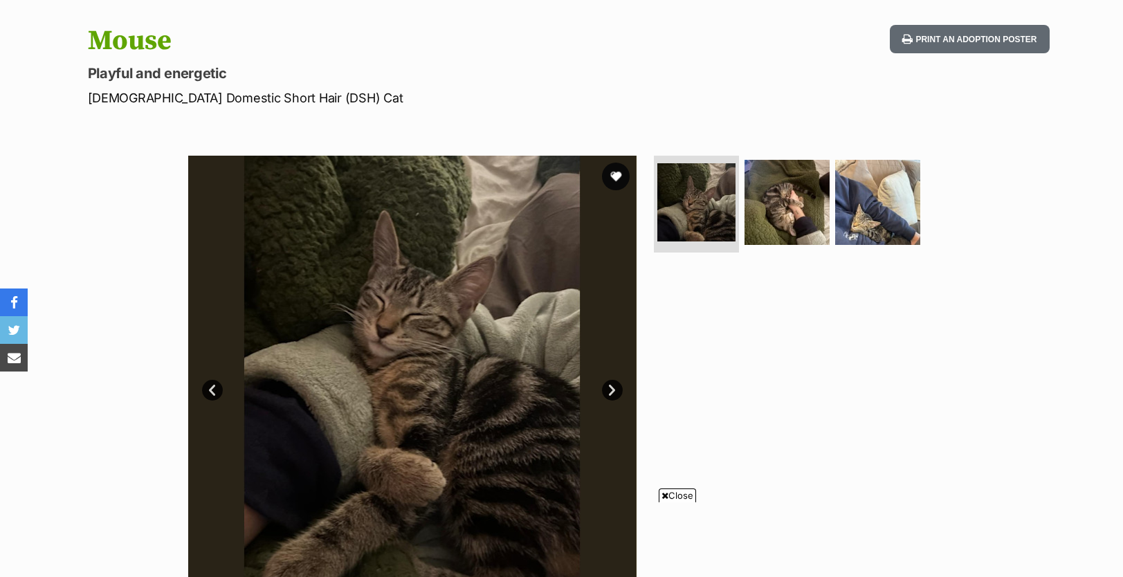
scroll to position [801, 0]
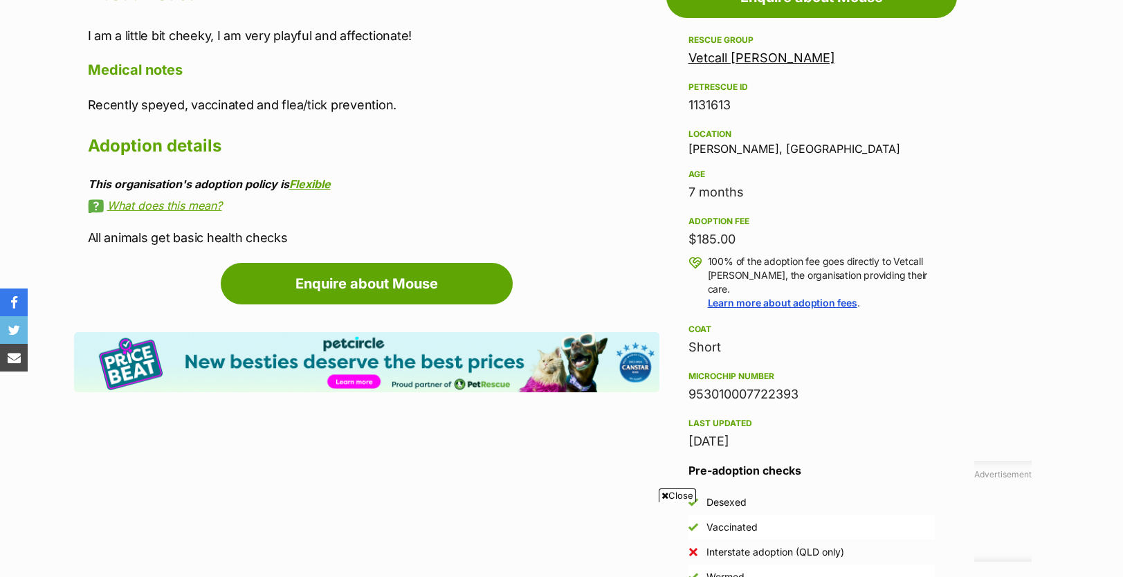
click at [731, 62] on link "Vetcall [PERSON_NAME]" at bounding box center [761, 58] width 147 height 15
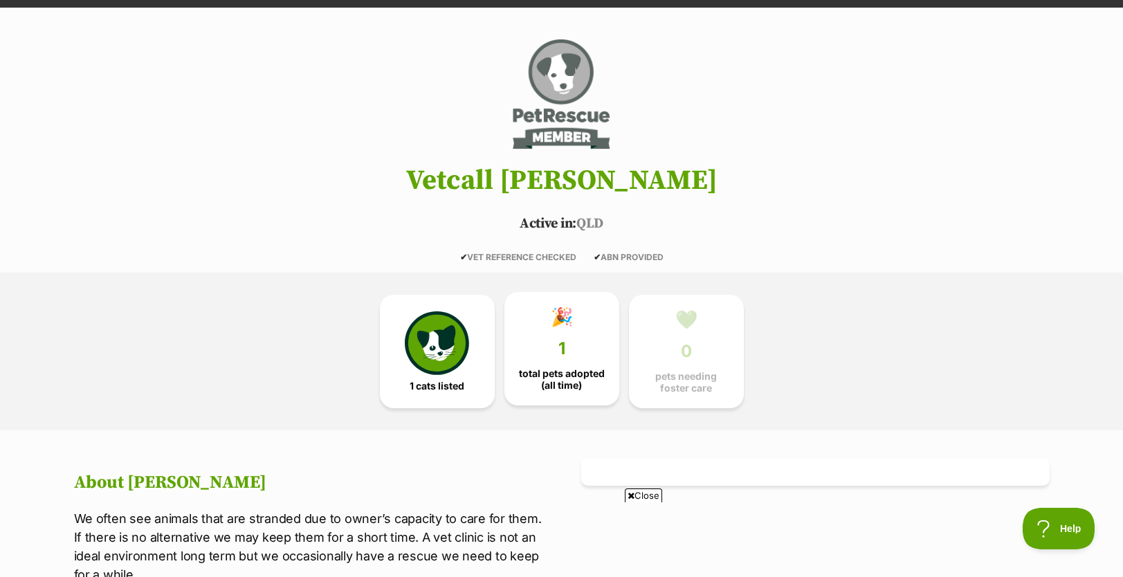
click at [571, 370] on span "total pets adopted (all time)" at bounding box center [561, 379] width 91 height 22
click at [439, 374] on link "1 cats listed" at bounding box center [437, 348] width 115 height 113
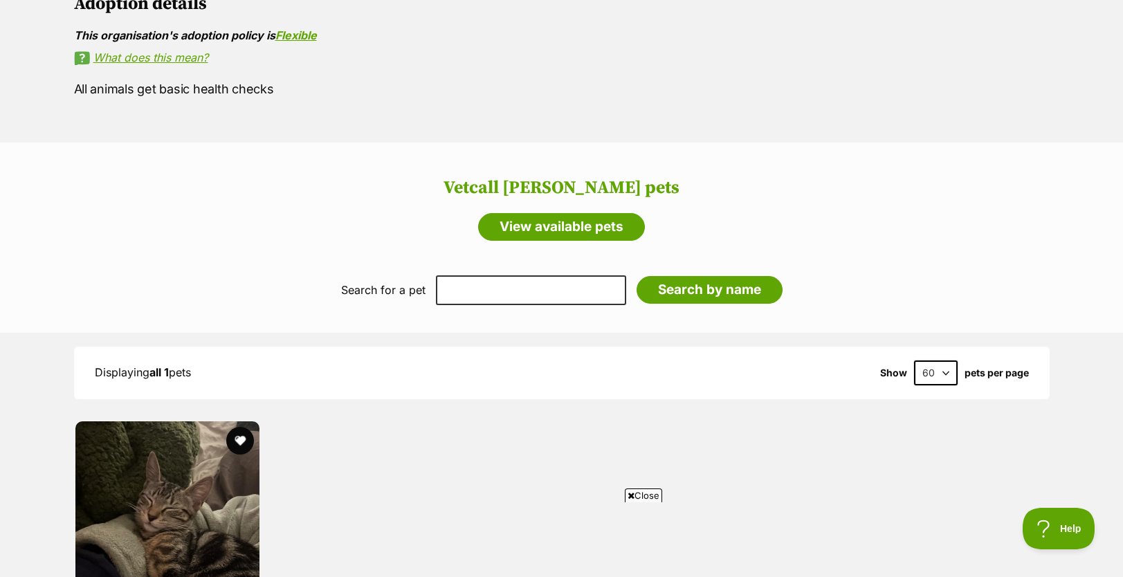
scroll to position [1106, 0]
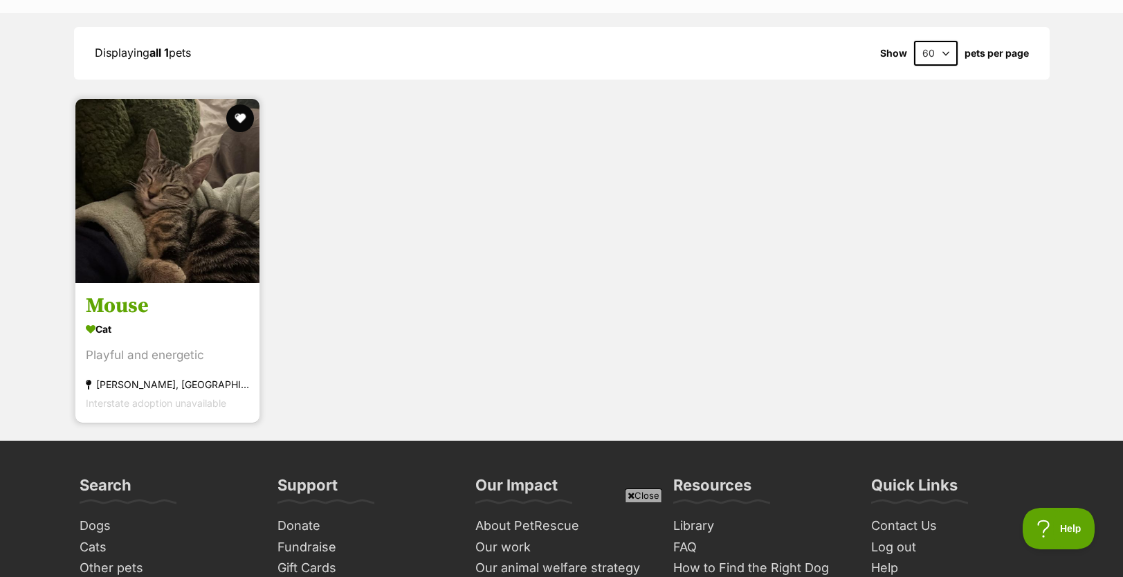
click at [130, 295] on h3 "Mouse" at bounding box center [167, 306] width 163 height 26
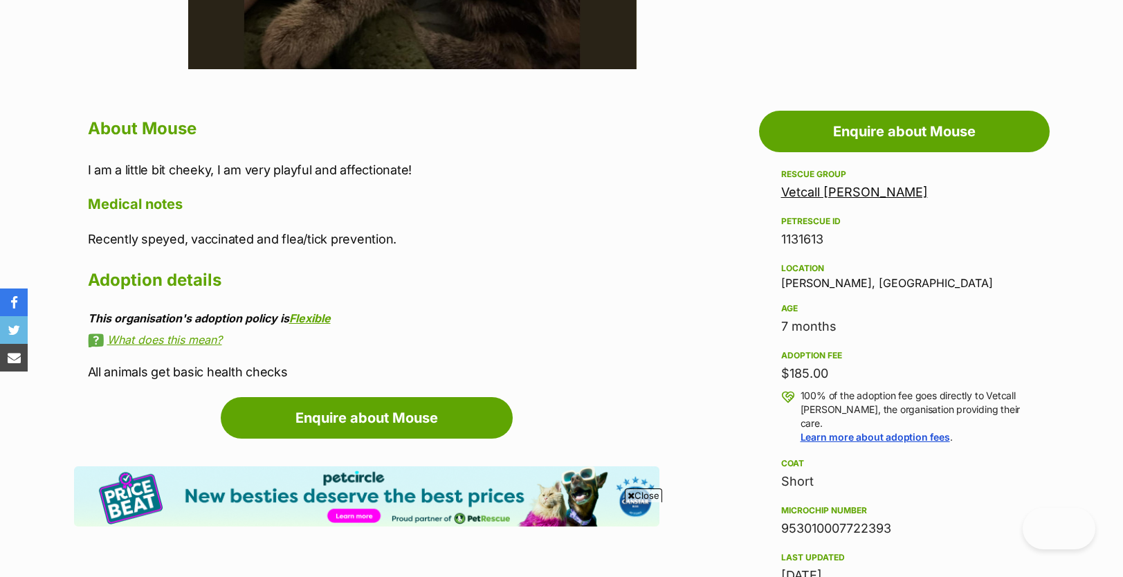
scroll to position [1618, 0]
